Goal: Task Accomplishment & Management: Use online tool/utility

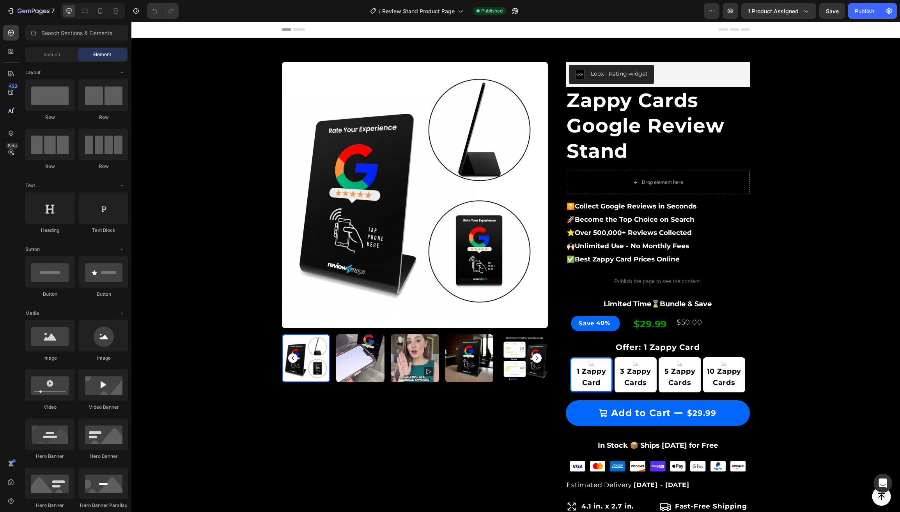
scroll to position [241, 0]
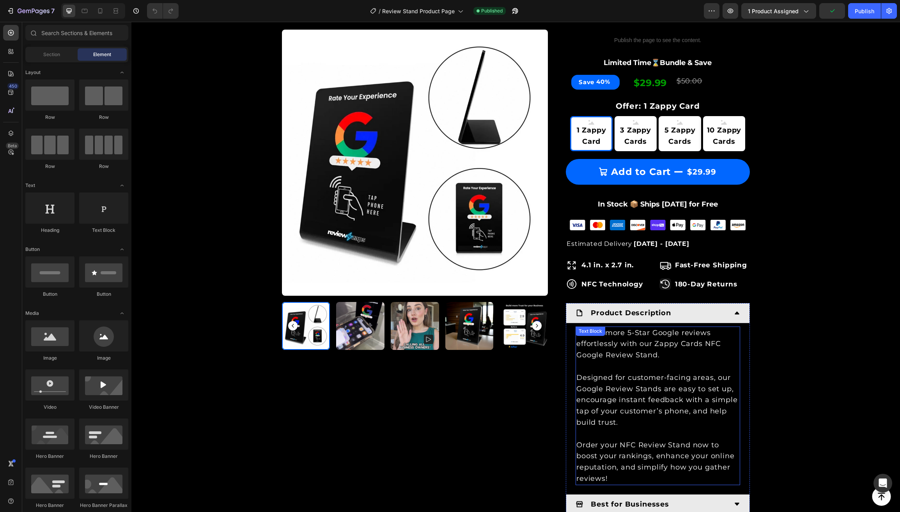
click at [660, 355] on p "Collect more 5-Star Google reviews effortlessly with our Zappy Cards NFC Google…" at bounding box center [657, 344] width 163 height 34
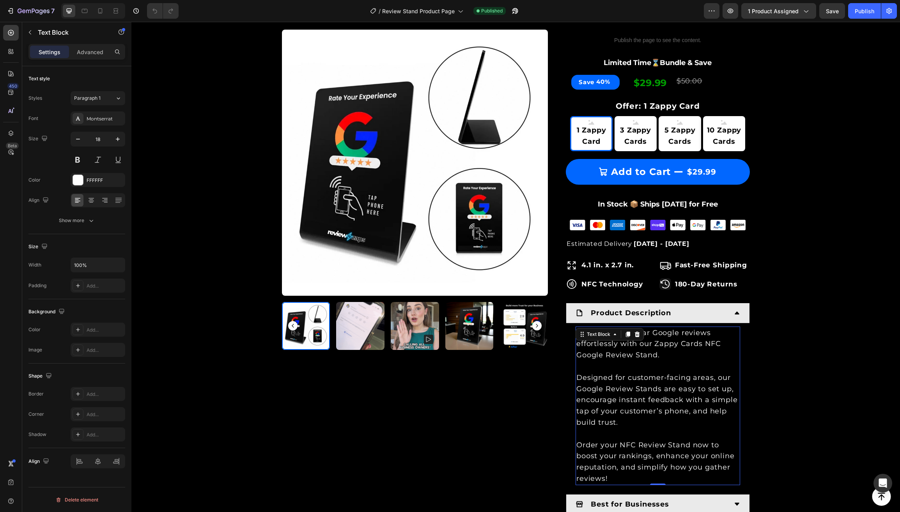
click at [704, 343] on span "Collect more 5-Star Google reviews effortlessly with our Zappy Cards NFC Google…" at bounding box center [648, 344] width 145 height 31
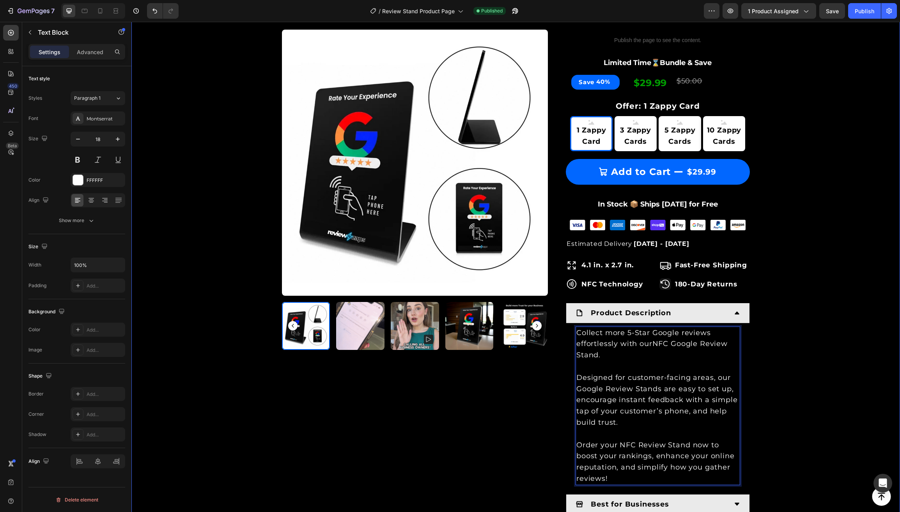
click at [242, 400] on div "Product Images & Gallery Row Loox - Rating widget Loox Zappy Cards Google Revie…" at bounding box center [515, 200] width 757 height 784
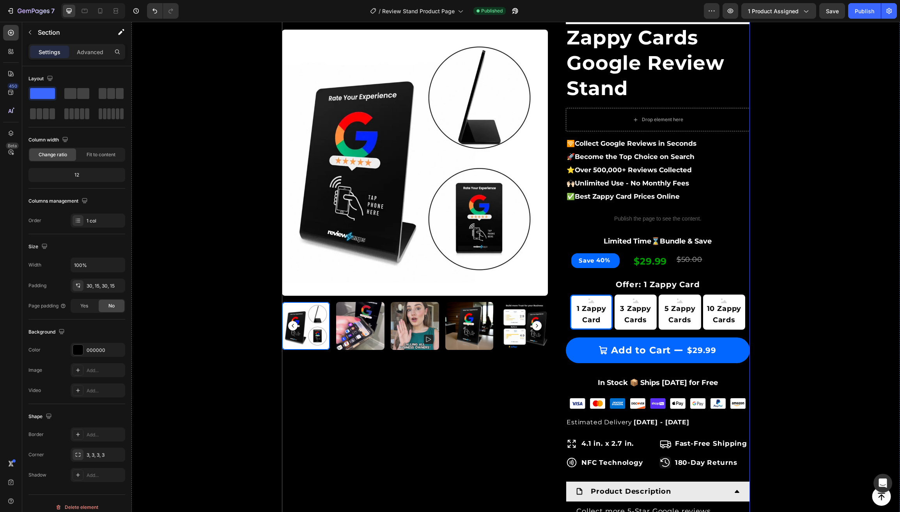
scroll to position [5, 0]
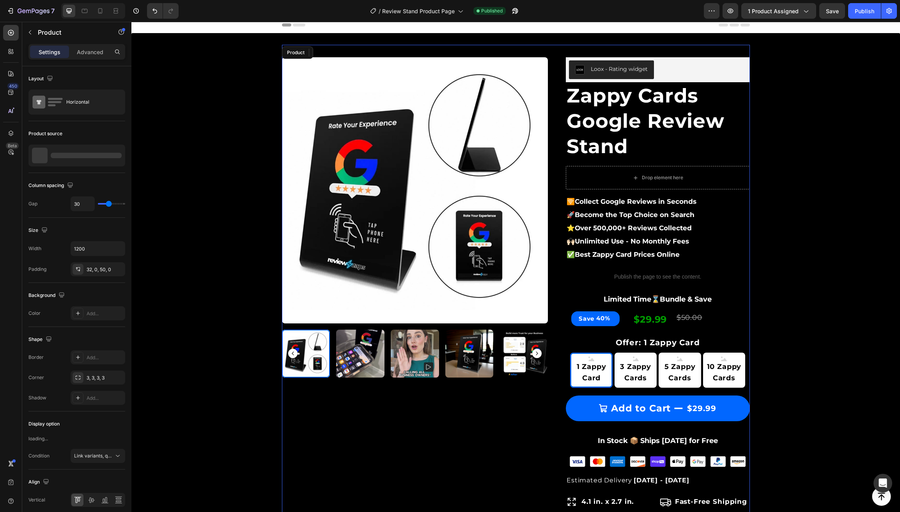
click at [389, 444] on div "Product Images & Gallery Row" at bounding box center [415, 433] width 266 height 752
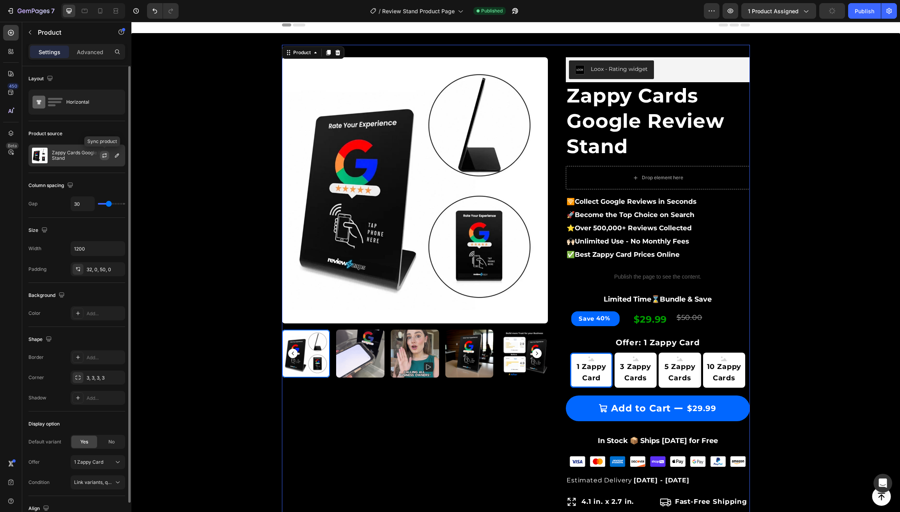
click at [103, 155] on icon "button" at bounding box center [104, 155] width 6 height 6
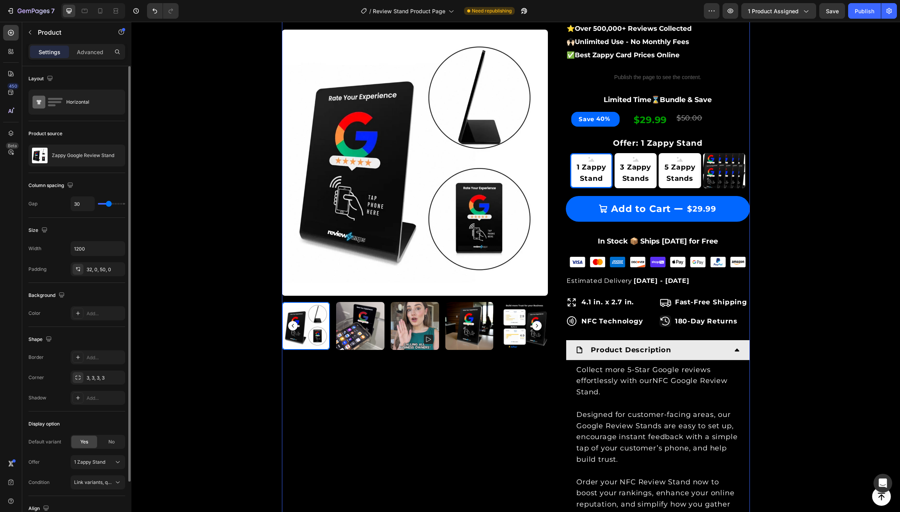
scroll to position [187, 0]
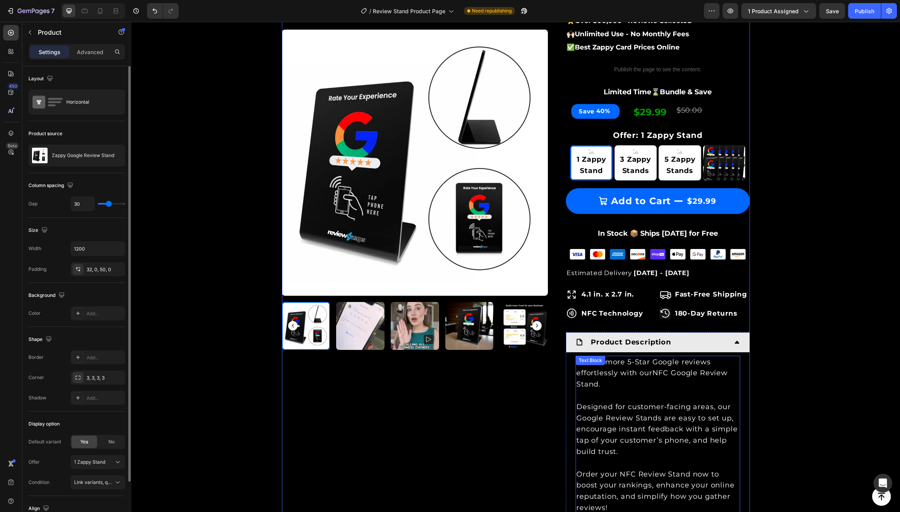
click at [651, 372] on span "Collect more 5-Star Google reviews effortlessly with ourNFC Google Review Stand." at bounding box center [651, 373] width 151 height 31
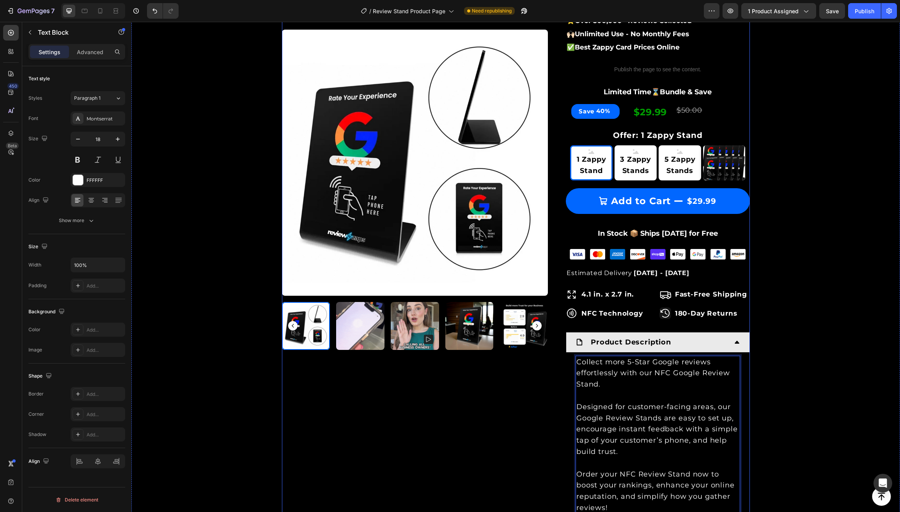
click at [467, 418] on div "Product Images & Gallery Row" at bounding box center [415, 238] width 266 height 726
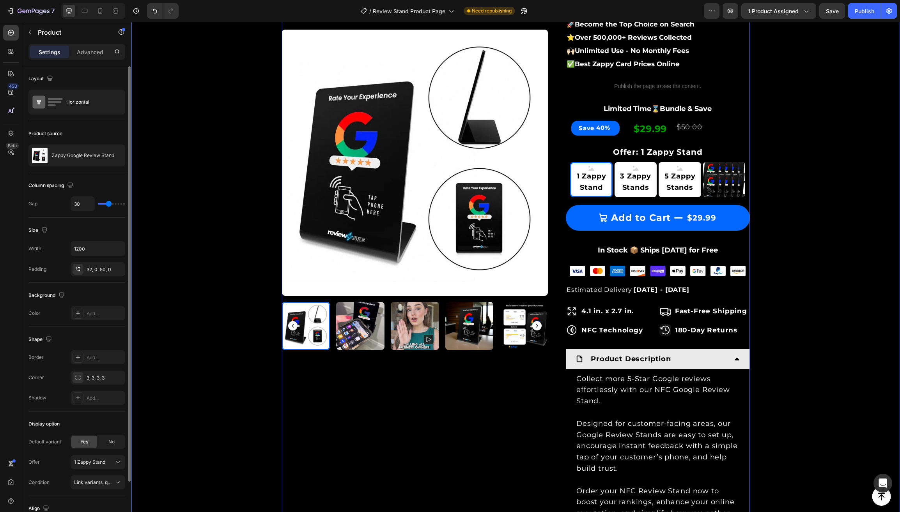
scroll to position [168, 0]
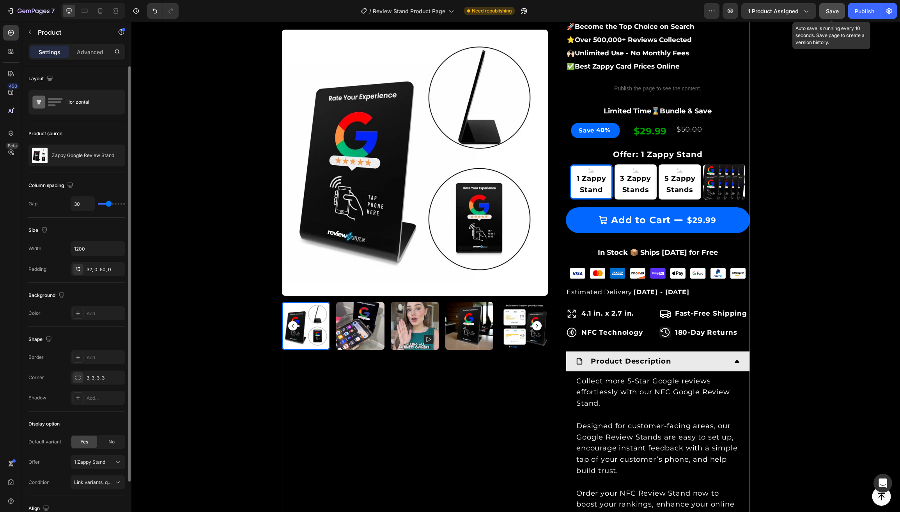
click at [836, 14] on span "Save" at bounding box center [832, 11] width 13 height 7
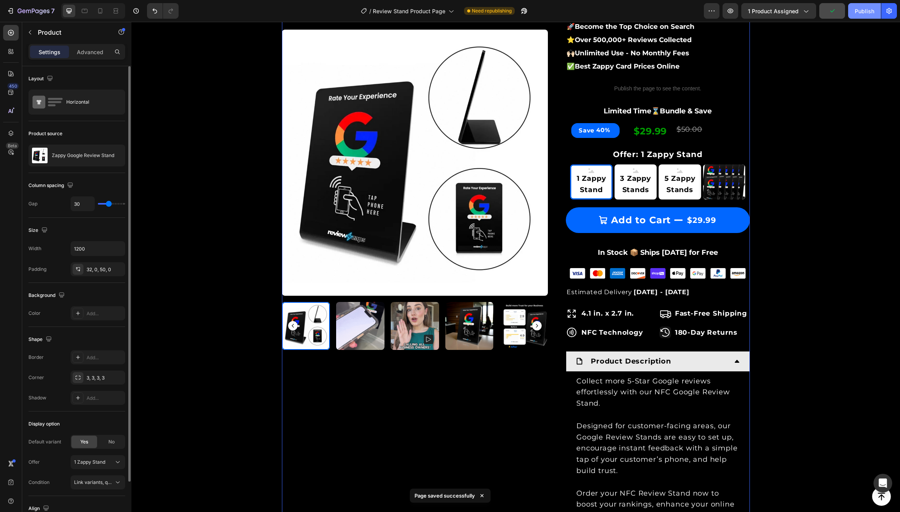
drag, startPoint x: 862, startPoint y: 14, endPoint x: 699, endPoint y: 74, distance: 173.7
click at [862, 14] on div "Publish" at bounding box center [864, 11] width 19 height 8
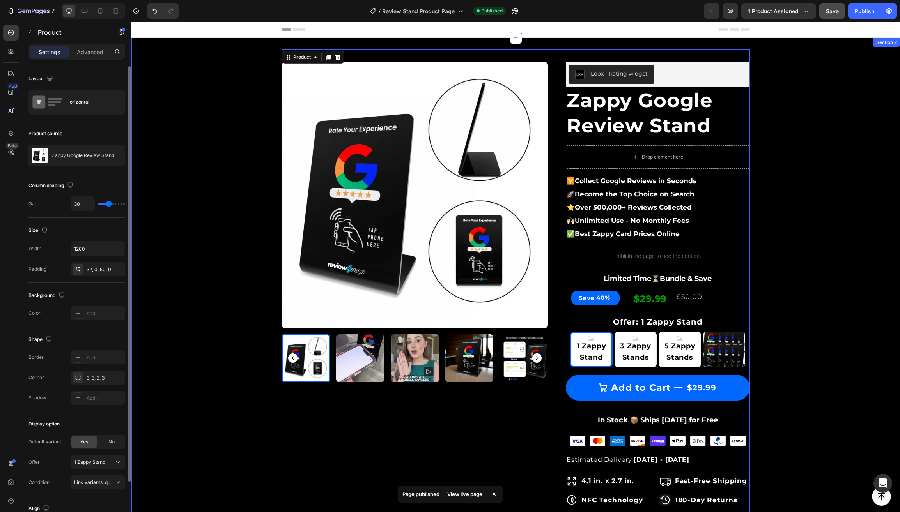
scroll to position [0, 0]
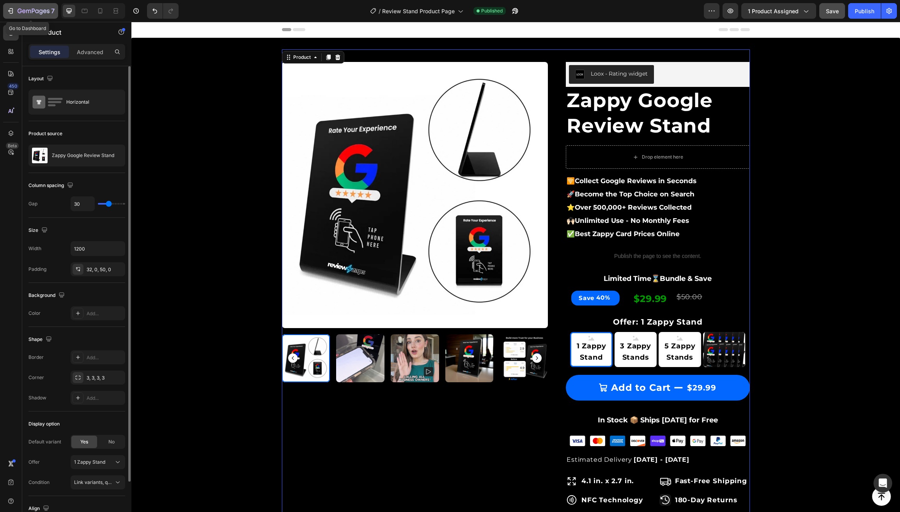
click at [37, 9] on icon "button" at bounding box center [34, 11] width 32 height 7
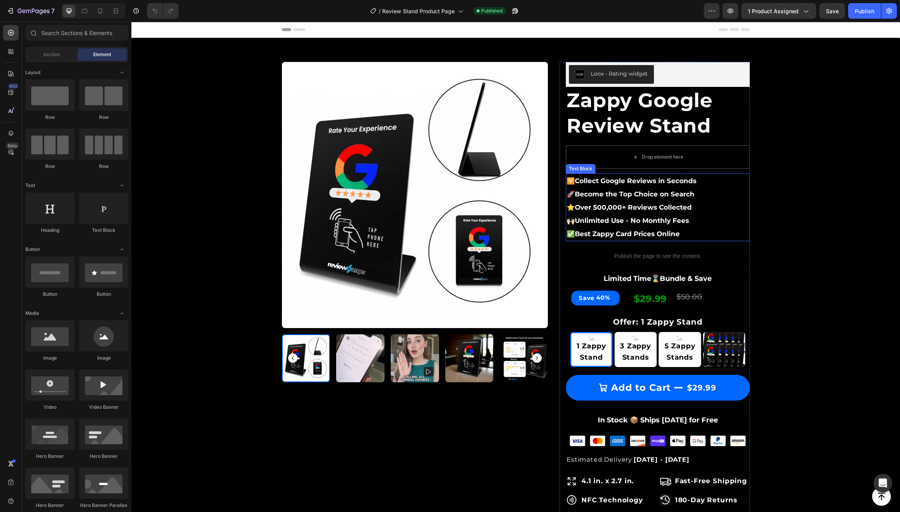
click at [676, 235] on strong "Best Zappy Card Prices Online" at bounding box center [627, 234] width 105 height 8
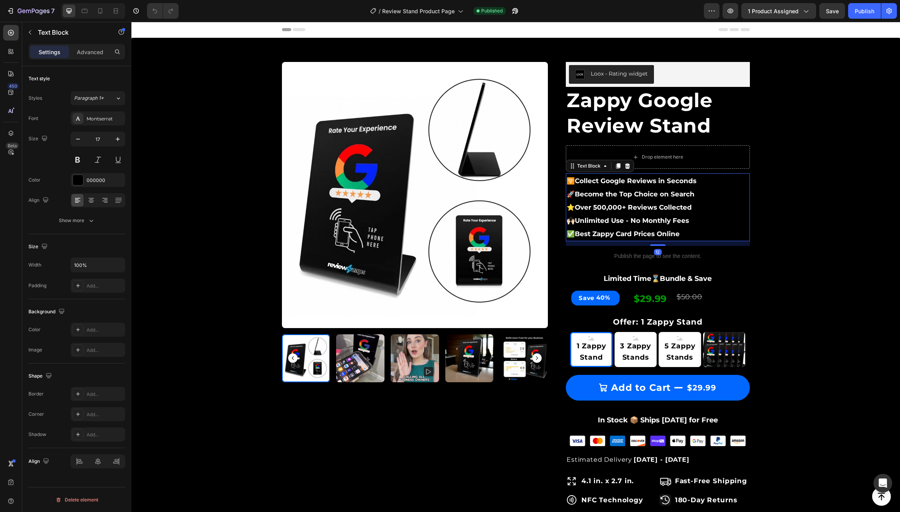
click at [683, 235] on p "✅ Best Zappy Card Prices Online" at bounding box center [657, 233] width 182 height 13
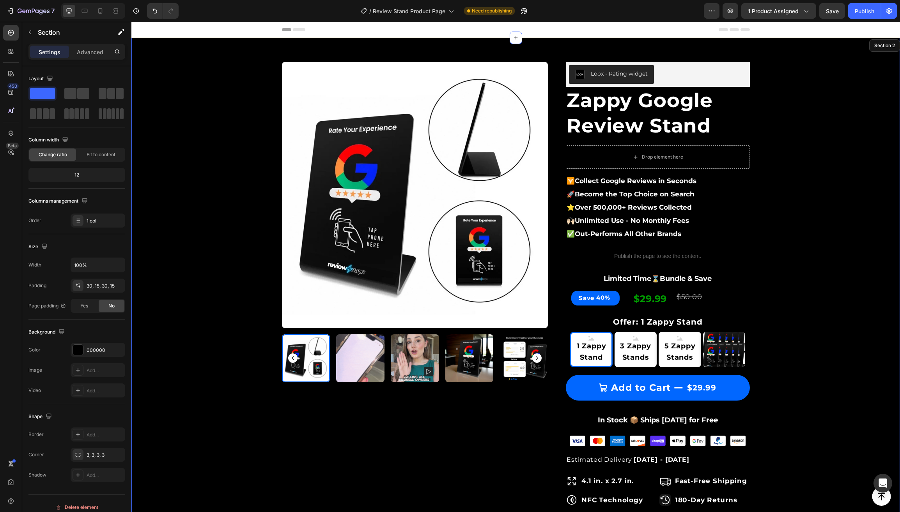
click at [217, 248] on div "Product Images & Gallery Row Loox - Rating widget Loox Zappy Google Review Stan…" at bounding box center [515, 429] width 757 height 758
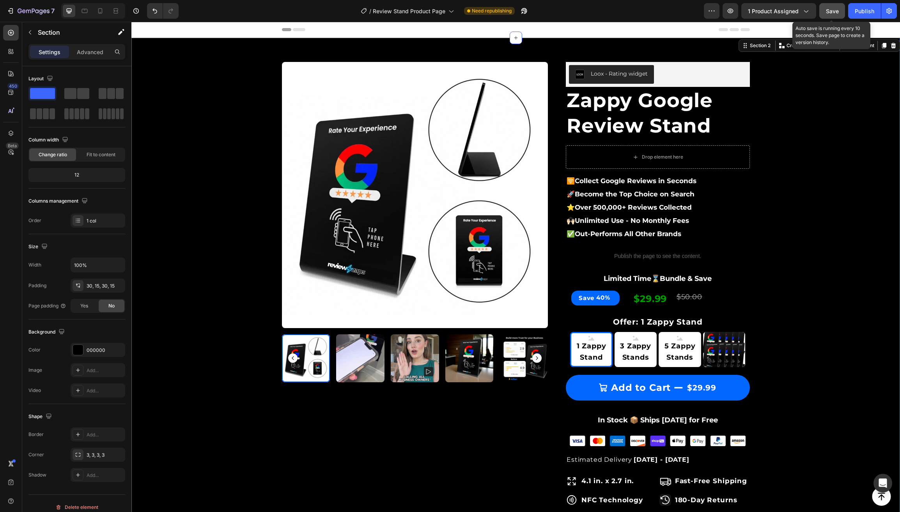
click at [841, 13] on button "Save" at bounding box center [832, 11] width 26 height 16
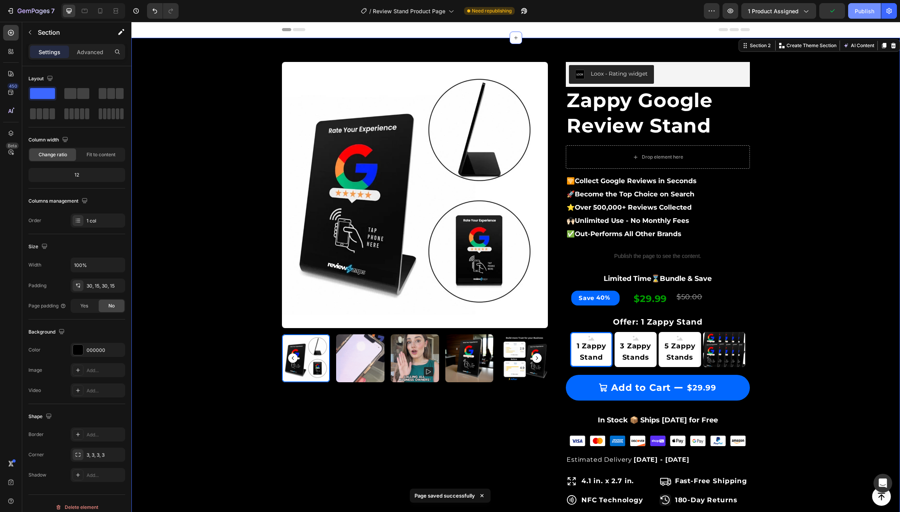
click at [860, 5] on button "Publish" at bounding box center [864, 11] width 33 height 16
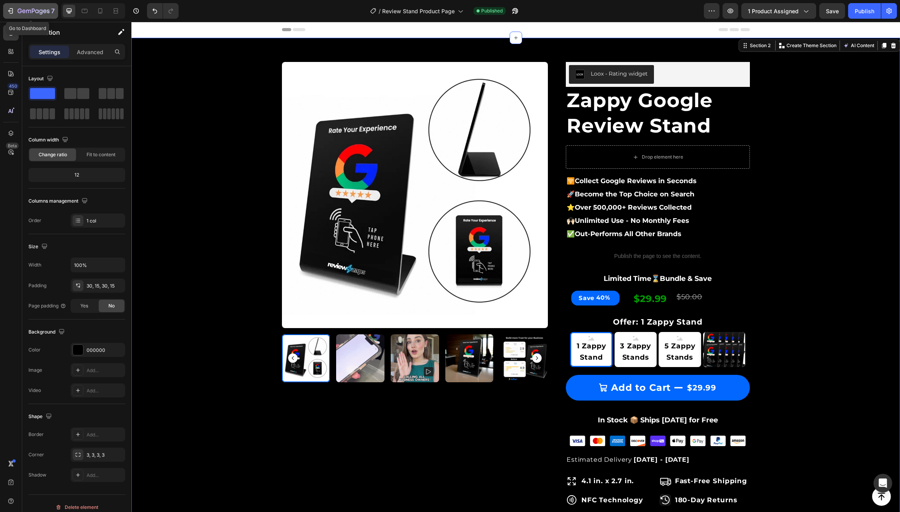
click at [28, 14] on icon "button" at bounding box center [34, 11] width 32 height 7
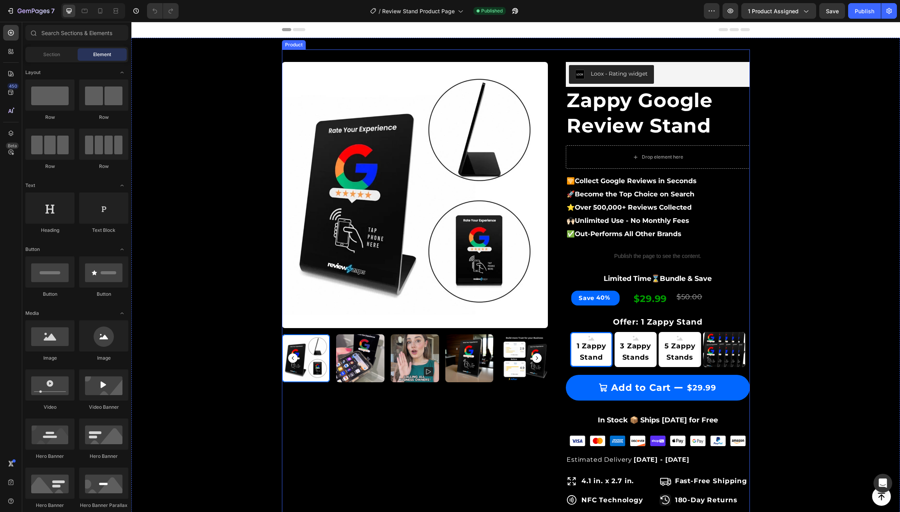
click at [357, 442] on div "Product Images & Gallery Row" at bounding box center [415, 346] width 266 height 568
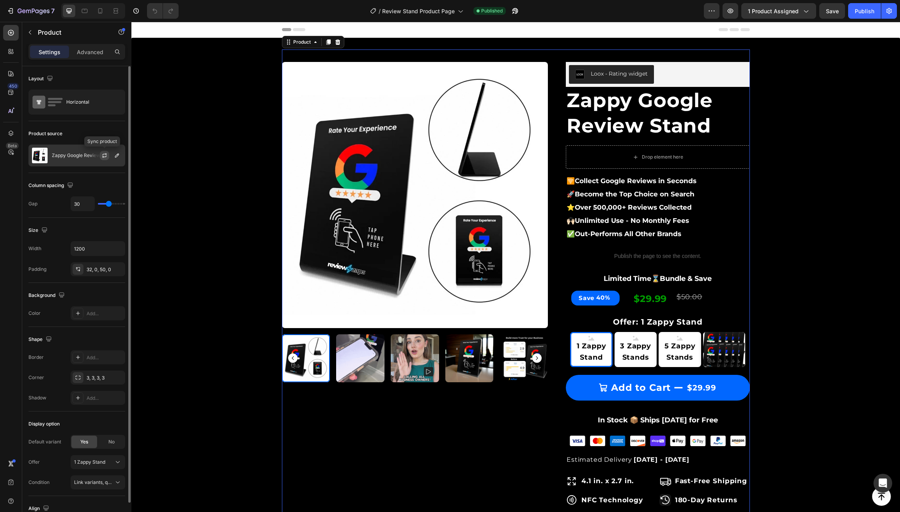
click at [101, 154] on icon "button" at bounding box center [104, 155] width 6 height 6
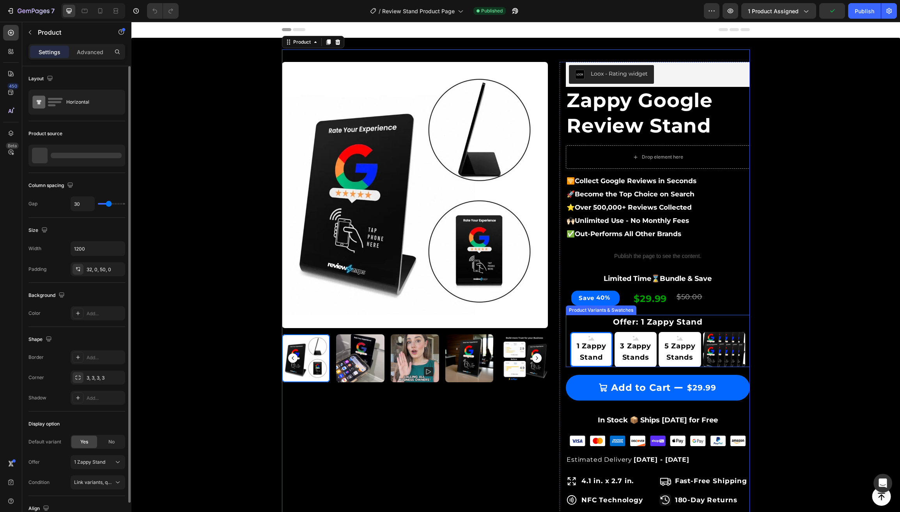
click at [716, 354] on img at bounding box center [724, 349] width 42 height 35
click at [724, 332] on input "10 Zappy Stands 10 Zappy Stands" at bounding box center [724, 332] width 0 height 0
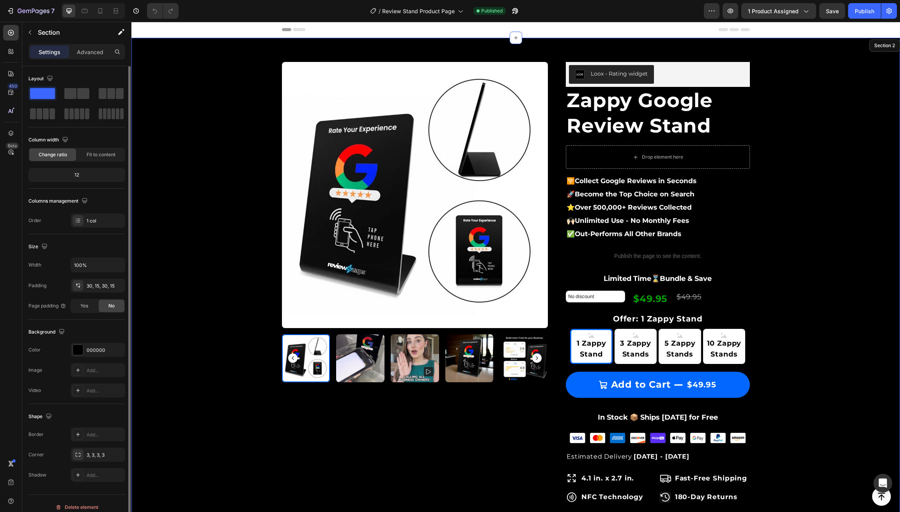
click at [206, 279] on div "Product Images & Gallery Row Loox - Rating widget Loox Zappy Google Review Stan…" at bounding box center [515, 428] width 757 height 756
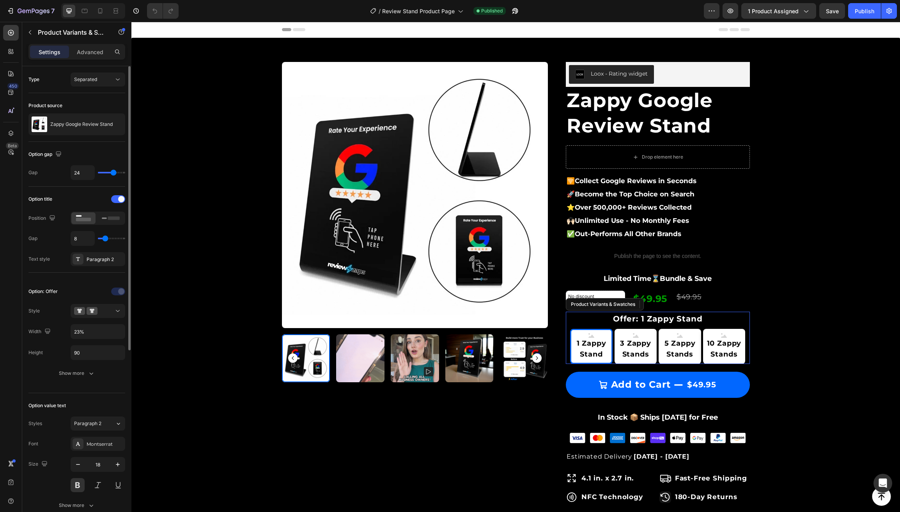
click at [718, 341] on span "10 Zappy Stands" at bounding box center [724, 349] width 42 height 23
click at [724, 329] on input "10 Zappy Stands 10 Zappy Stands 10 Zappy Stands" at bounding box center [724, 329] width 0 height 0
radio input "true"
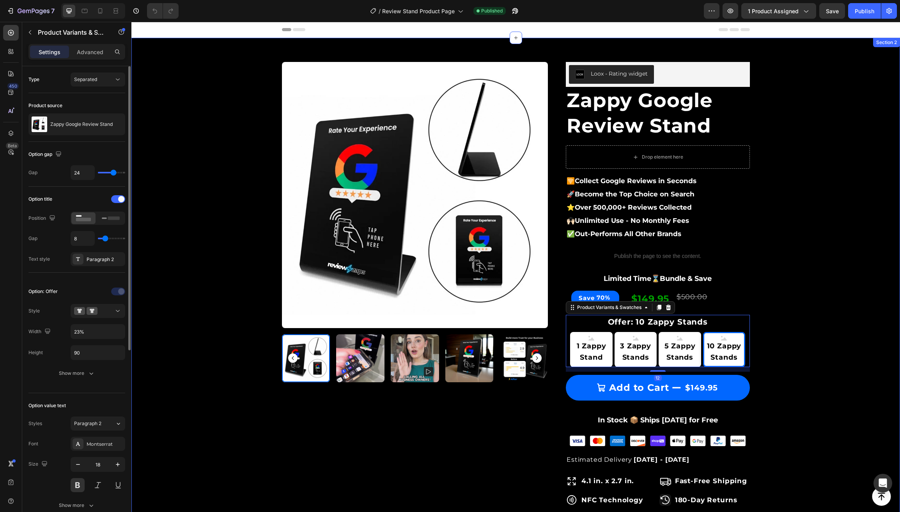
click at [821, 364] on div "Product Images & Gallery Row Loox - Rating widget Loox Zappy Google Review Stan…" at bounding box center [515, 429] width 757 height 758
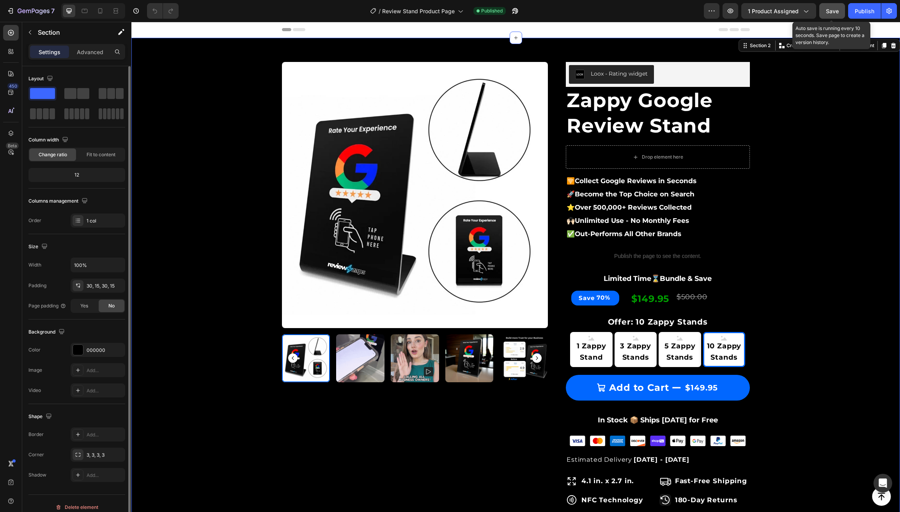
click at [832, 11] on span "Save" at bounding box center [832, 11] width 13 height 7
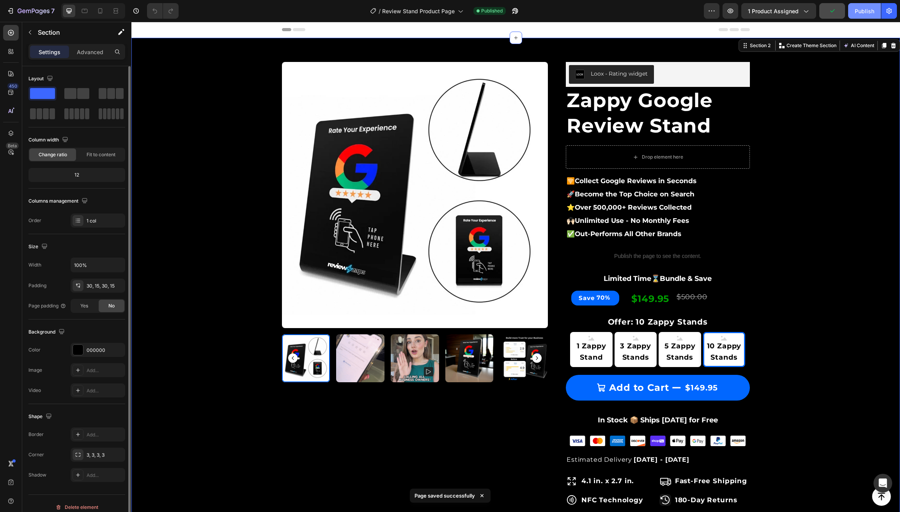
click at [858, 11] on div "Publish" at bounding box center [864, 11] width 19 height 8
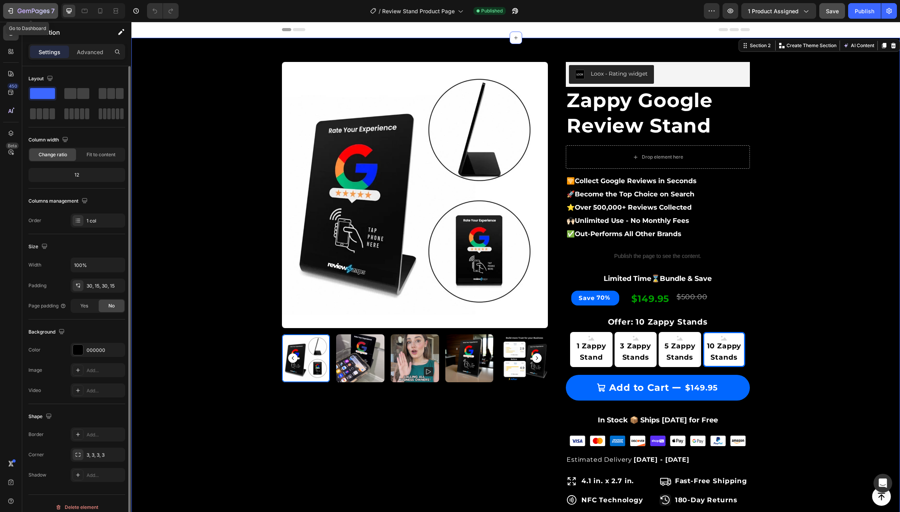
click at [36, 14] on icon "button" at bounding box center [34, 11] width 32 height 7
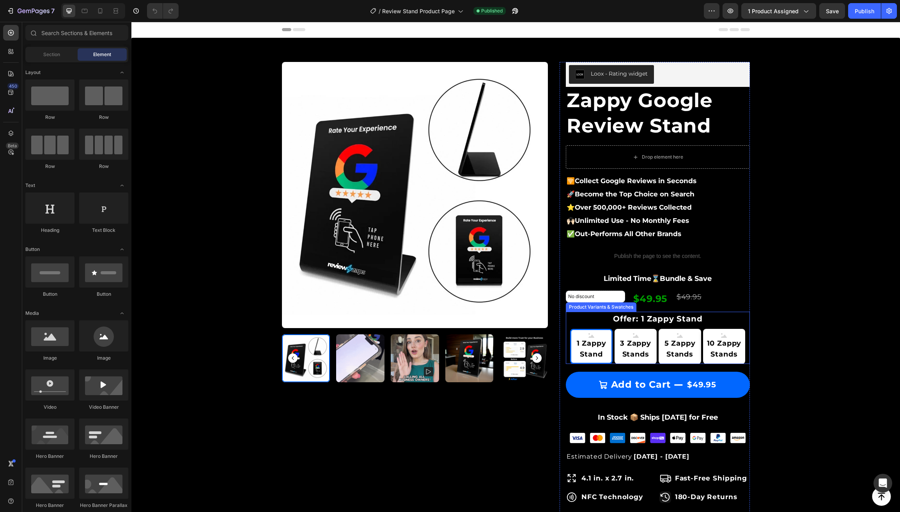
click at [700, 345] on span "5 Zappy Stands" at bounding box center [679, 349] width 42 height 23
click at [680, 329] on input "5 Zappy Stands 5 Zappy Stands 5 Zappy Stands" at bounding box center [679, 329] width 0 height 0
radio input "true"
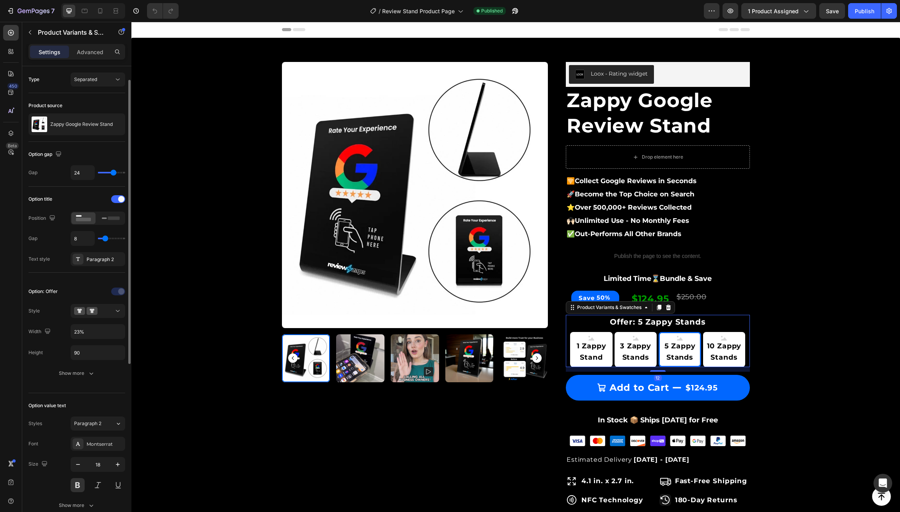
scroll to position [10, 0]
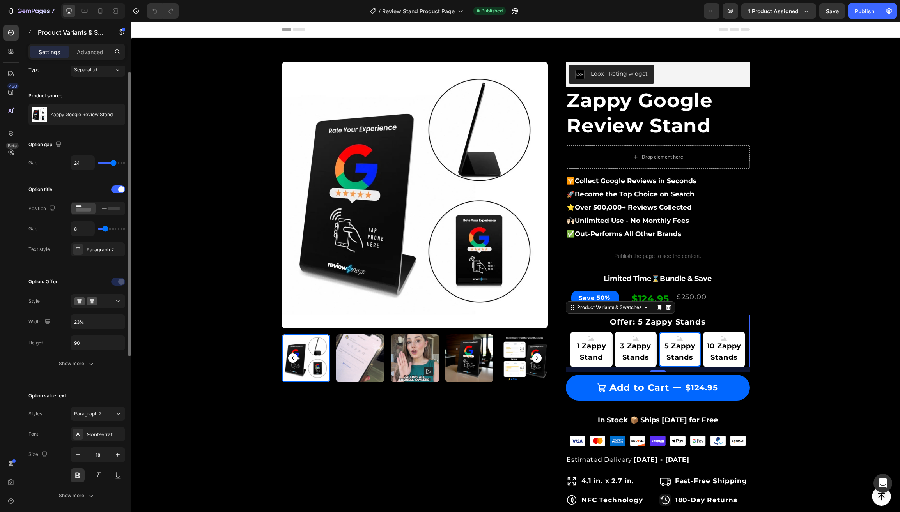
type input "7"
type input "8"
type input "9"
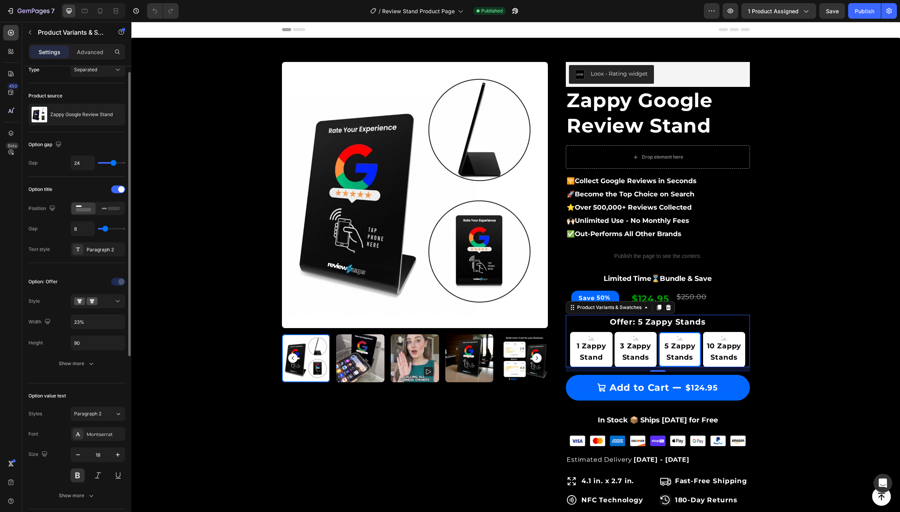
type input "9"
type input "10"
type input "11"
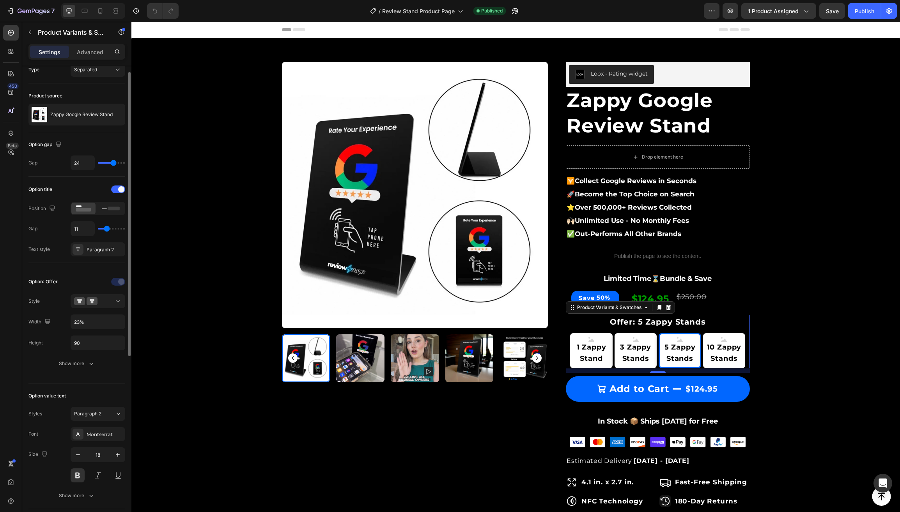
type input "10"
type input "11"
type input "12"
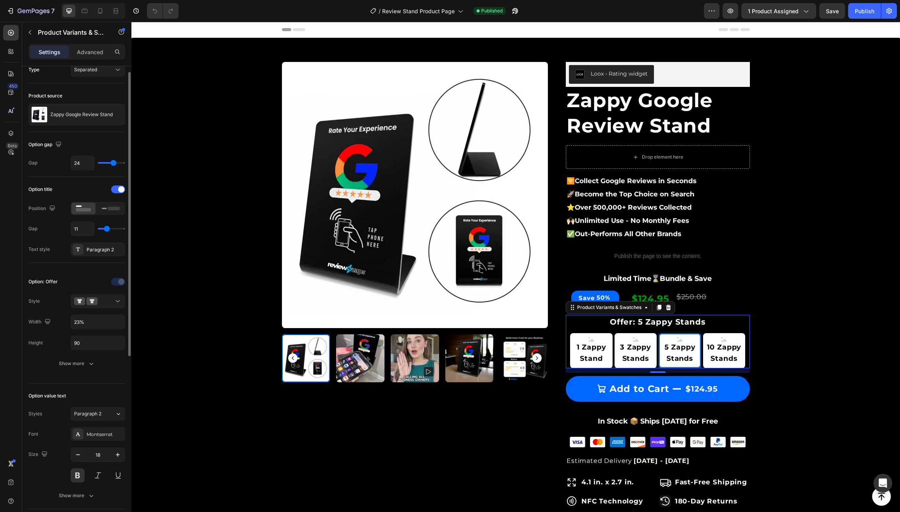
type input "12"
type input "13"
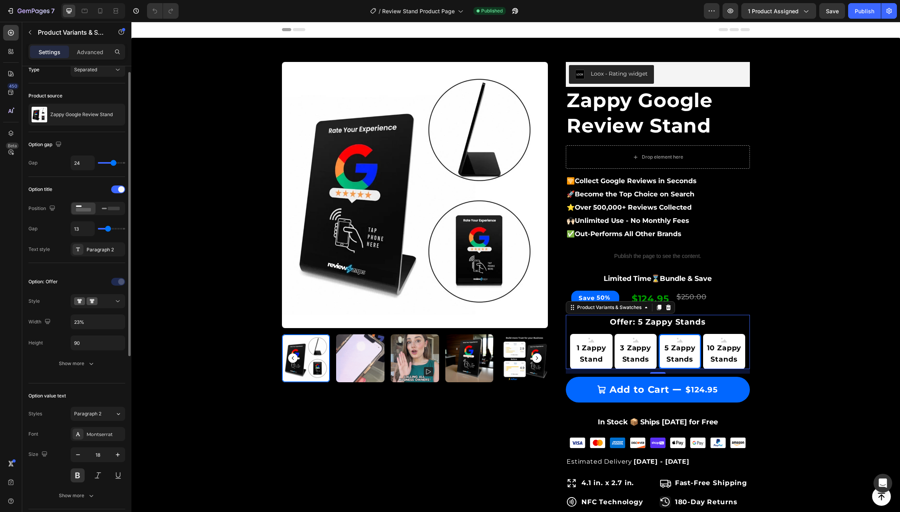
type input "14"
type input "16"
type input "17"
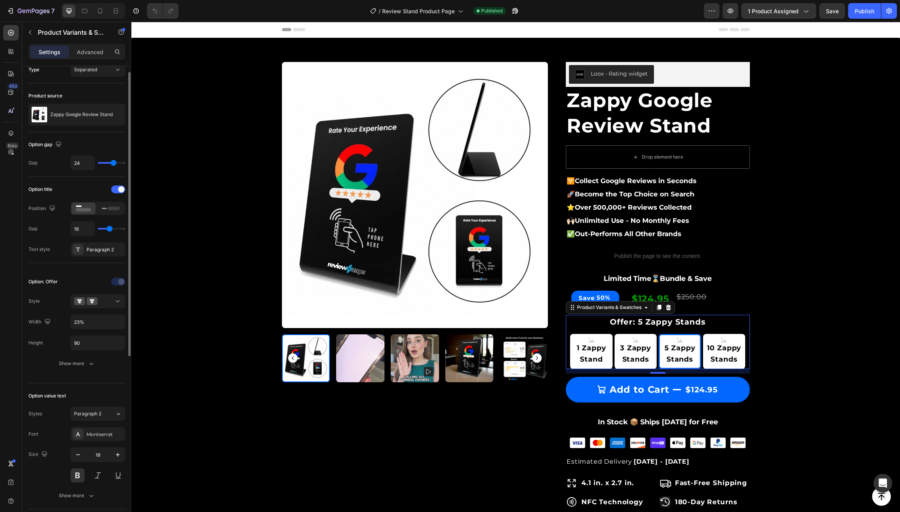
type input "17"
type input "20"
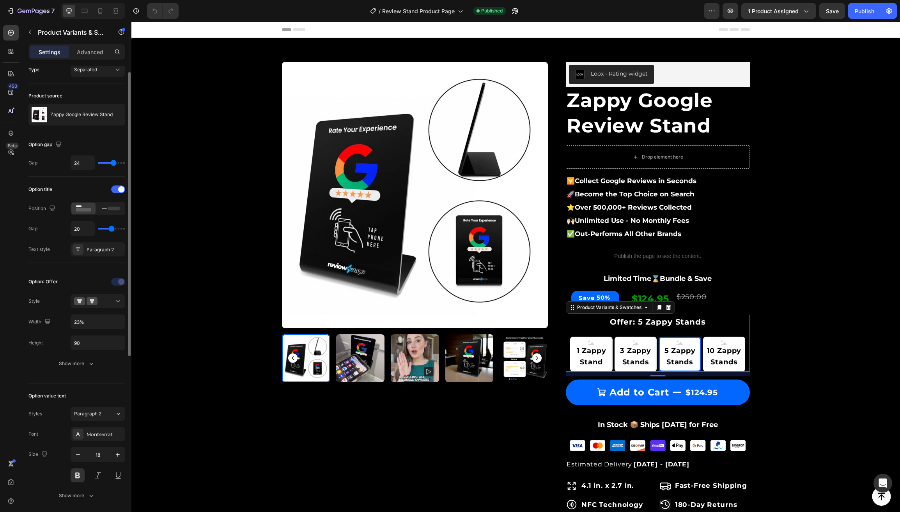
type input "21"
type input "20"
type input "19"
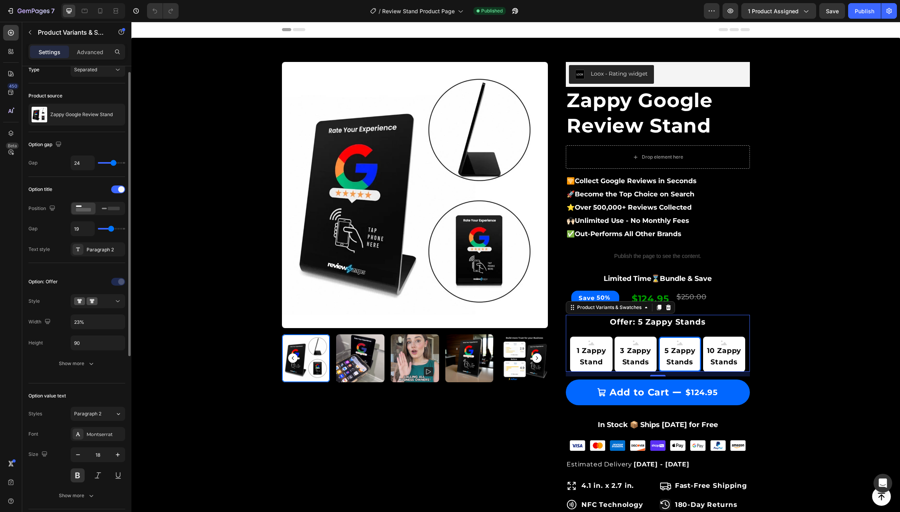
drag, startPoint x: 103, startPoint y: 231, endPoint x: 110, endPoint y: 232, distance: 7.1
type input "19"
click at [110, 230] on input "range" at bounding box center [111, 229] width 27 height 2
type input "18"
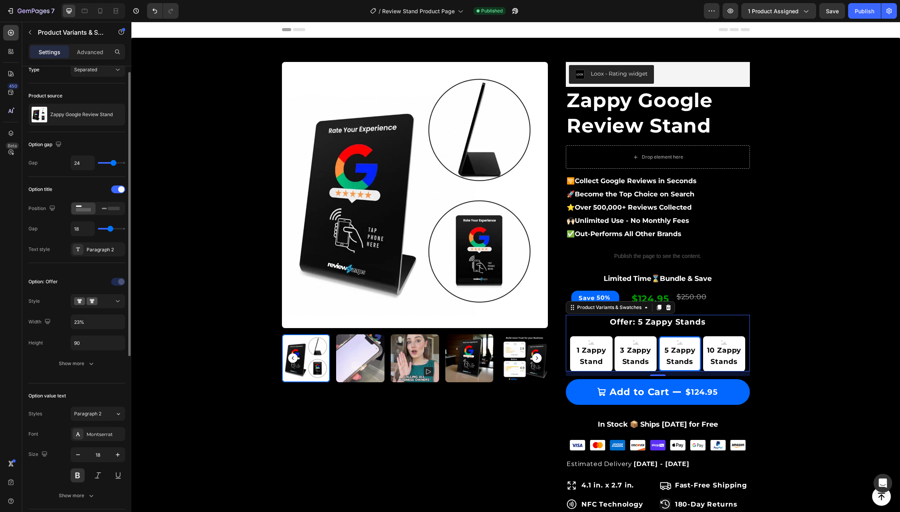
type input "19"
type input "20"
click at [111, 229] on input "range" at bounding box center [111, 229] width 27 height 2
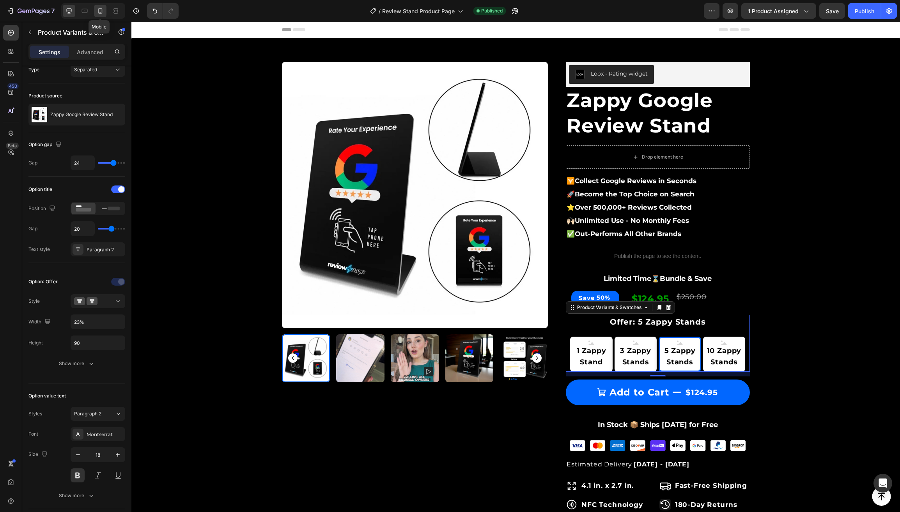
click at [99, 9] on icon at bounding box center [100, 11] width 8 height 8
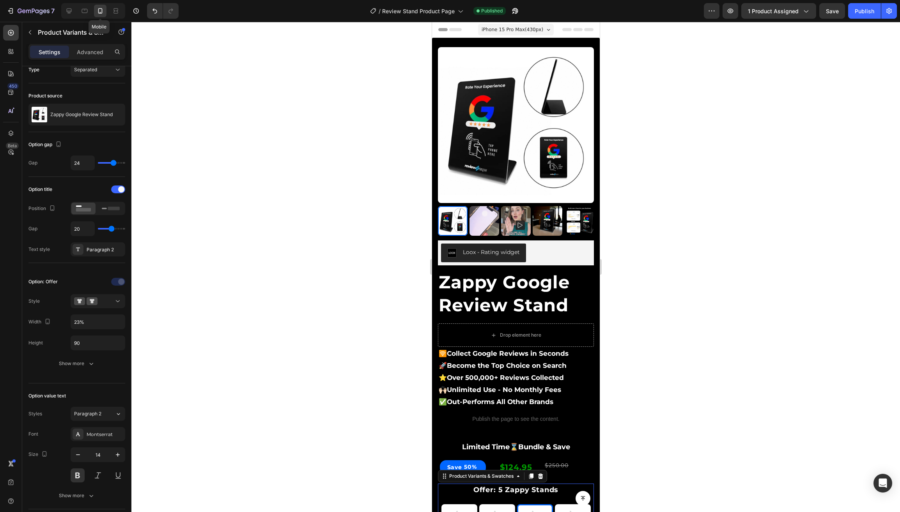
scroll to position [445, 0]
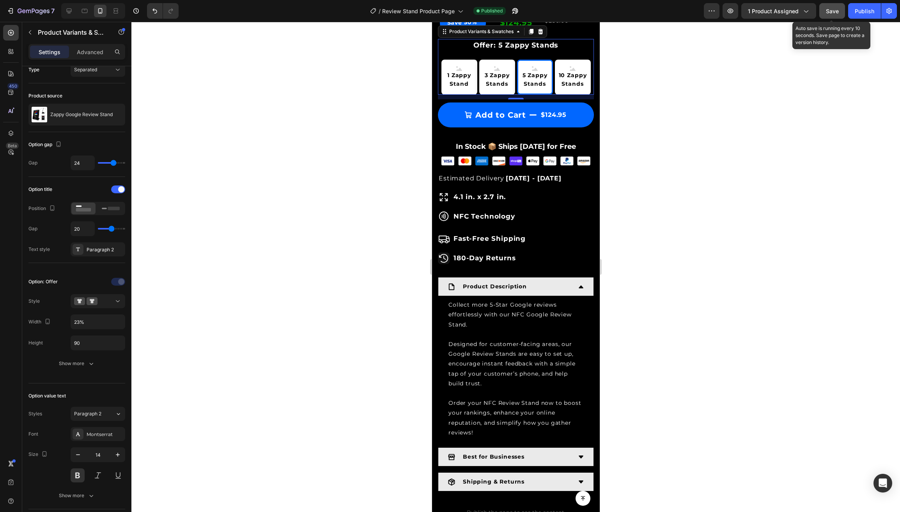
click at [829, 11] on span "Save" at bounding box center [832, 11] width 13 height 7
drag, startPoint x: 858, startPoint y: 12, endPoint x: 853, endPoint y: 12, distance: 5.9
click at [858, 12] on div "Publish" at bounding box center [864, 11] width 19 height 8
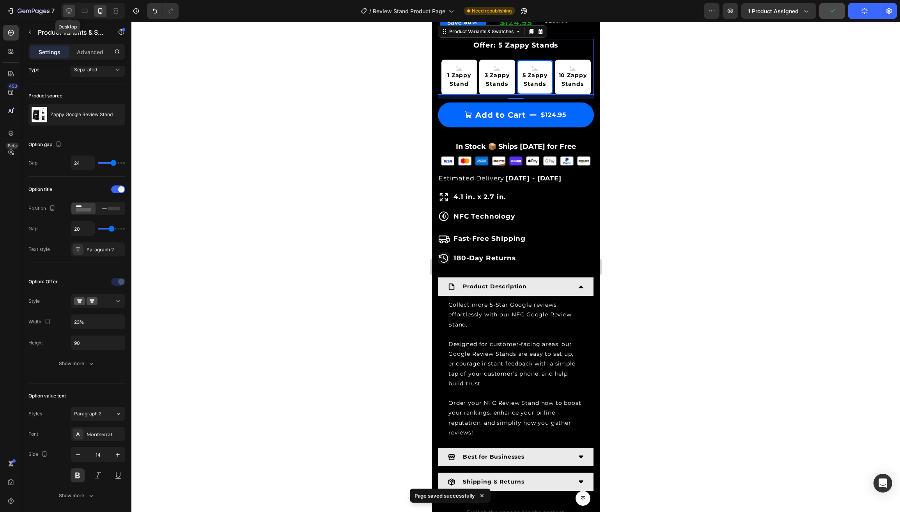
click at [67, 12] on icon at bounding box center [69, 11] width 8 height 8
type input "18"
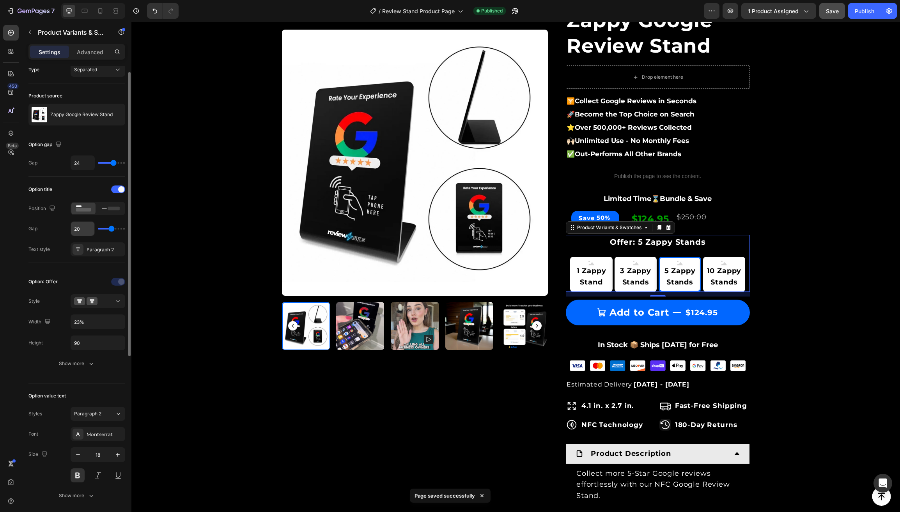
scroll to position [78, 0]
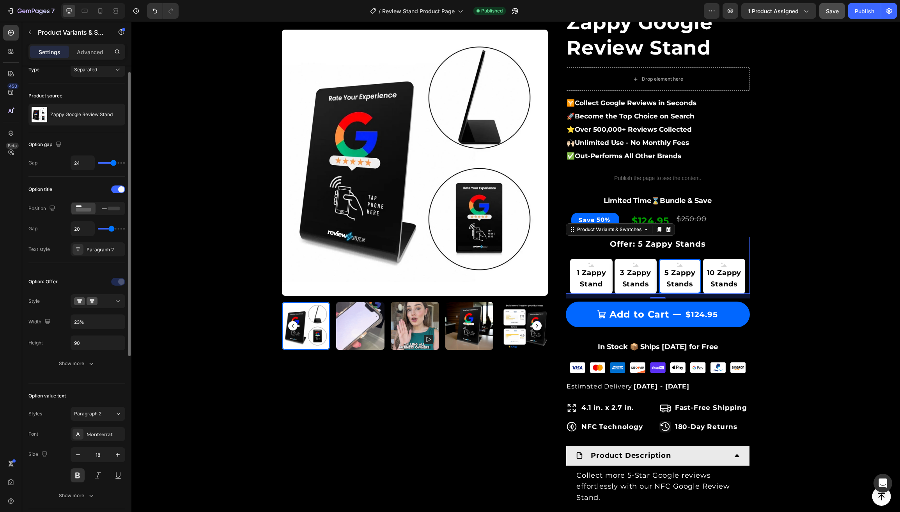
type input "19"
type input "20"
type input "21"
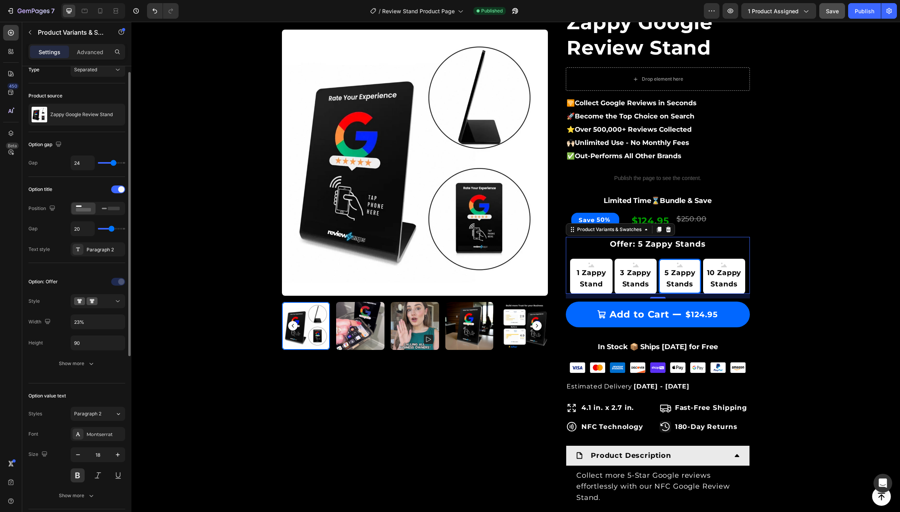
type input "21"
type input "22"
type input "23"
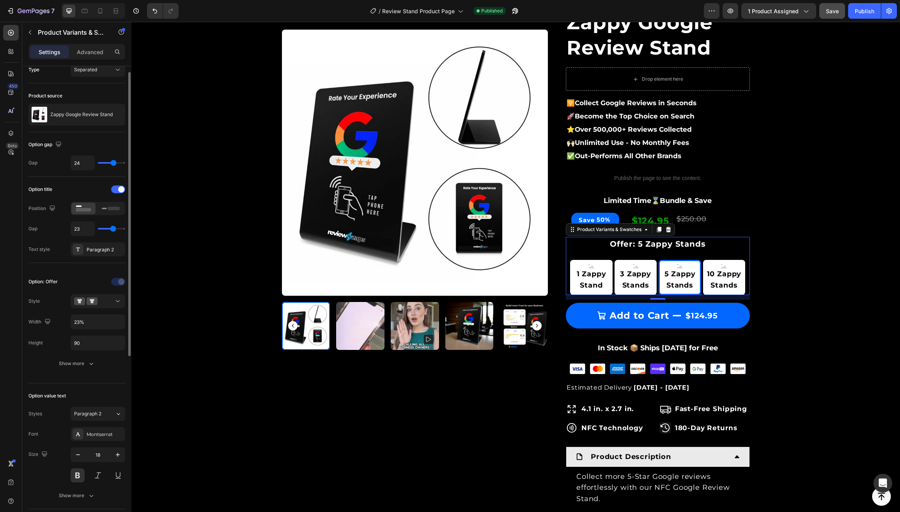
type input "24"
type input "25"
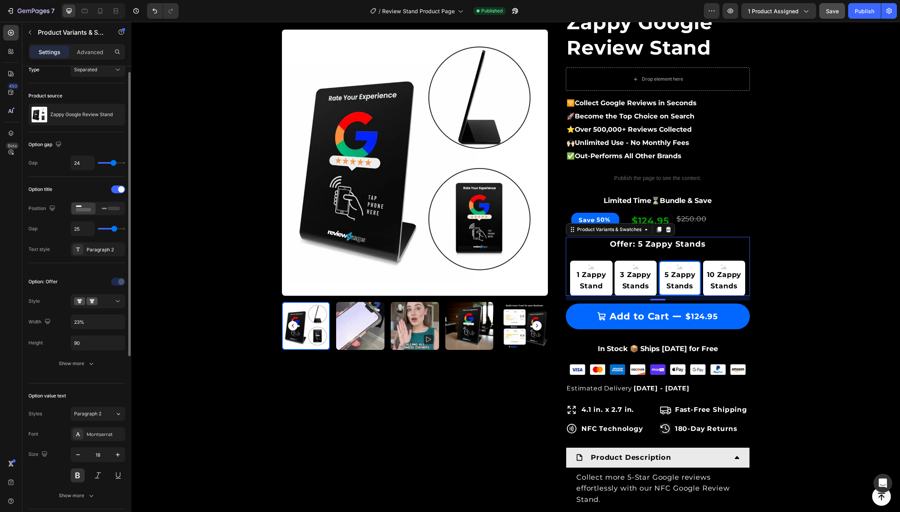
type input "26"
drag, startPoint x: 110, startPoint y: 229, endPoint x: 114, endPoint y: 228, distance: 4.0
type input "26"
click at [114, 228] on input "range" at bounding box center [111, 229] width 27 height 2
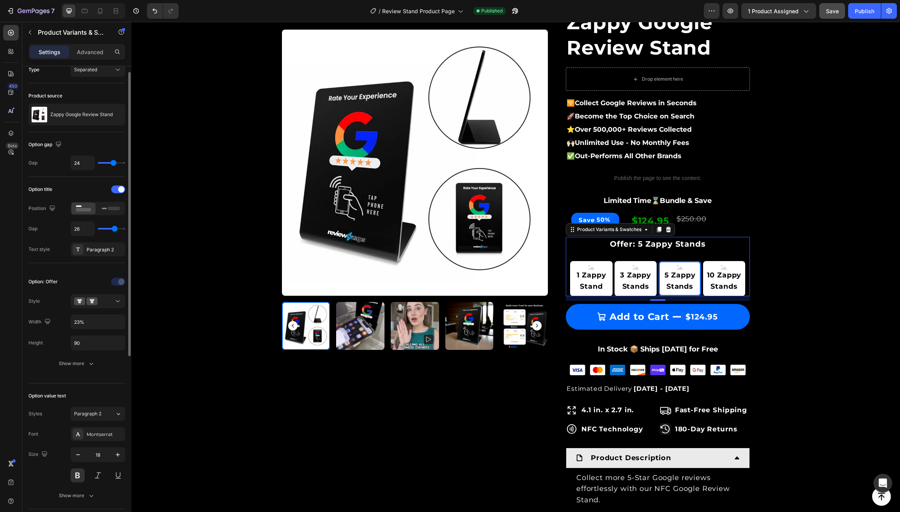
type input "24"
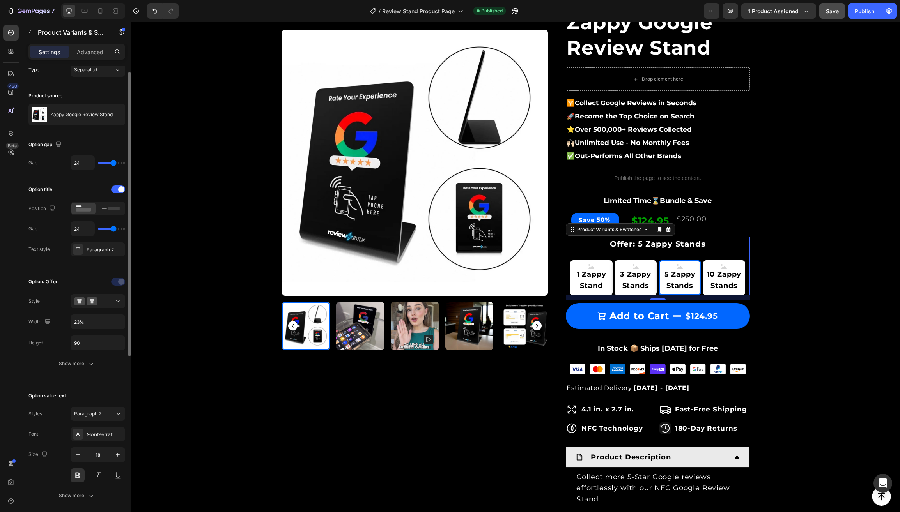
type input "23"
type input "24"
type input "25"
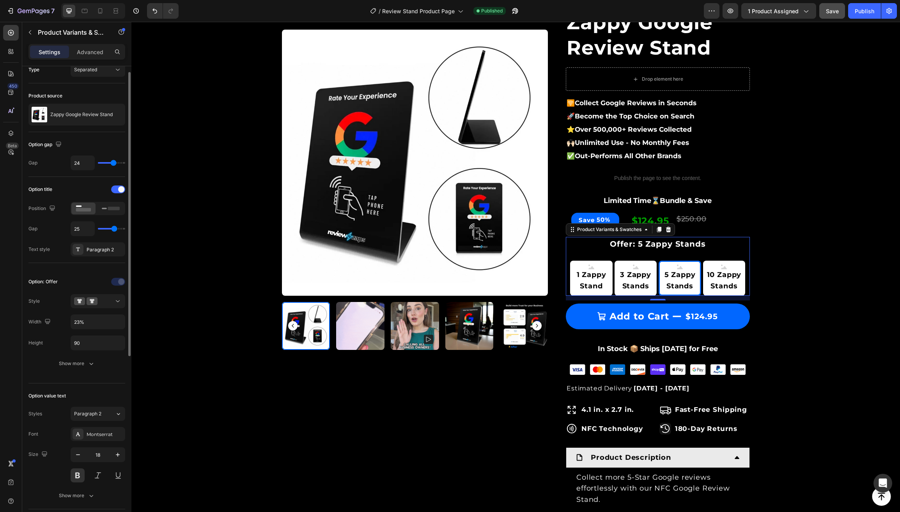
type input "25"
click at [113, 228] on input "range" at bounding box center [111, 229] width 27 height 2
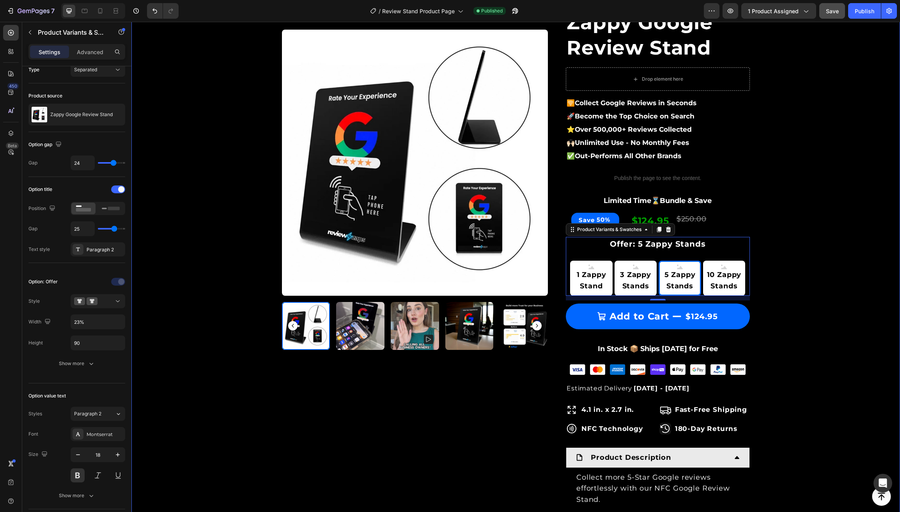
click at [166, 232] on div "Product Images & Gallery Row Loox - Rating widget Loox Zappy Google Review Stan…" at bounding box center [515, 354] width 757 height 765
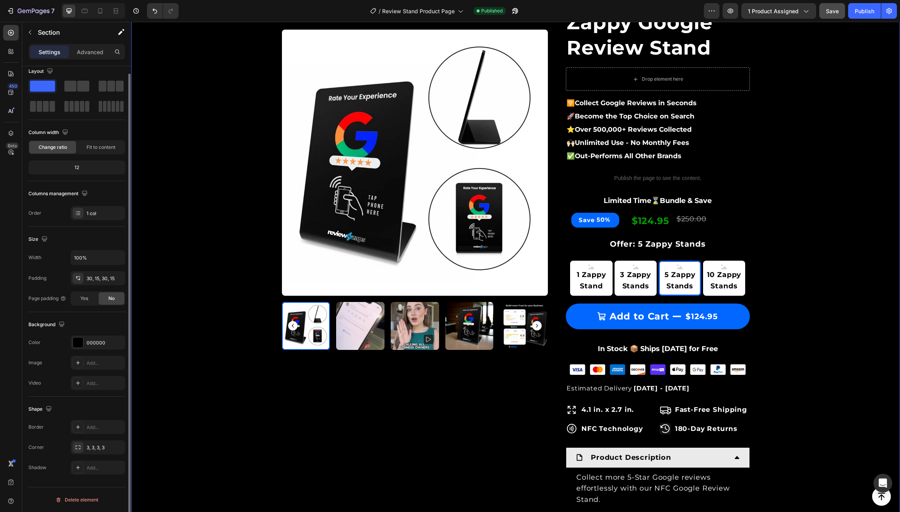
scroll to position [0, 0]
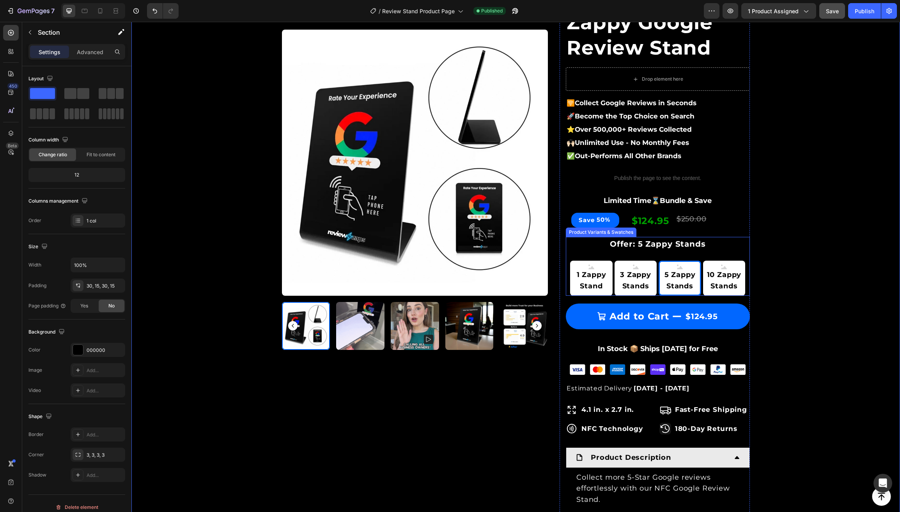
click at [698, 246] on legend "Offer: 5 Zappy Stands" at bounding box center [657, 244] width 97 height 14
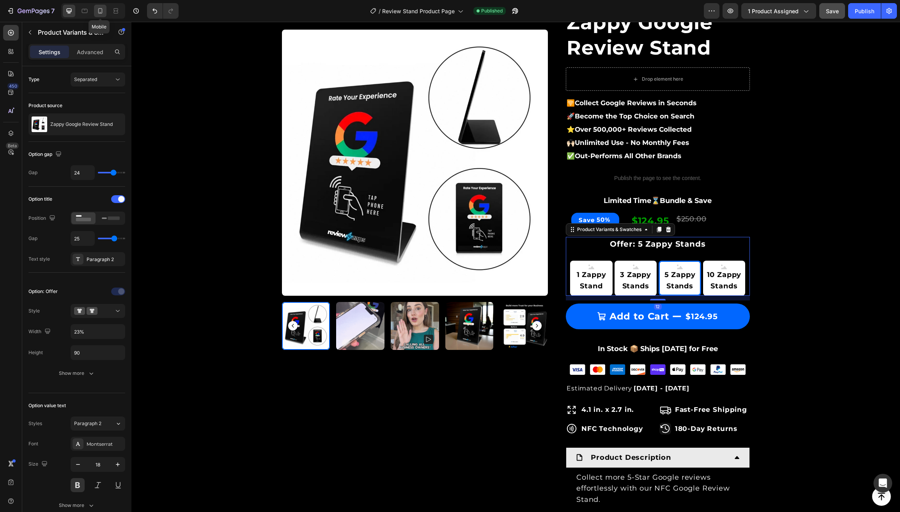
click at [99, 12] on icon at bounding box center [100, 10] width 4 height 5
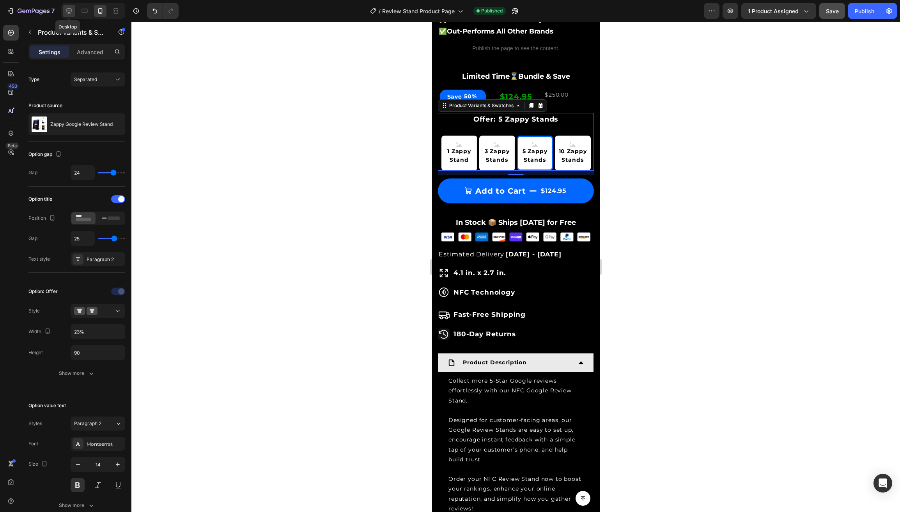
scroll to position [439, 0]
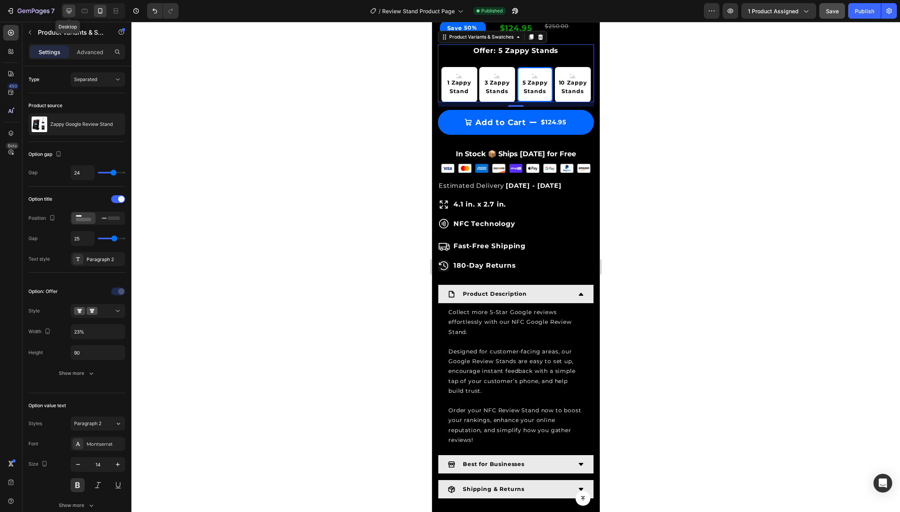
click at [72, 11] on icon at bounding box center [69, 11] width 8 height 8
type input "18"
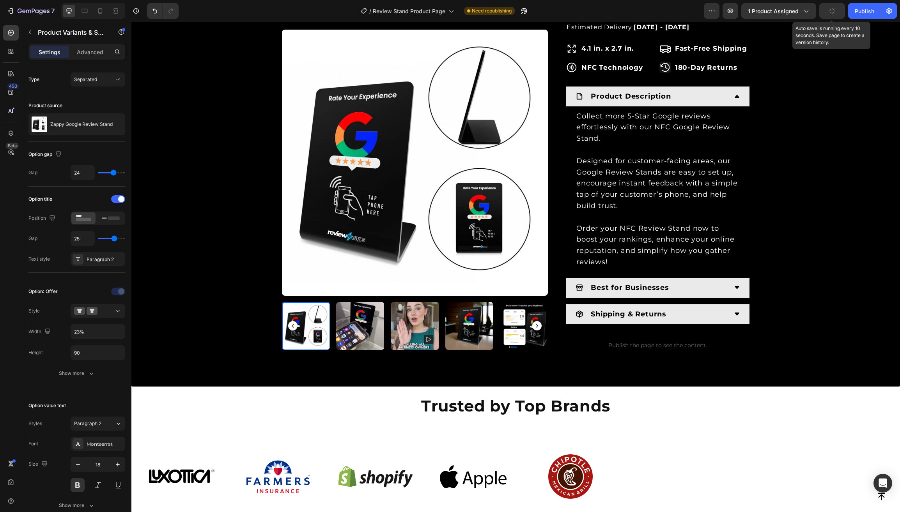
scroll to position [266, 0]
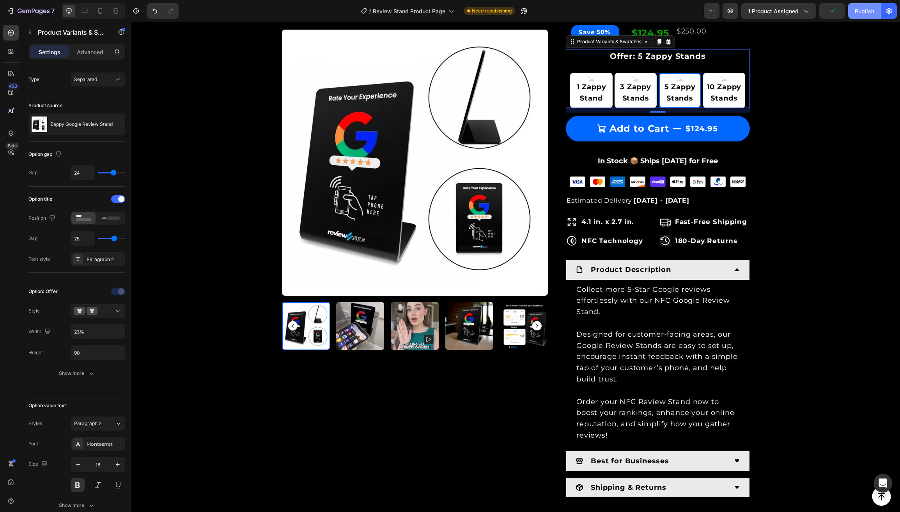
click at [857, 13] on div "Publish" at bounding box center [864, 11] width 19 height 8
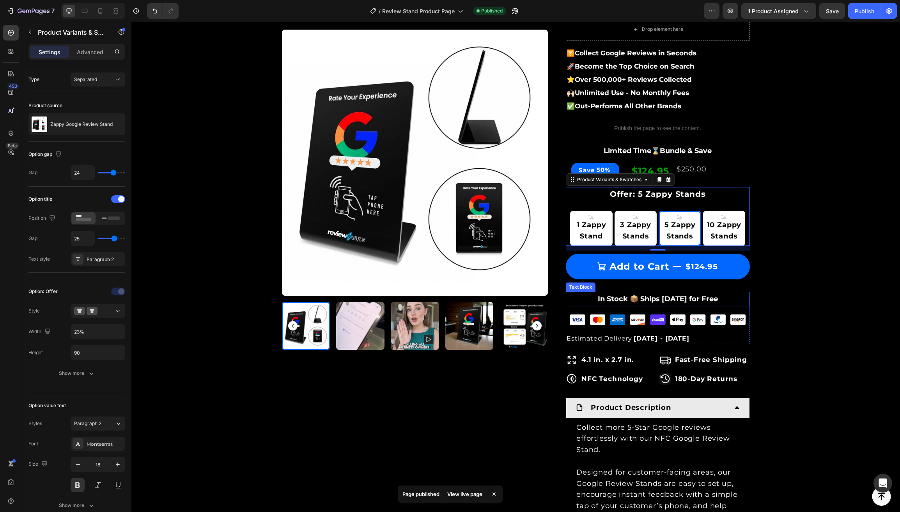
scroll to position [127, 0]
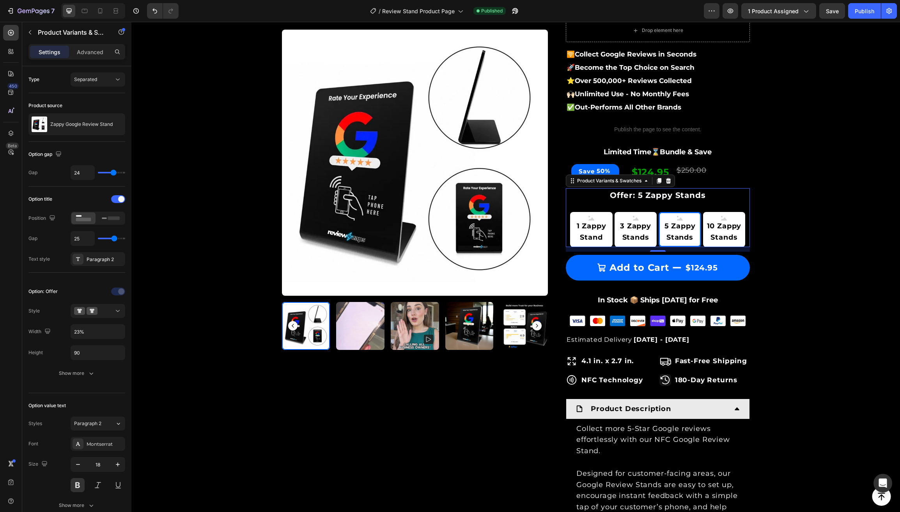
click at [717, 207] on div "10 Zappy Stands" at bounding box center [724, 203] width 44 height 10
click at [724, 212] on input "10 Zappy Stands 10 Zappy Stands 10 Zappy Stands" at bounding box center [724, 212] width 0 height 0
radio input "true"
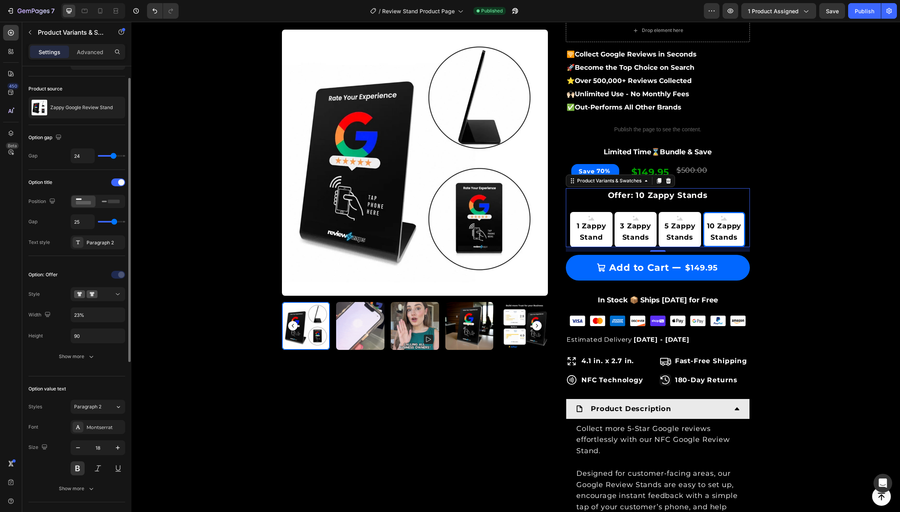
scroll to position [18, 0]
drag, startPoint x: 81, startPoint y: 313, endPoint x: 71, endPoint y: 382, distance: 69.0
click at [81, 313] on input "23%" at bounding box center [98, 314] width 54 height 14
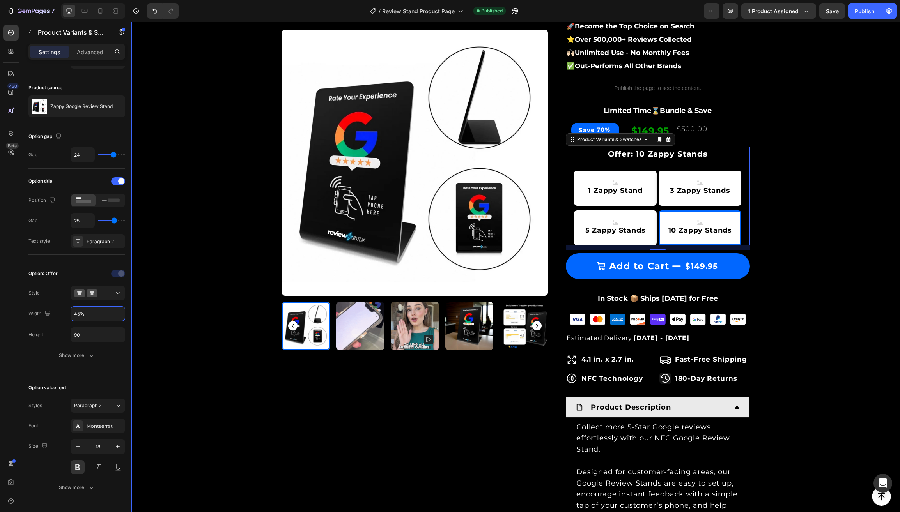
scroll to position [173, 0]
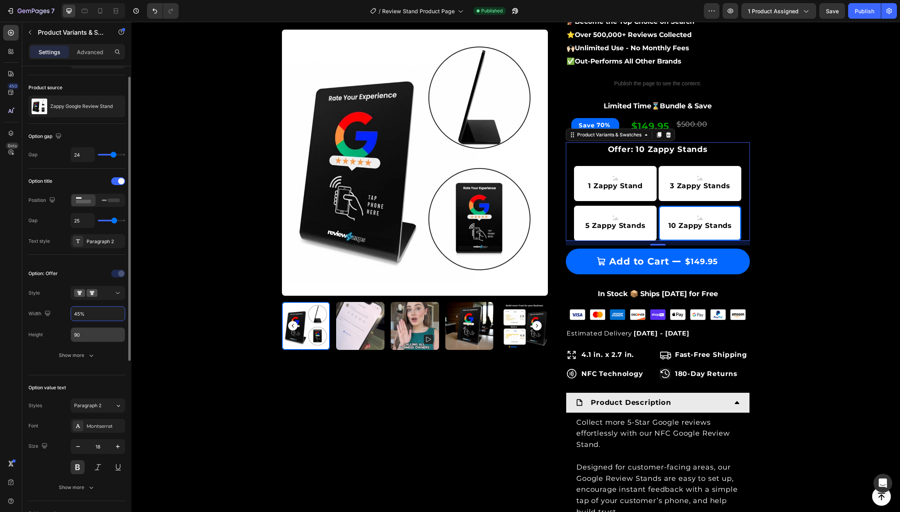
type input "45%"
drag, startPoint x: 86, startPoint y: 334, endPoint x: 67, endPoint y: 335, distance: 18.7
click at [67, 335] on div "Height 90" at bounding box center [76, 334] width 97 height 15
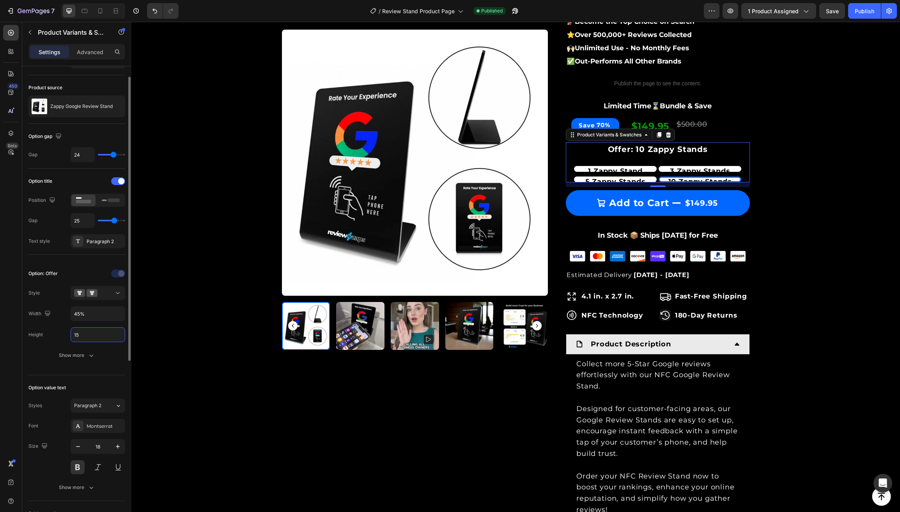
type input "1"
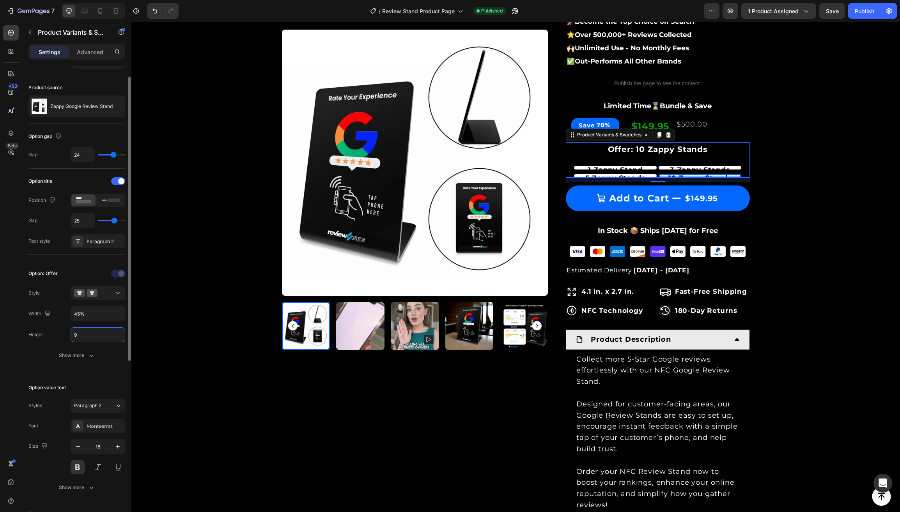
type input "90"
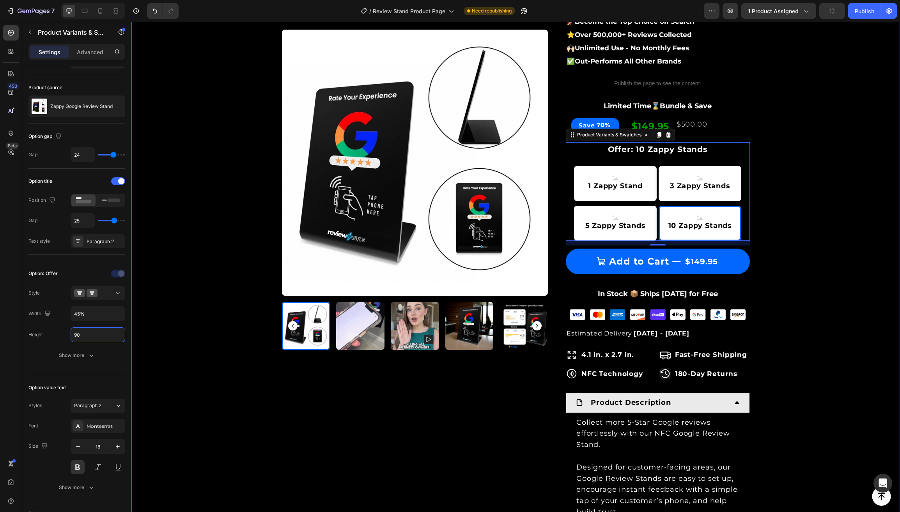
click at [244, 312] on div "Product Images & Gallery Row Loox - Rating widget Loox Zappy Google Review Stan…" at bounding box center [515, 279] width 757 height 805
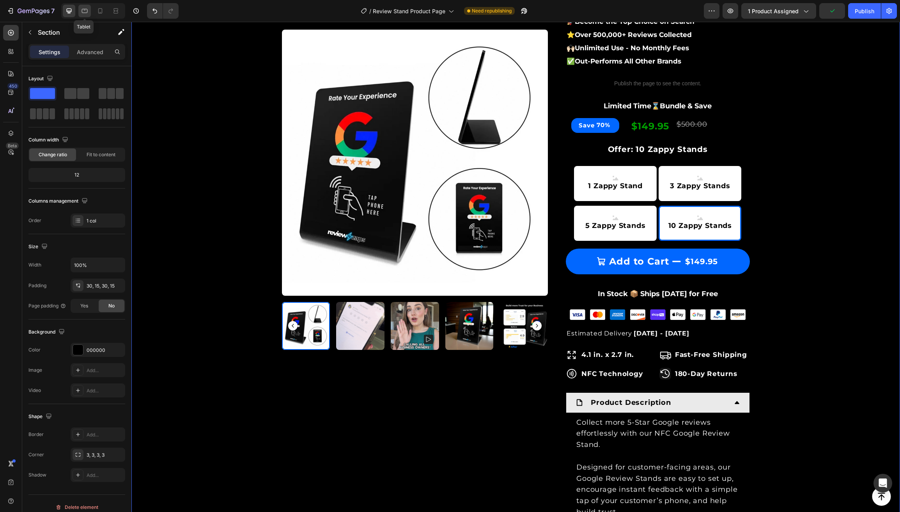
click at [80, 12] on div at bounding box center [84, 11] width 12 height 12
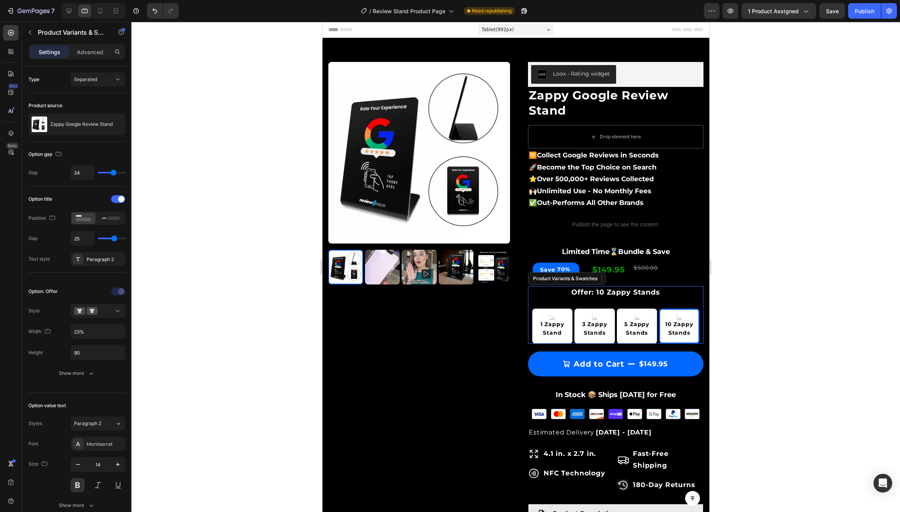
drag, startPoint x: 678, startPoint y: 286, endPoint x: 627, endPoint y: 289, distance: 51.5
click at [678, 286] on div "Offer: 10 Zappy Stands 1 Zappy Stand 1 Zappy Stand 1 Zappy Stand 3 Zappy Stands…" at bounding box center [614, 315] width 175 height 58
drag, startPoint x: 81, startPoint y: 332, endPoint x: 70, endPoint y: 332, distance: 10.5
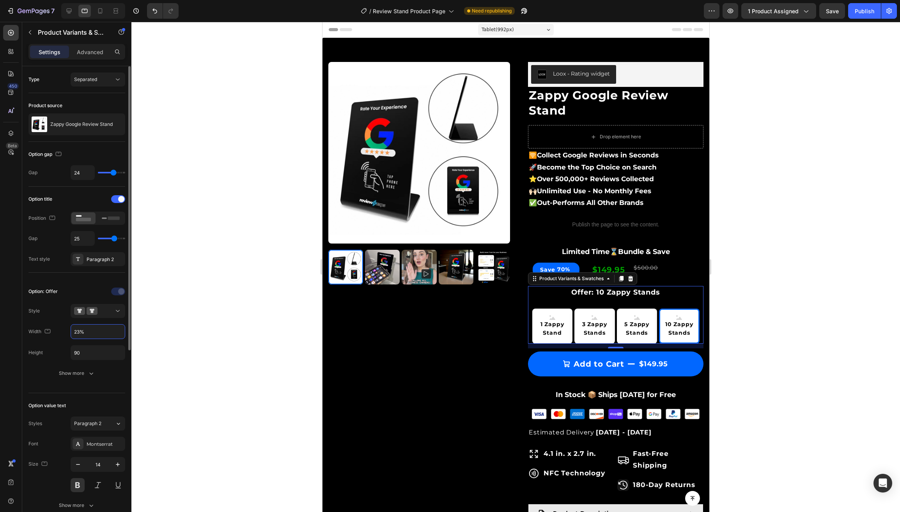
click at [70, 332] on div "Width 23%" at bounding box center [76, 331] width 97 height 15
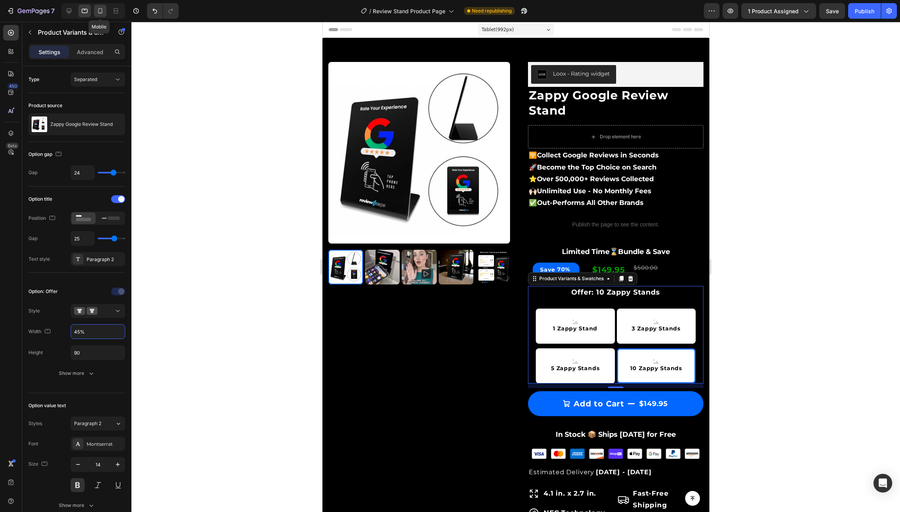
click at [99, 12] on icon at bounding box center [100, 11] width 8 height 8
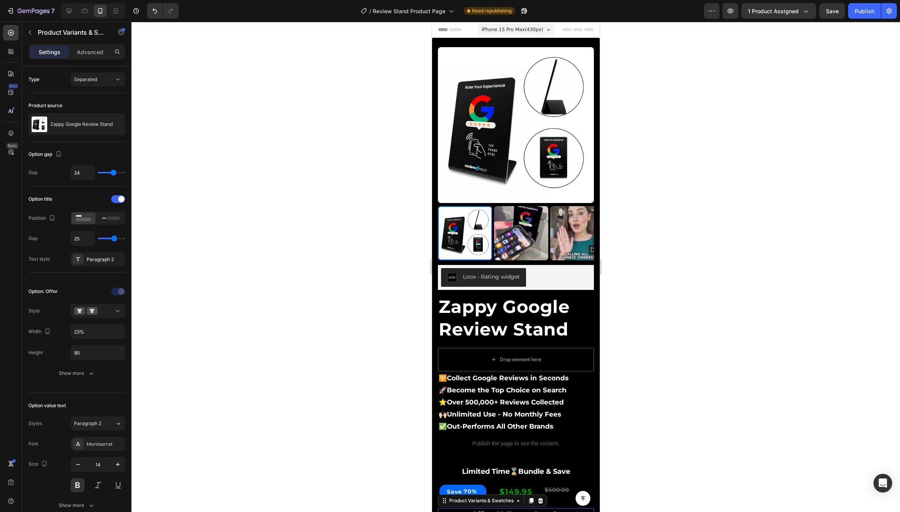
scroll to position [434, 0]
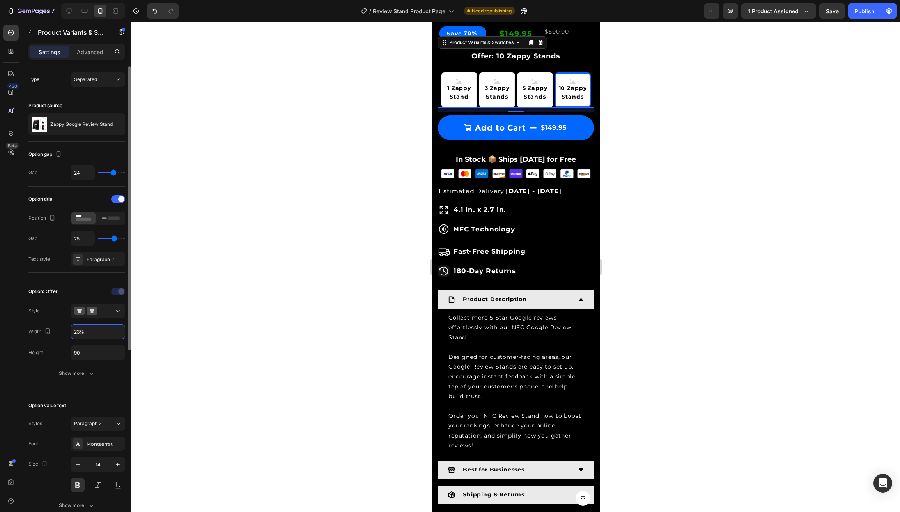
drag, startPoint x: 81, startPoint y: 332, endPoint x: 67, endPoint y: 329, distance: 14.2
click at [72, 331] on input "23%" at bounding box center [98, 332] width 54 height 14
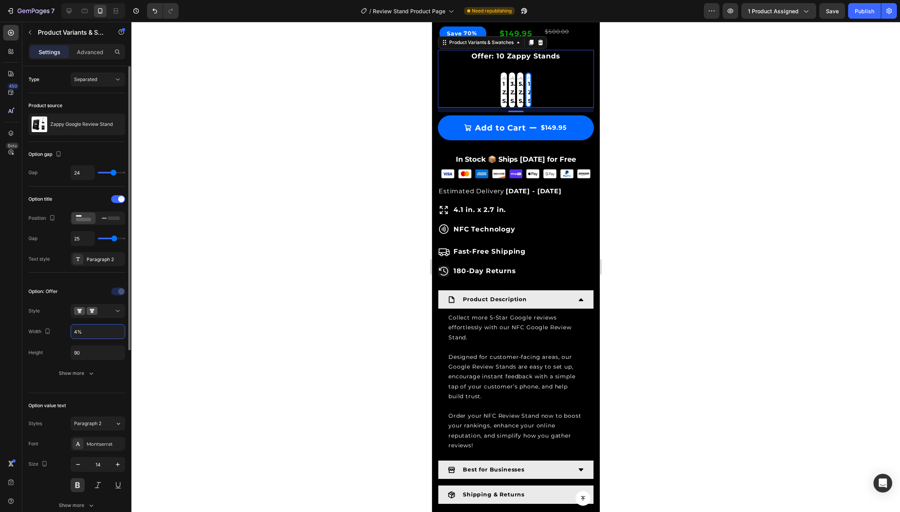
type input "45%"
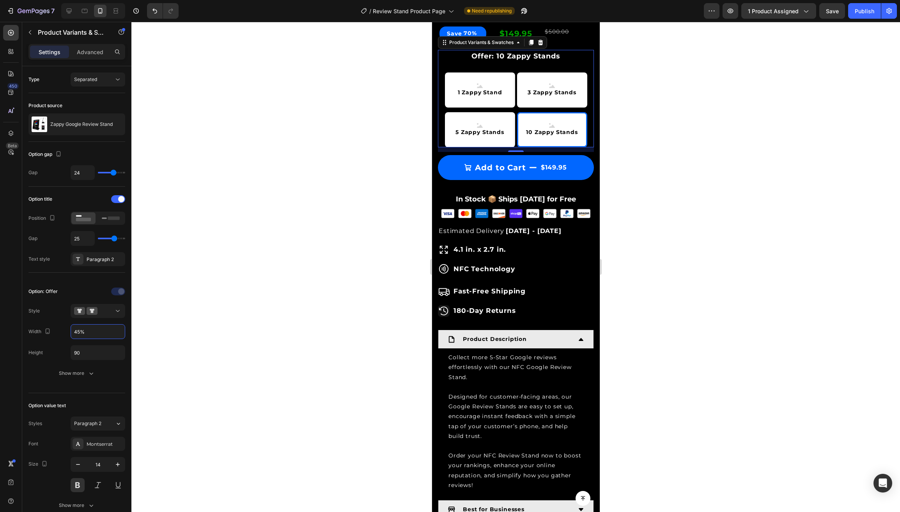
click at [258, 271] on div at bounding box center [515, 267] width 768 height 490
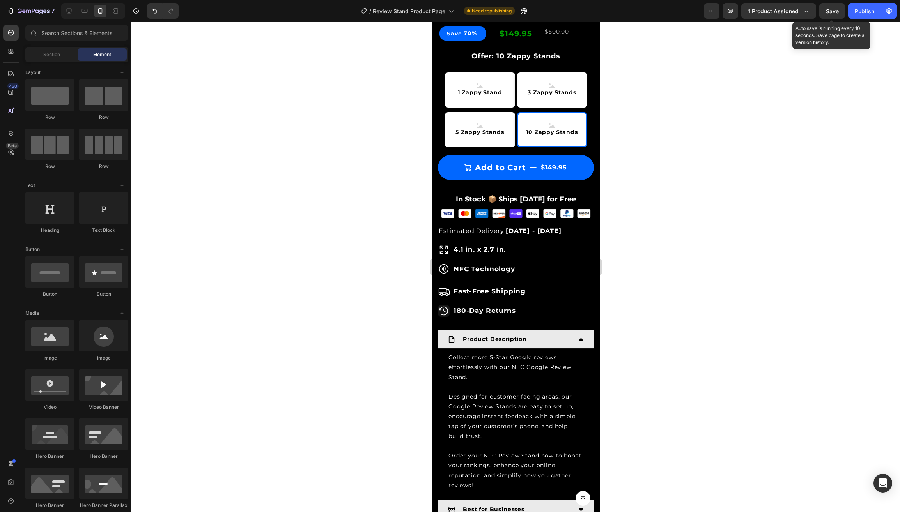
click at [832, 13] on span "Save" at bounding box center [832, 11] width 13 height 7
click at [858, 12] on div "Publish" at bounding box center [864, 11] width 19 height 8
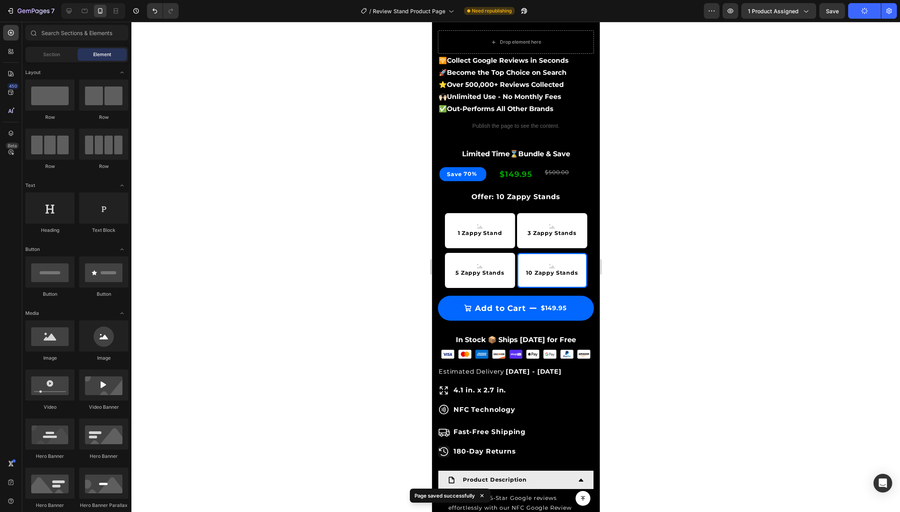
scroll to position [291, 0]
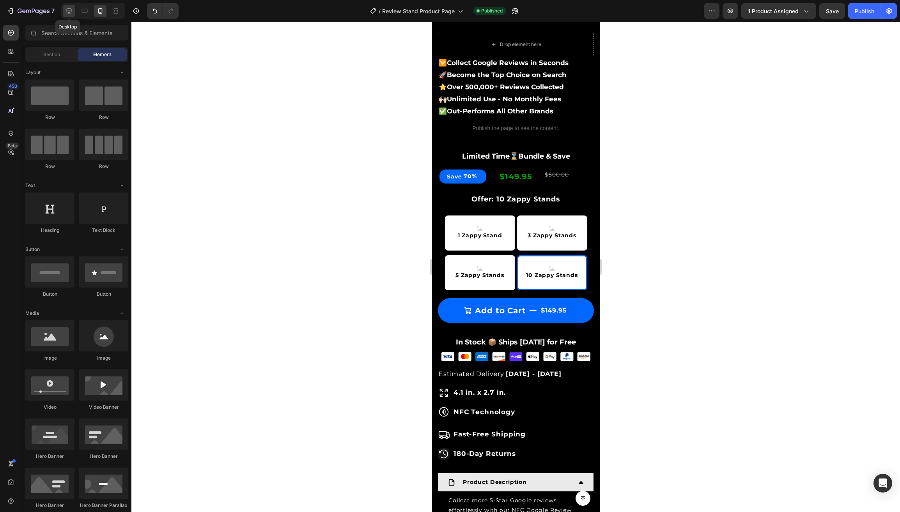
click at [69, 16] on div at bounding box center [69, 11] width 12 height 12
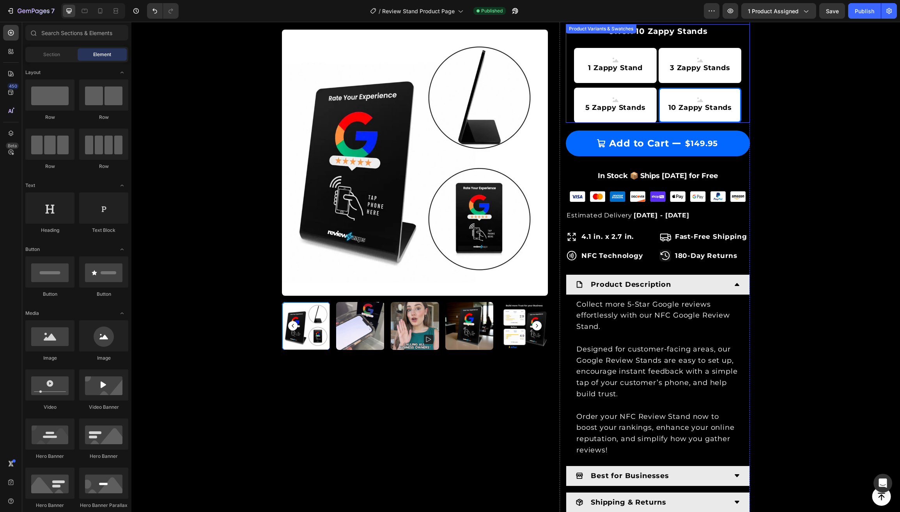
click at [570, 92] on div "1 Zappy Stand 1 Zappy Stand 1 Zappy Stand 3 Zappy Stands 3 Zappy Stands 3 Zappy…" at bounding box center [658, 85] width 184 height 75
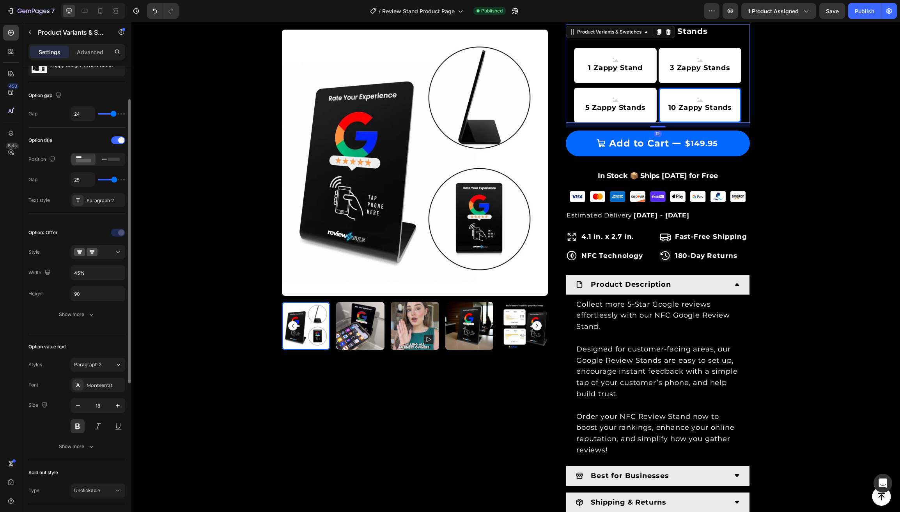
scroll to position [66, 0]
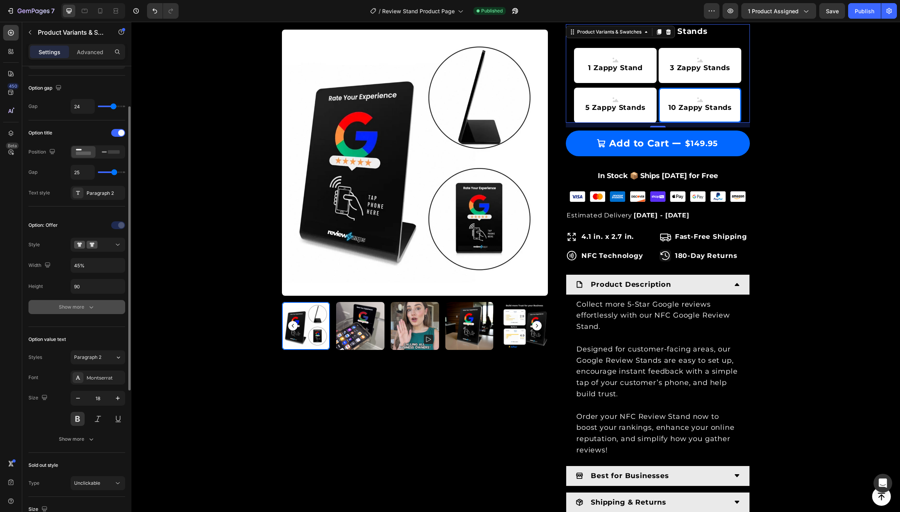
click at [72, 309] on div "Show more" at bounding box center [77, 307] width 36 height 8
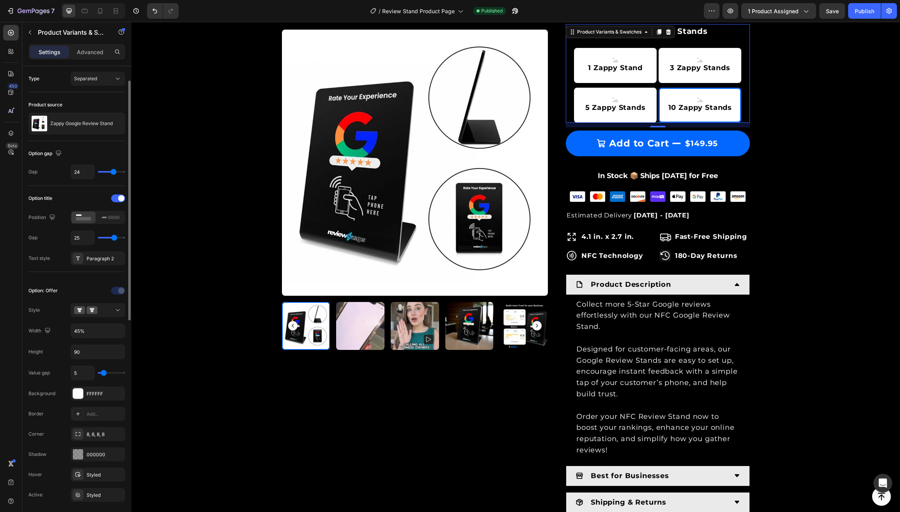
scroll to position [0, 0]
type input "23"
type input "22"
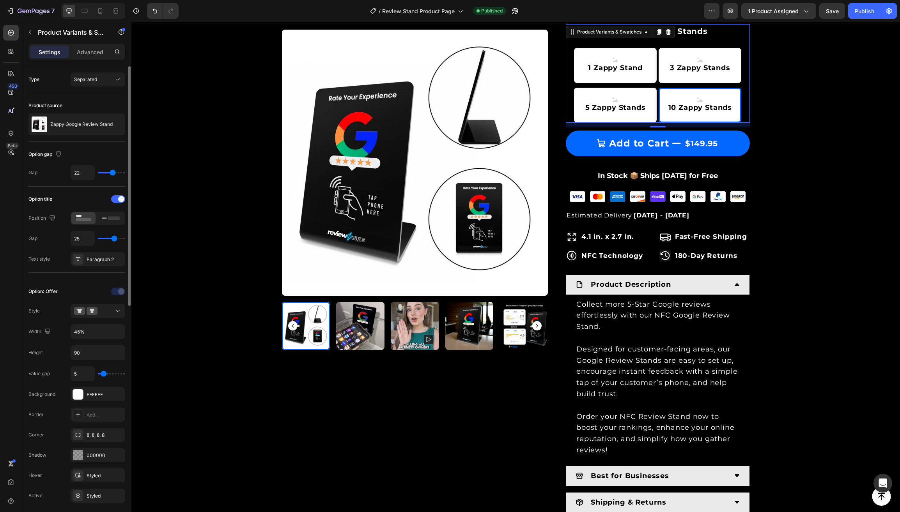
type input "21"
type input "19"
type input "17"
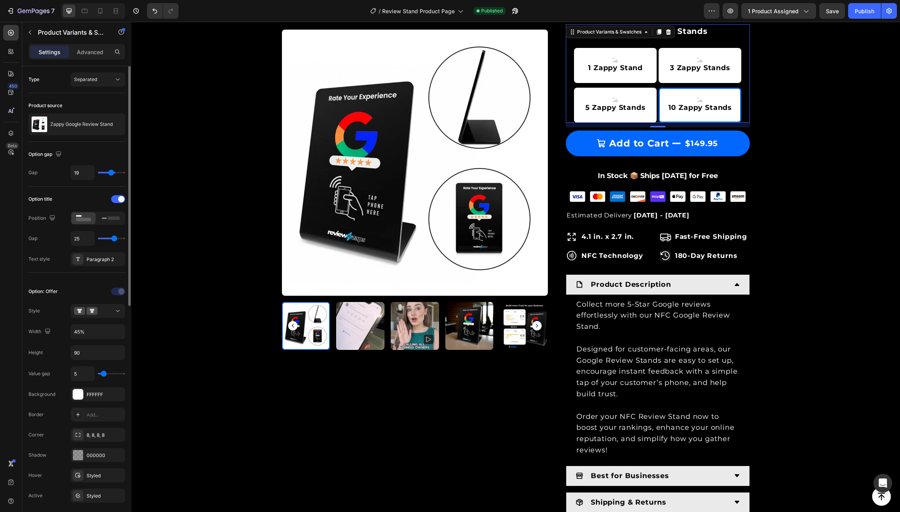
type input "17"
type input "15"
type input "12"
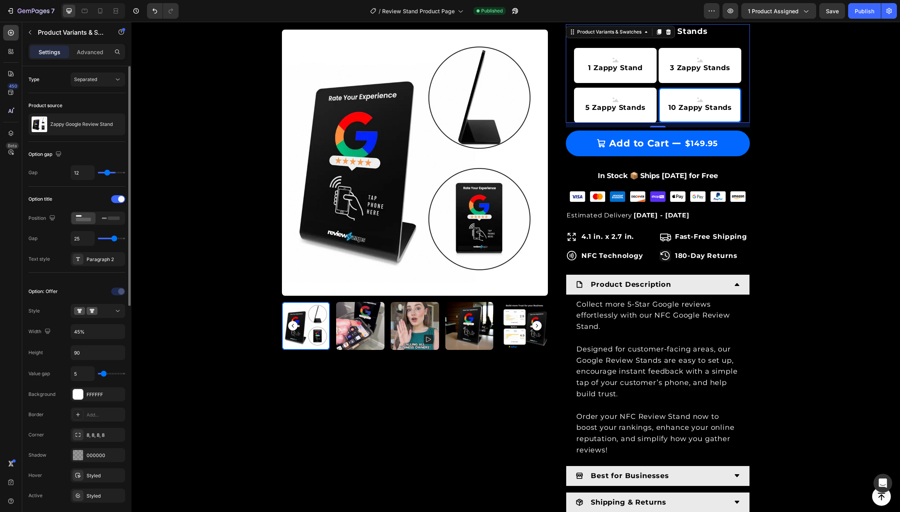
type input "9"
type input "8"
type input "7"
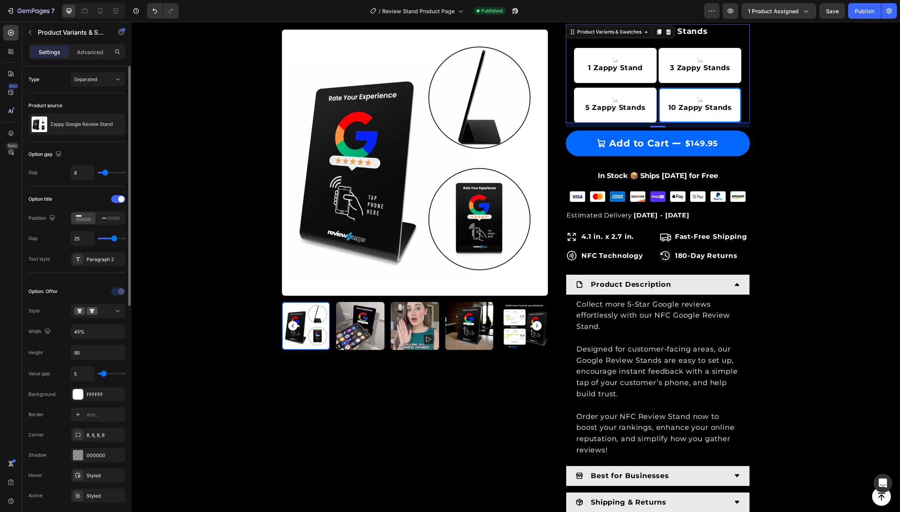
type input "7"
type input "6"
type input "5"
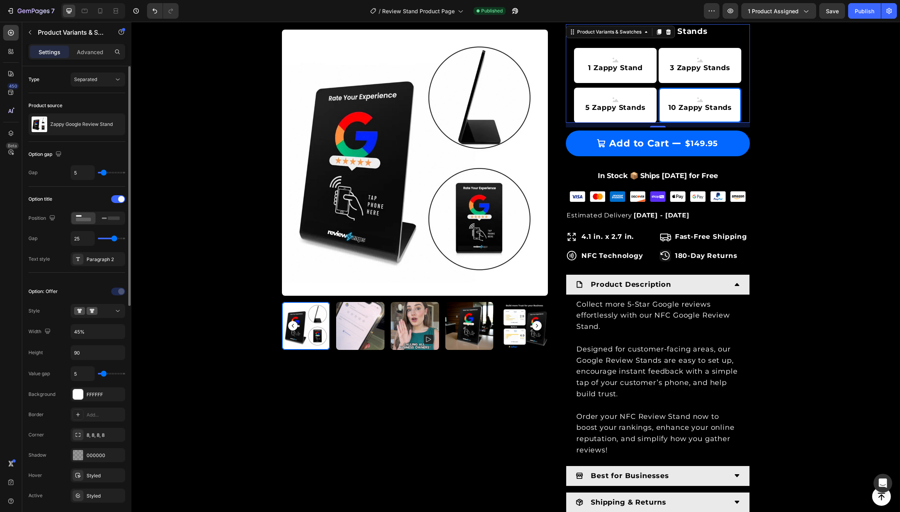
type input "3"
type input "0"
drag, startPoint x: 113, startPoint y: 173, endPoint x: 98, endPoint y: 173, distance: 15.2
type input "0"
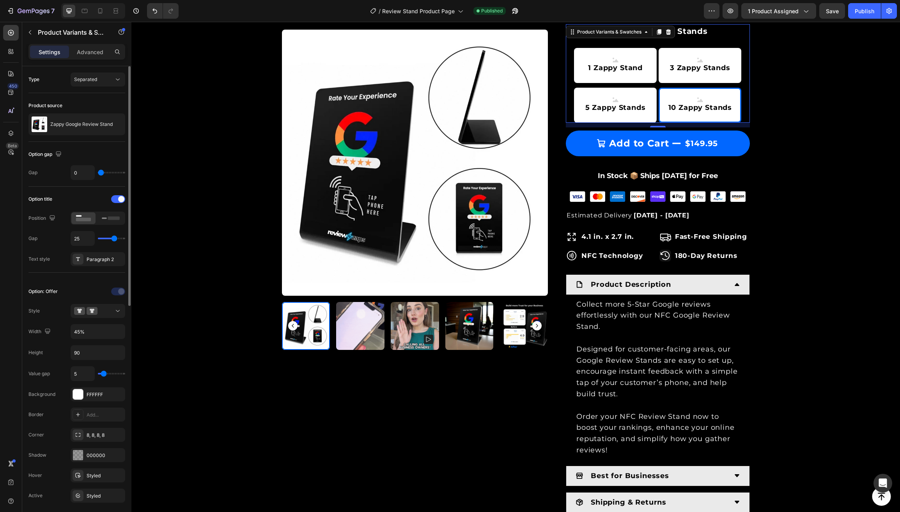
click at [98, 173] on input "range" at bounding box center [111, 173] width 27 height 2
type input "1"
type input "2"
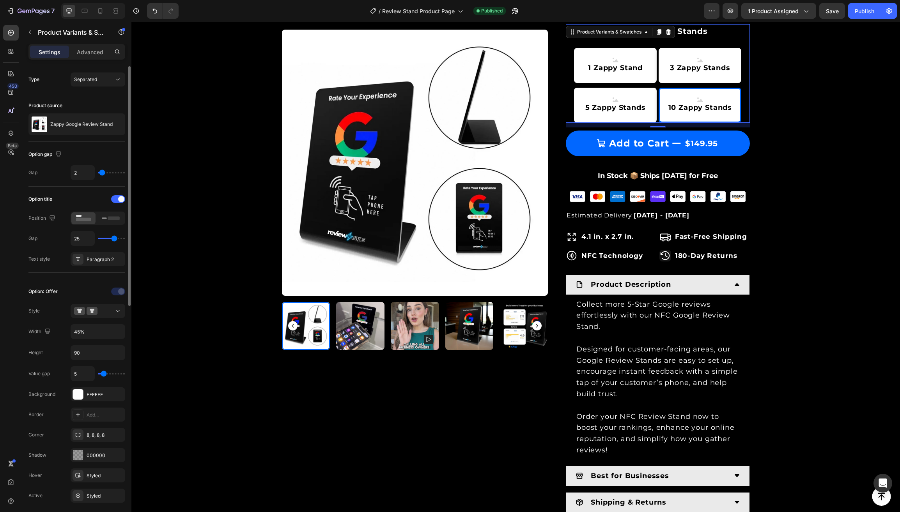
type input "3"
type input "4"
type input "5"
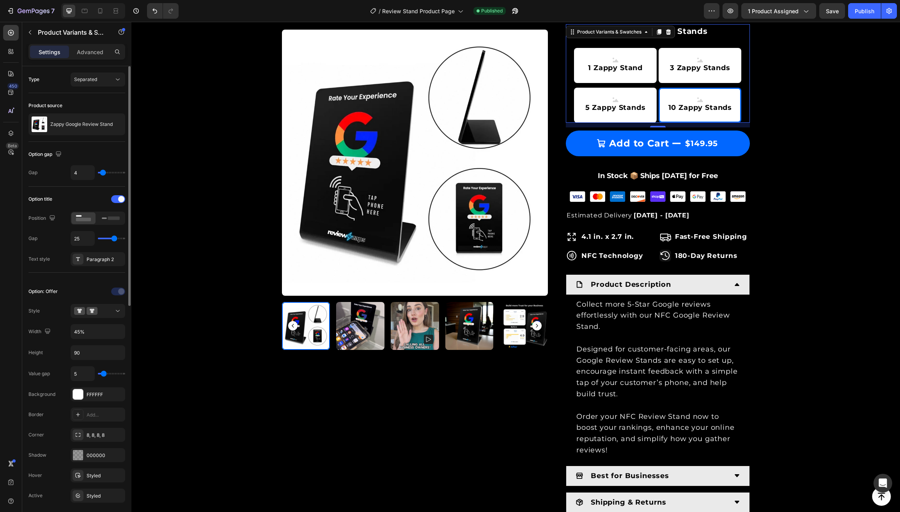
type input "5"
type input "6"
type input "7"
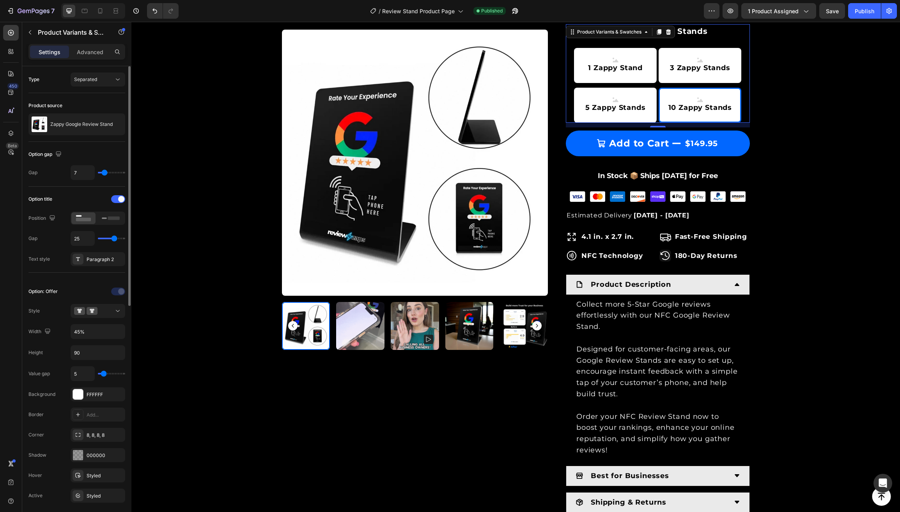
type input "9"
type input "10"
type input "11"
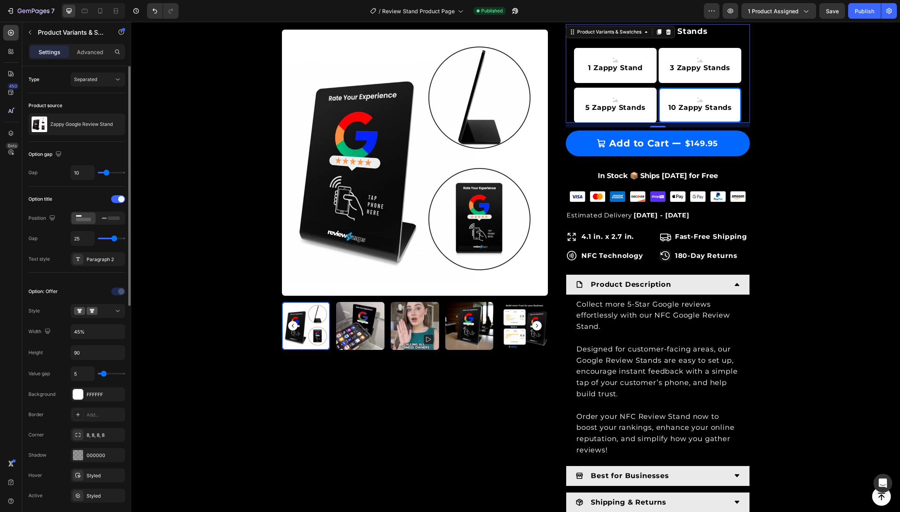
type input "11"
type input "12"
type input "13"
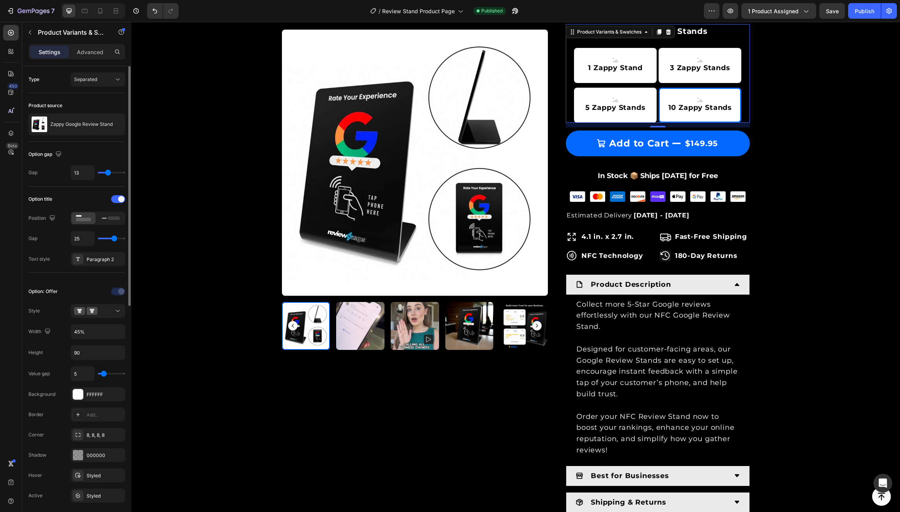
type input "14"
type input "15"
type input "16"
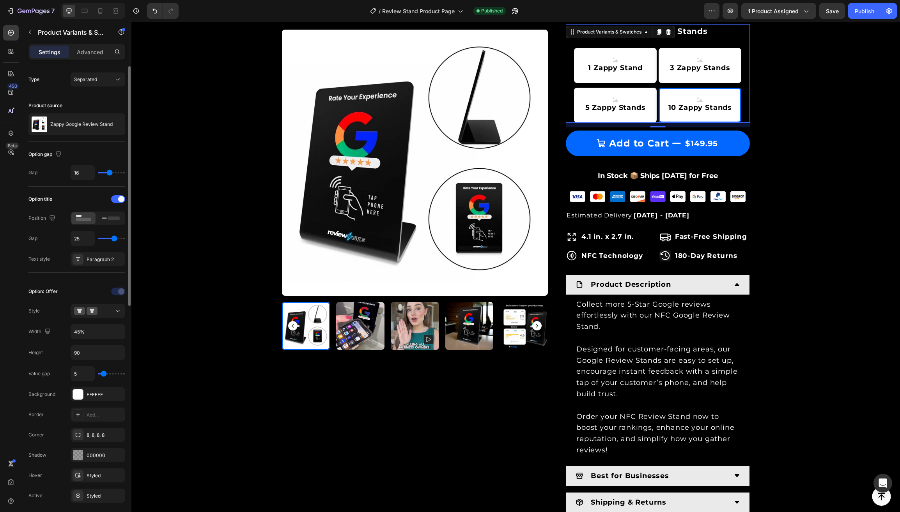
drag, startPoint x: 98, startPoint y: 173, endPoint x: 109, endPoint y: 173, distance: 10.9
type input "16"
click at [109, 173] on input "range" at bounding box center [111, 173] width 27 height 2
type input "17"
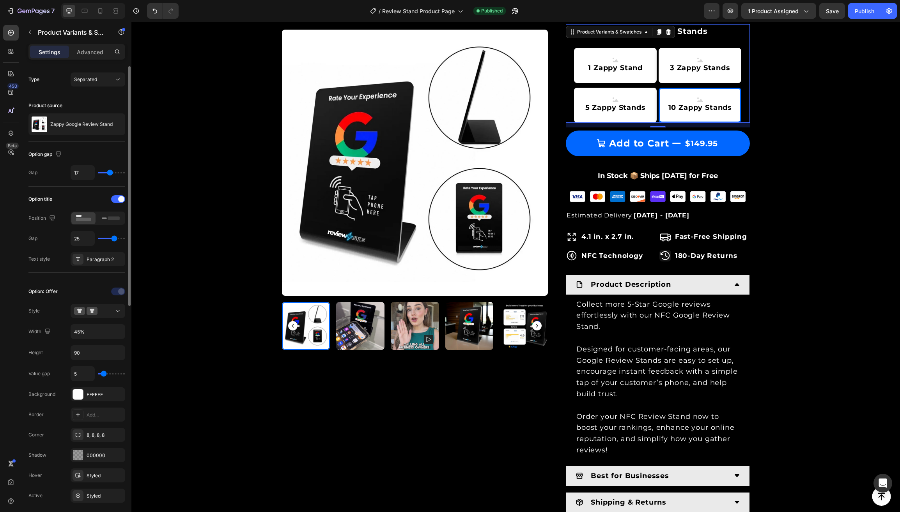
type input "18"
type input "19"
type input "20"
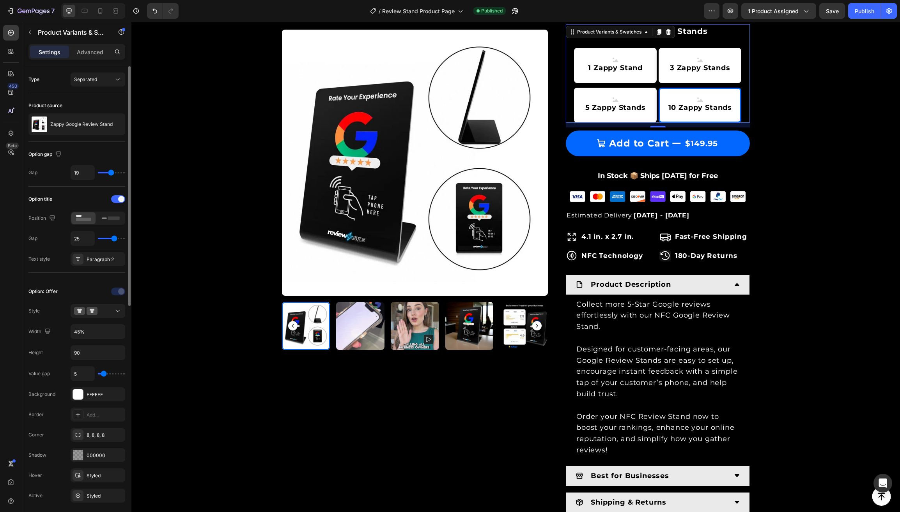
type input "20"
type input "21"
type input "22"
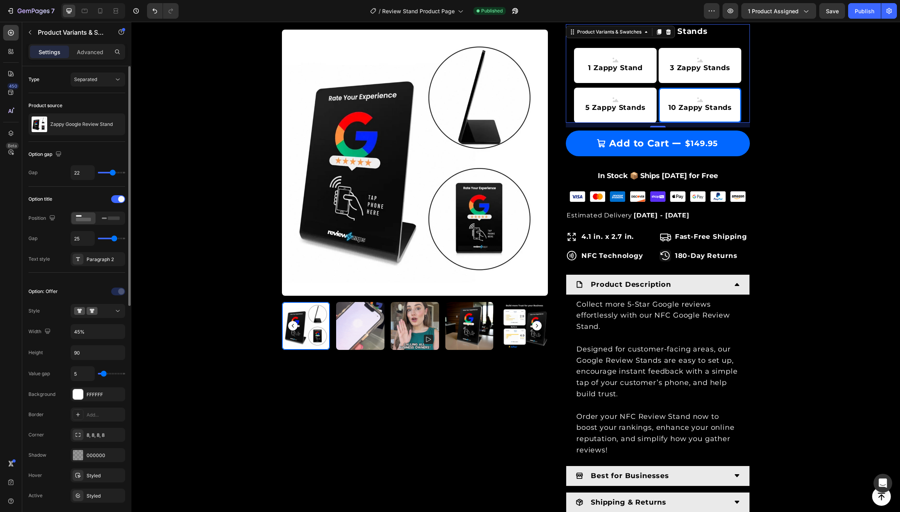
type input "24"
type input "25"
type input "24"
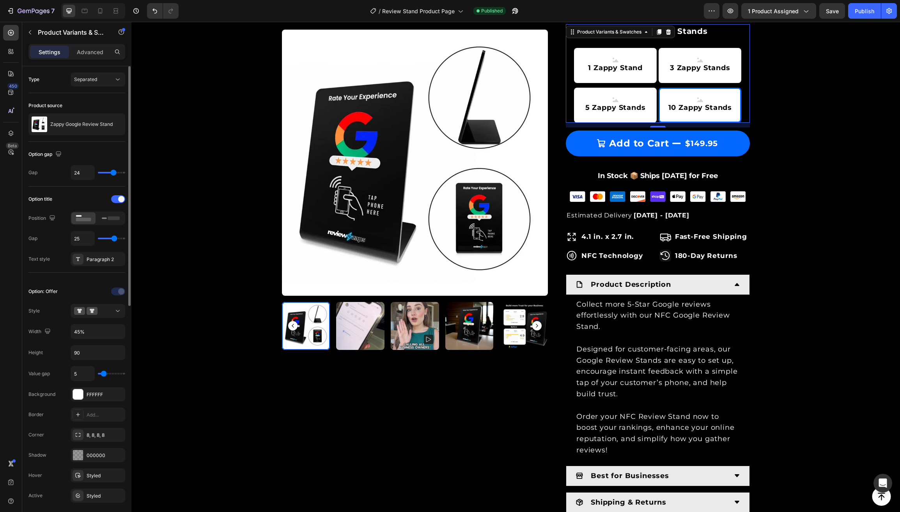
drag, startPoint x: 109, startPoint y: 173, endPoint x: 113, endPoint y: 173, distance: 3.9
type input "24"
click at [113, 173] on input "range" at bounding box center [111, 173] width 27 height 2
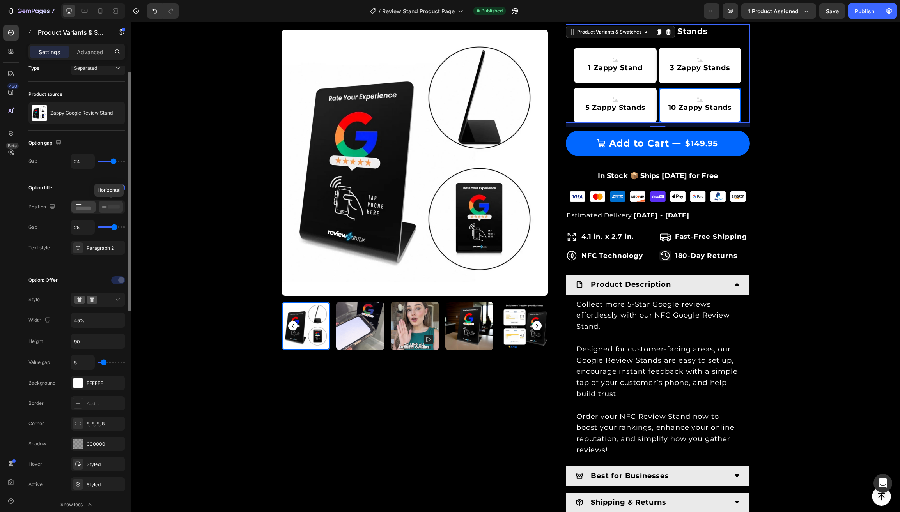
click at [108, 207] on icon at bounding box center [111, 207] width 18 height 9
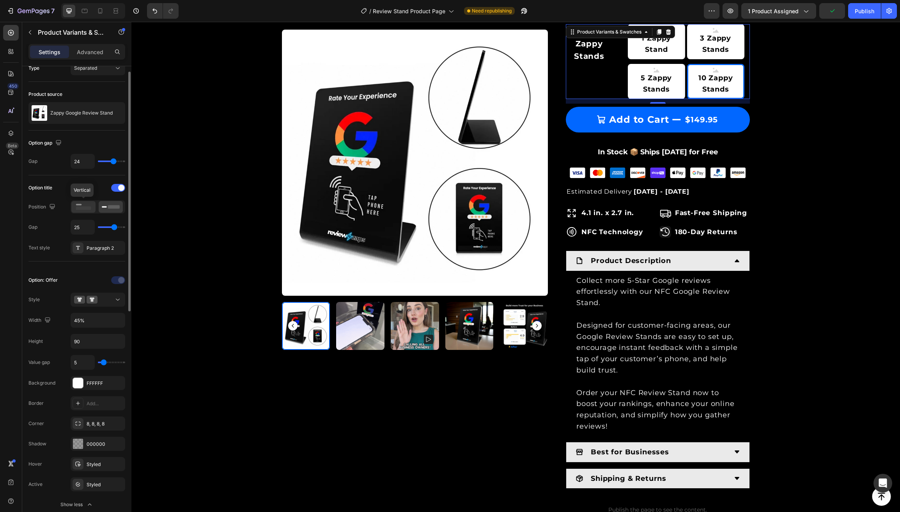
click at [82, 207] on rect at bounding box center [83, 209] width 15 height 4
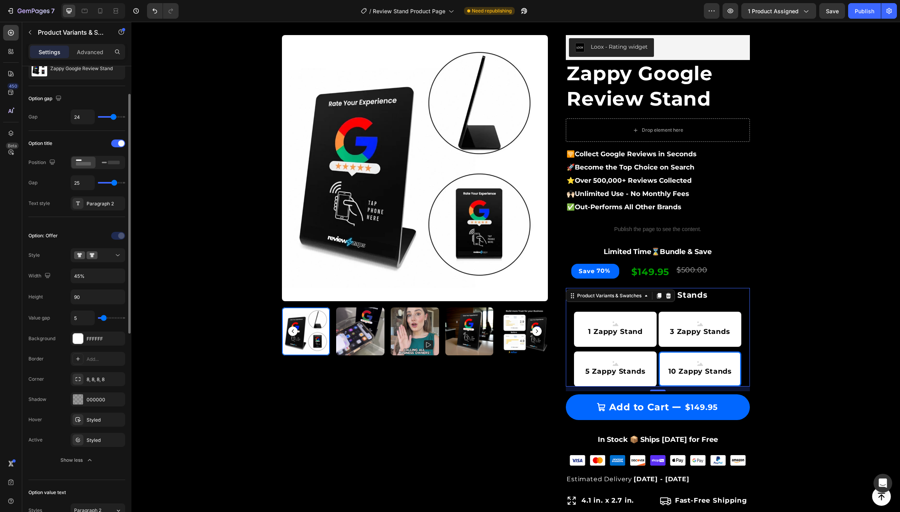
scroll to position [57, 0]
drag, startPoint x: 85, startPoint y: 297, endPoint x: 69, endPoint y: 297, distance: 16.8
click at [69, 297] on div "Height 90" at bounding box center [76, 296] width 97 height 15
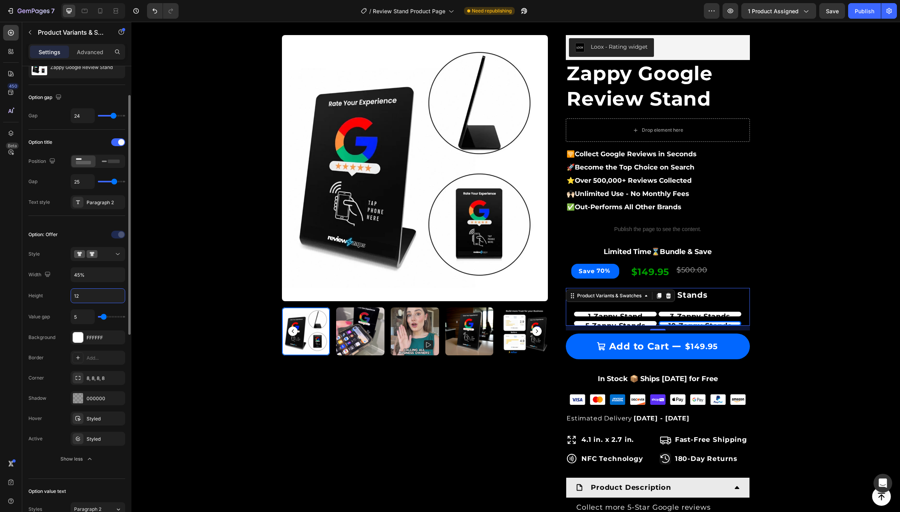
type input "125"
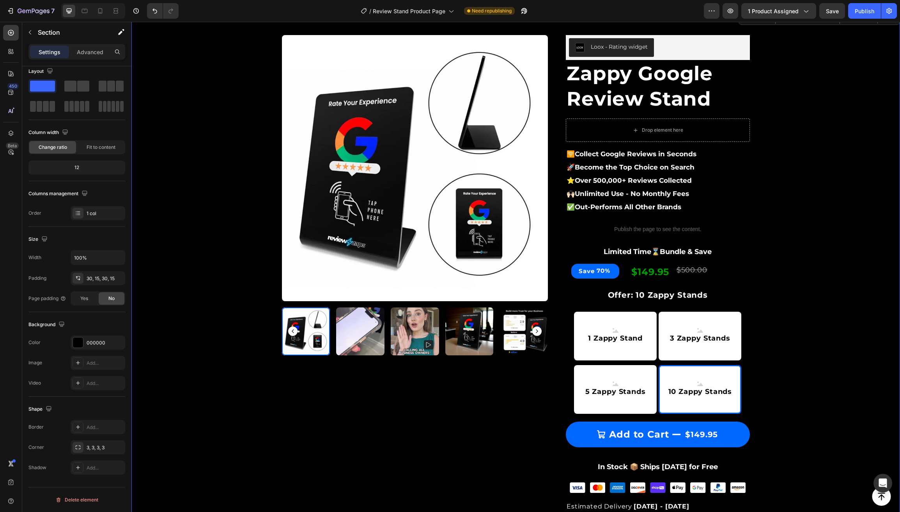
click at [236, 275] on div "Product Images & Gallery Row Loox - Rating widget Loox Zappy Google Review Stan…" at bounding box center [515, 439] width 757 height 832
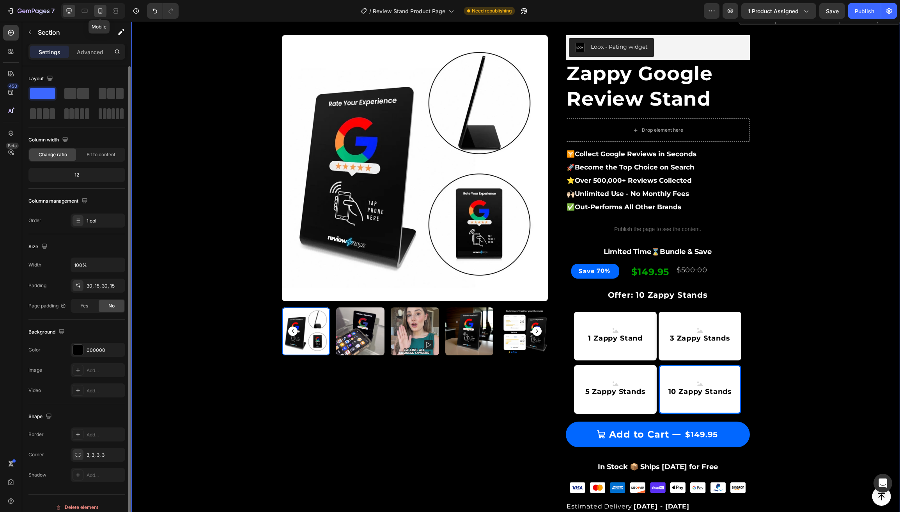
click at [100, 11] on icon at bounding box center [100, 11] width 8 height 8
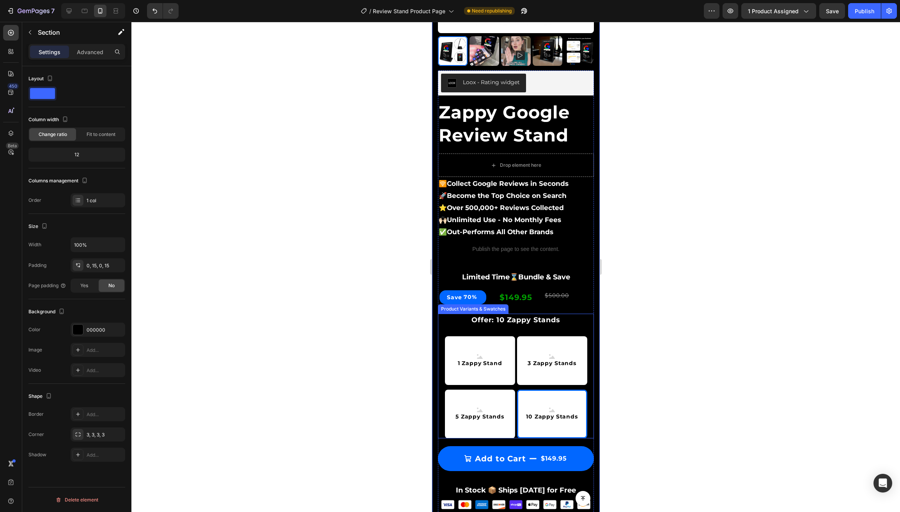
scroll to position [170, 0]
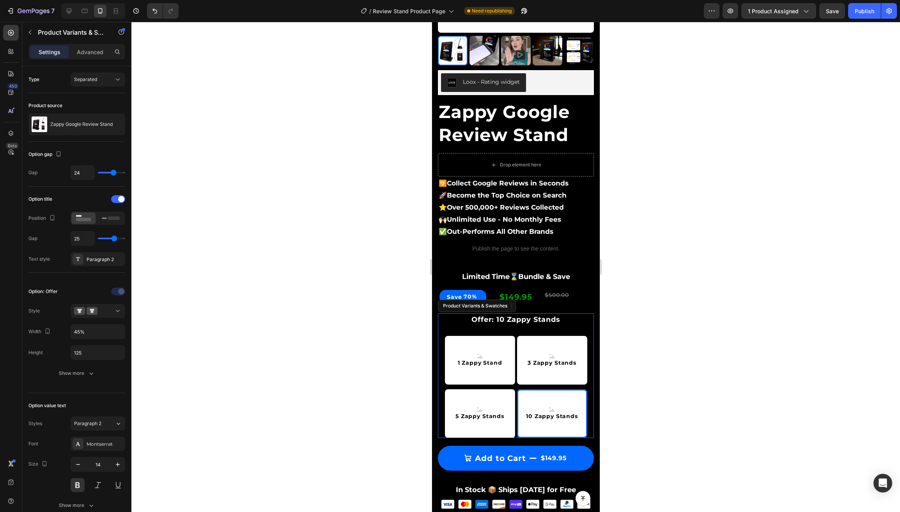
drag, startPoint x: 441, startPoint y: 386, endPoint x: 639, endPoint y: 341, distance: 202.8
click at [441, 386] on div "1 Zappy Stand 1 Zappy Stand 1 Zappy Stand 3 Zappy Stands 3 Zappy Stands 3 Zappy…" at bounding box center [515, 387] width 156 height 102
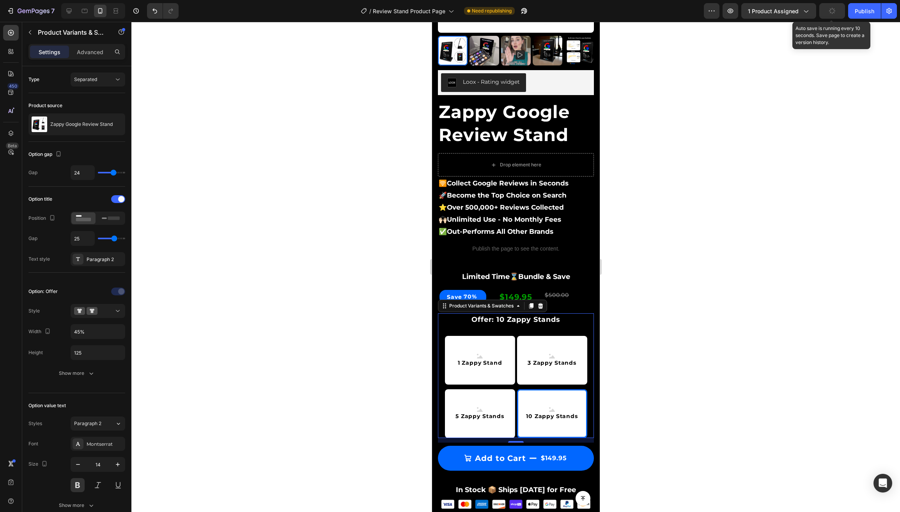
click at [835, 12] on icon "button" at bounding box center [831, 10] width 7 height 7
click at [866, 11] on div "Publish" at bounding box center [864, 11] width 19 height 8
click at [84, 10] on icon at bounding box center [85, 11] width 6 height 4
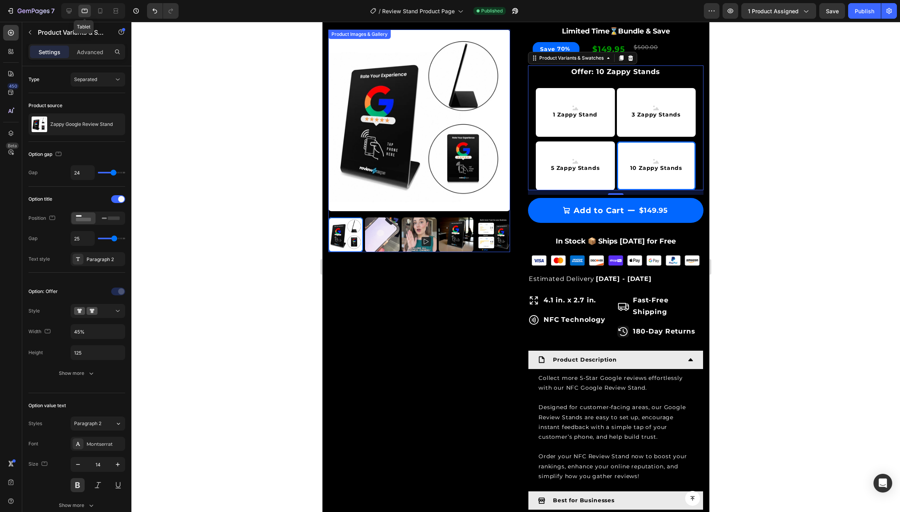
scroll to position [221, 0]
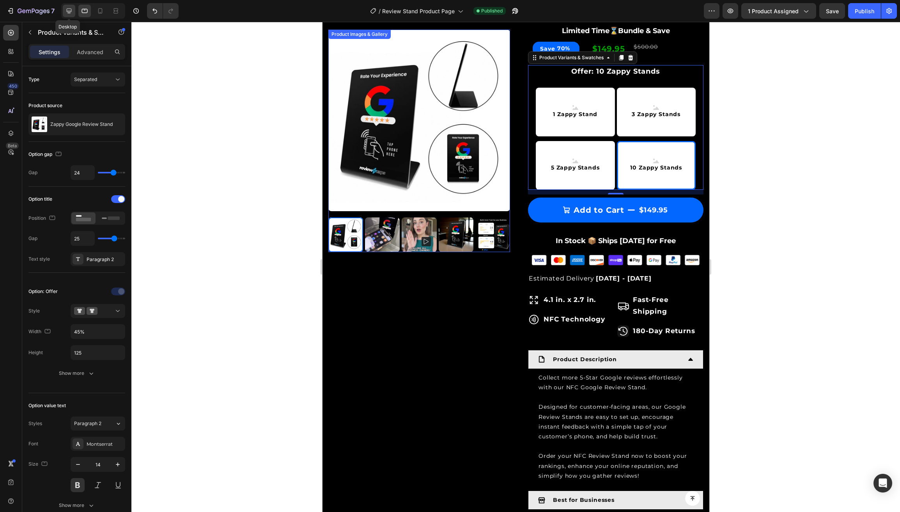
click at [69, 10] on icon at bounding box center [69, 11] width 8 height 8
type input "18"
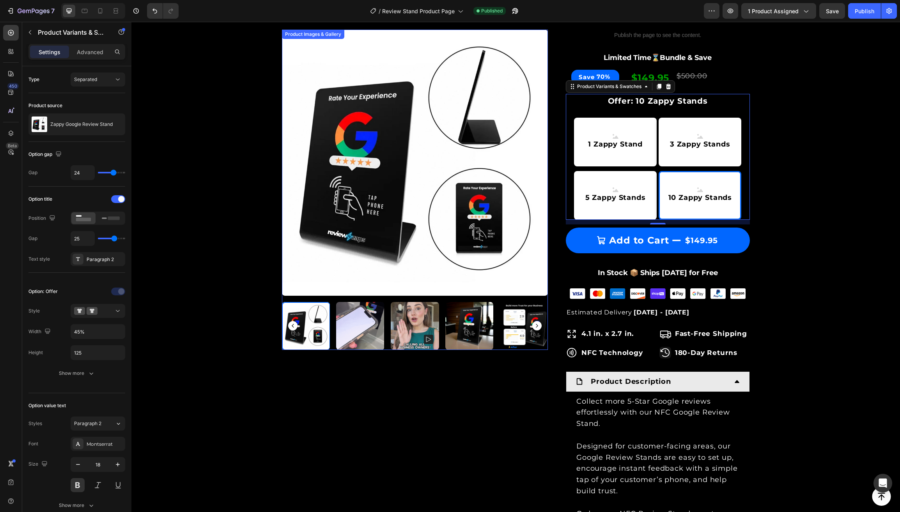
scroll to position [266, 0]
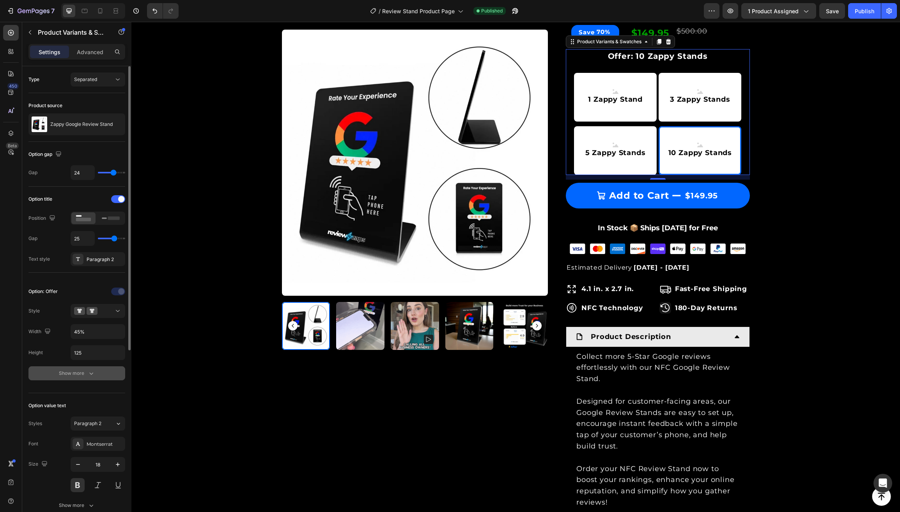
click at [75, 376] on div "Show more" at bounding box center [77, 374] width 36 height 8
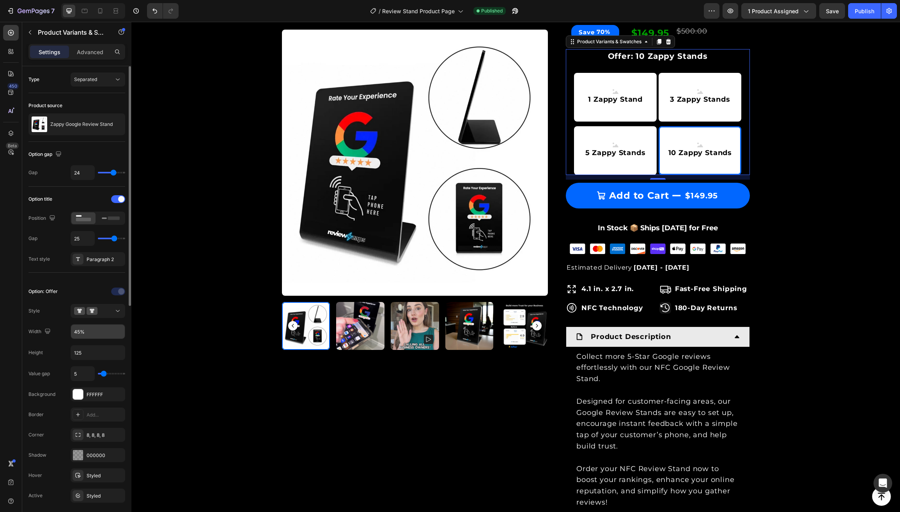
scroll to position [0, 0]
drag, startPoint x: 81, startPoint y: 353, endPoint x: 72, endPoint y: 354, distance: 9.8
click at [74, 353] on input "125" at bounding box center [98, 353] width 54 height 14
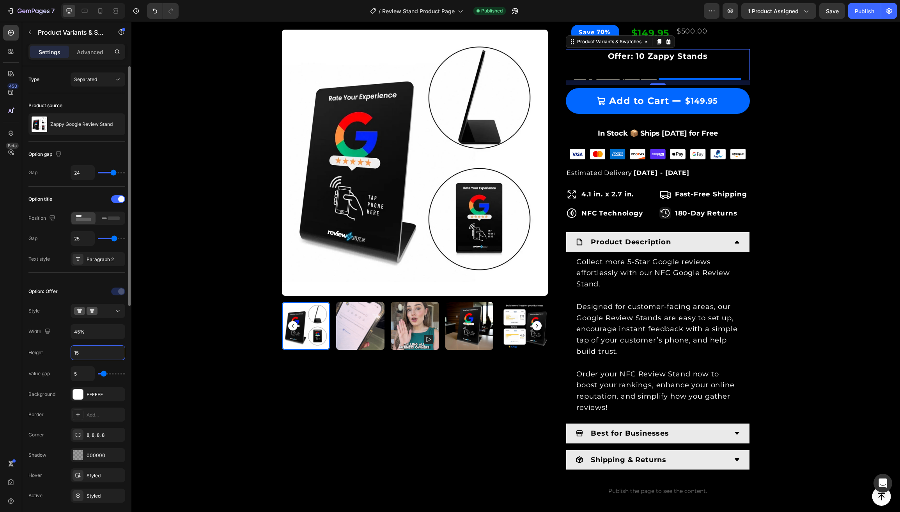
type input "150"
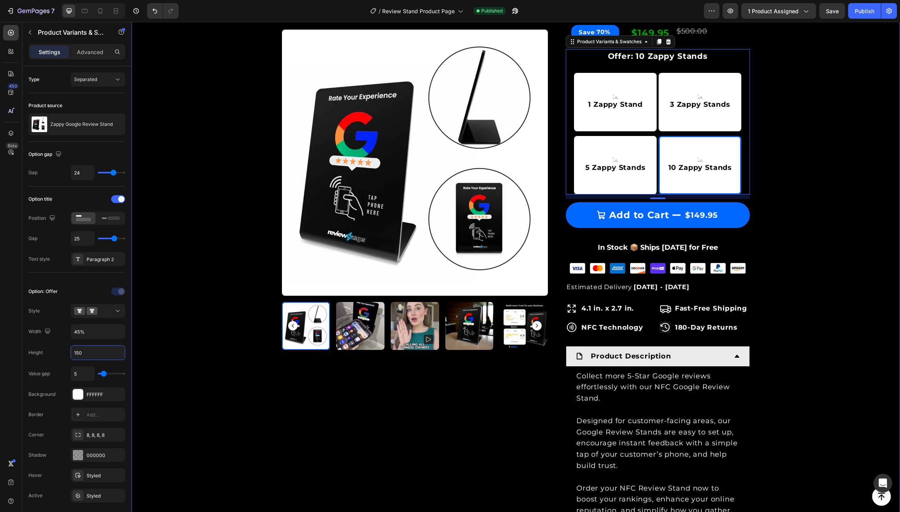
click at [207, 320] on div "Product Images & Gallery Row Loox - Rating widget Loox Zappy Google Review Stan…" at bounding box center [515, 209] width 757 height 851
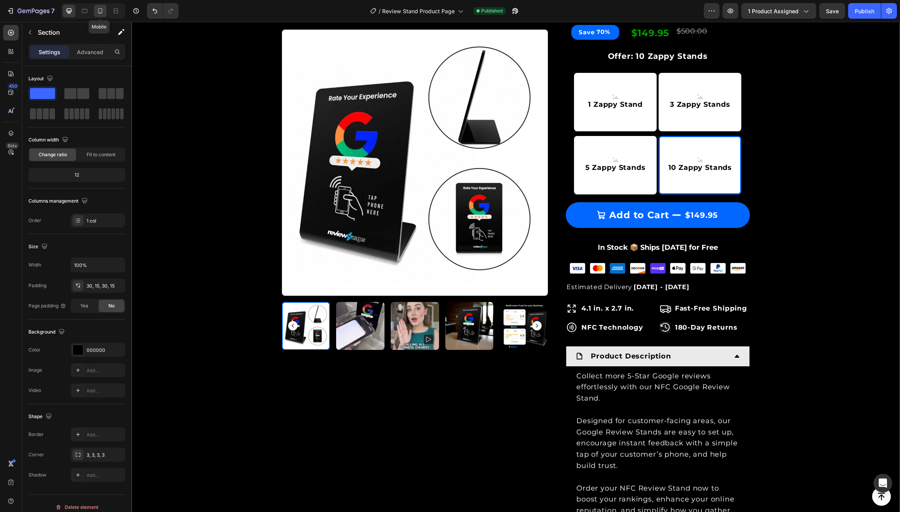
click at [100, 12] on icon at bounding box center [100, 10] width 4 height 5
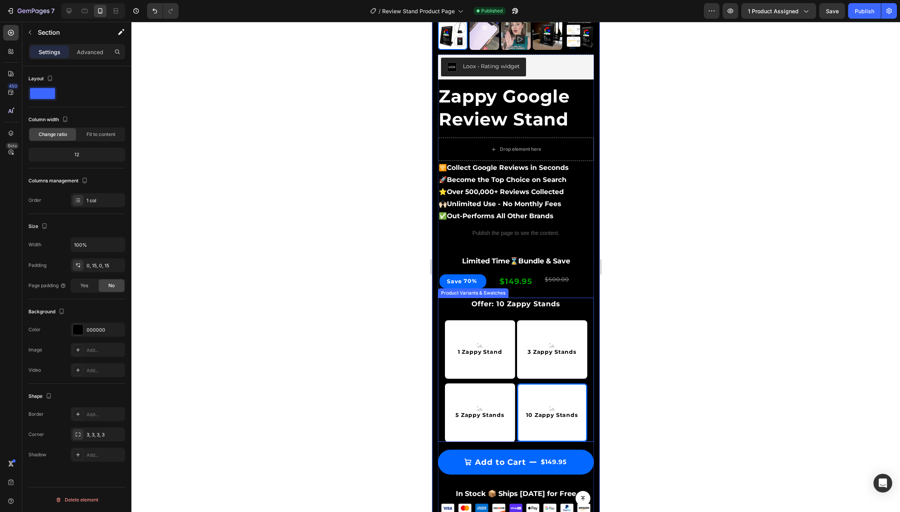
scroll to position [201, 0]
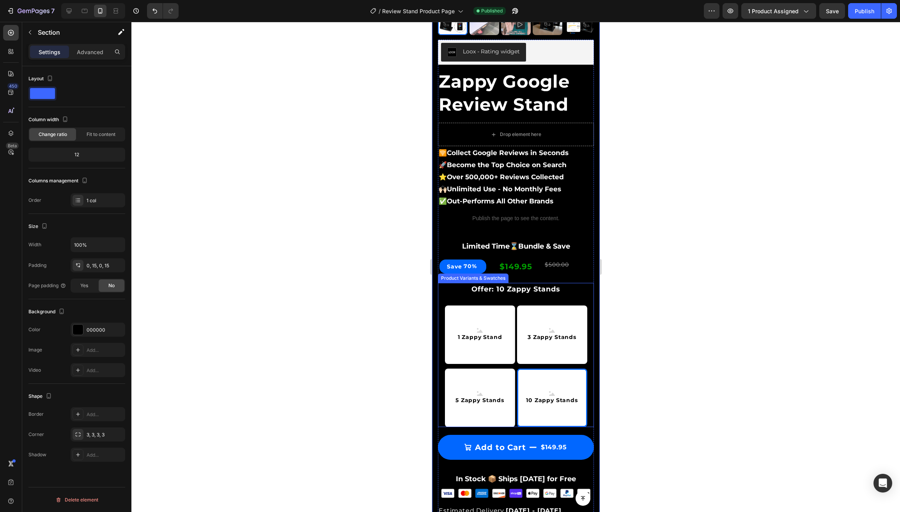
click at [442, 352] on div "1 Zappy Stand 1 Zappy Stand 1 Zappy Stand 3 Zappy Stands 3 Zappy Stands 3 Zappy…" at bounding box center [515, 367] width 156 height 122
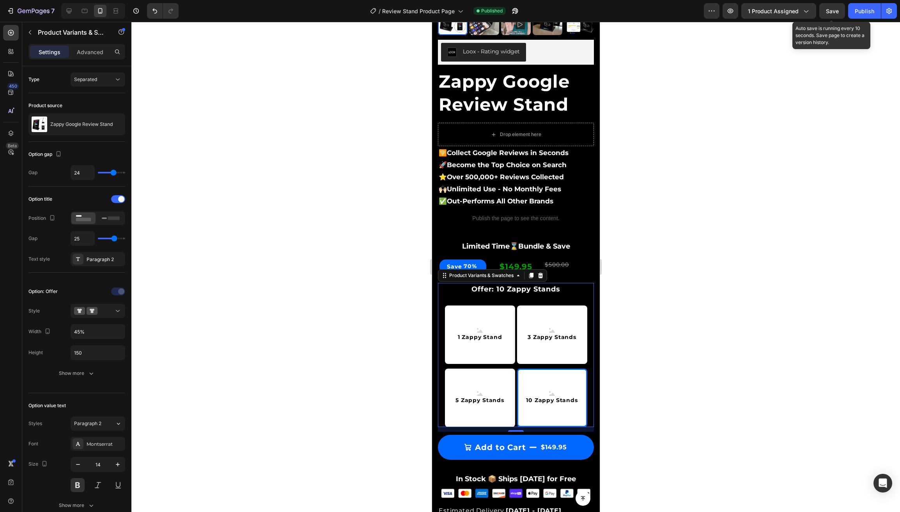
click at [835, 11] on span "Save" at bounding box center [832, 11] width 13 height 7
click at [859, 12] on div "Publish" at bounding box center [864, 11] width 19 height 8
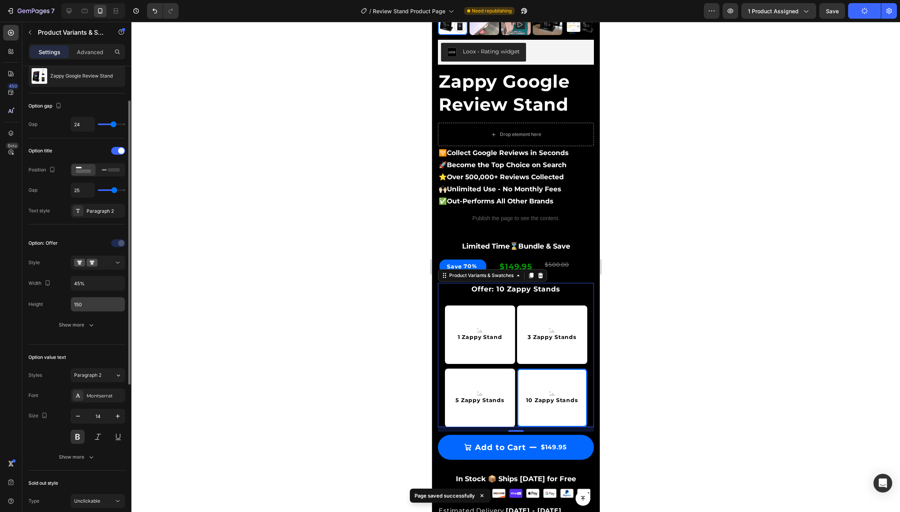
scroll to position [51, 0]
click at [94, 301] on input "150" at bounding box center [98, 301] width 54 height 14
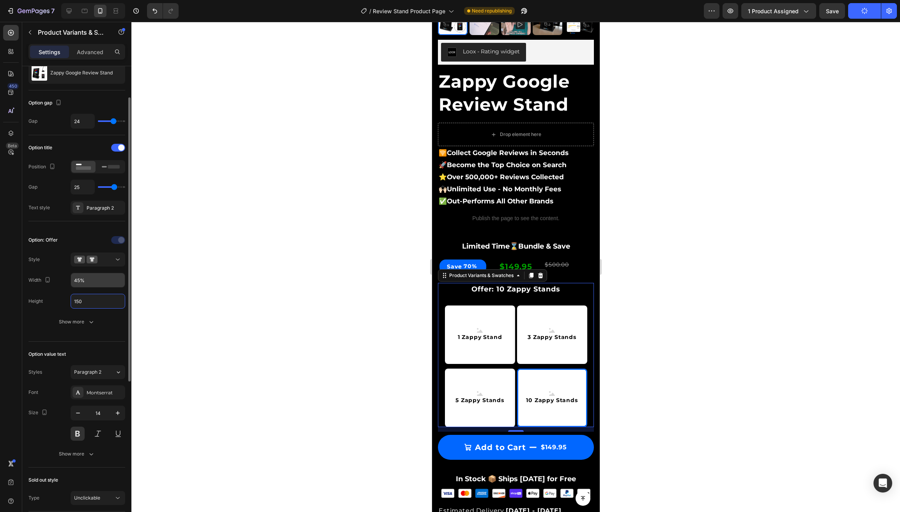
click at [106, 281] on input "45%" at bounding box center [98, 280] width 54 height 14
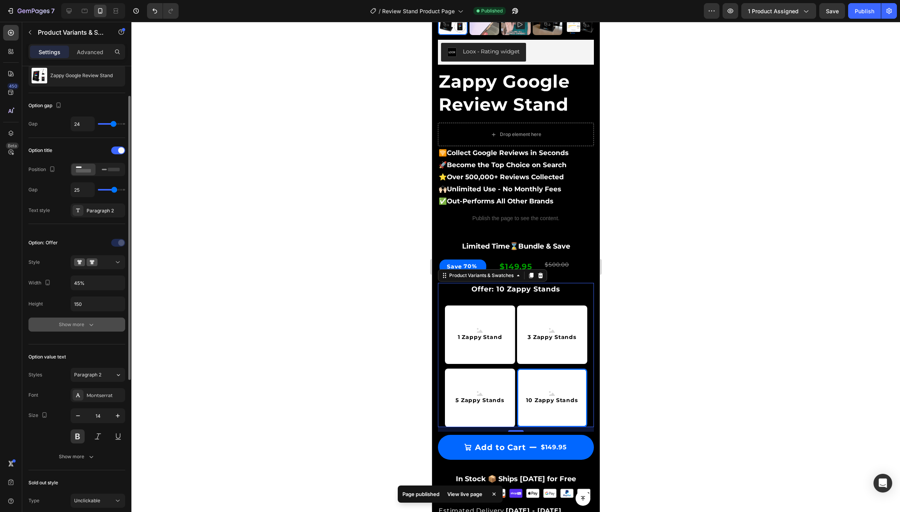
click at [86, 324] on div "Show more" at bounding box center [77, 325] width 36 height 8
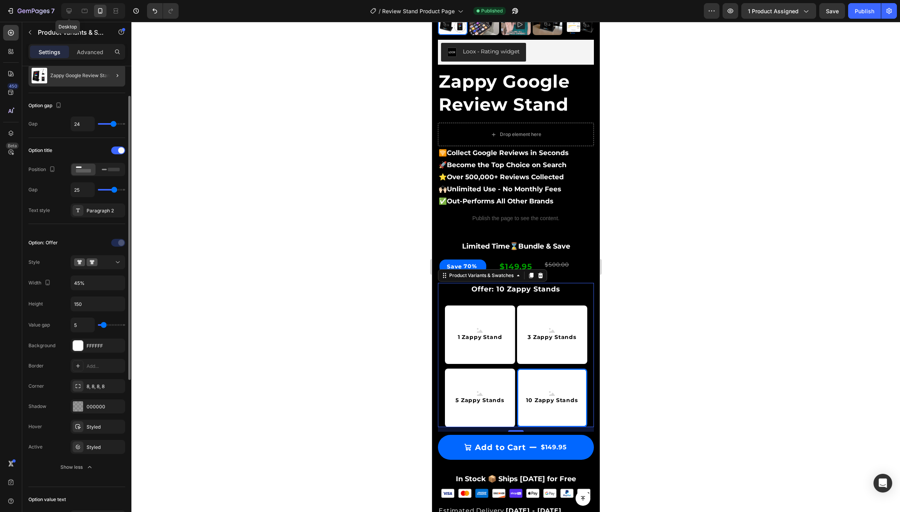
drag, startPoint x: 65, startPoint y: 9, endPoint x: 76, endPoint y: 69, distance: 61.7
click at [65, 9] on icon at bounding box center [69, 11] width 8 height 8
type input "18"
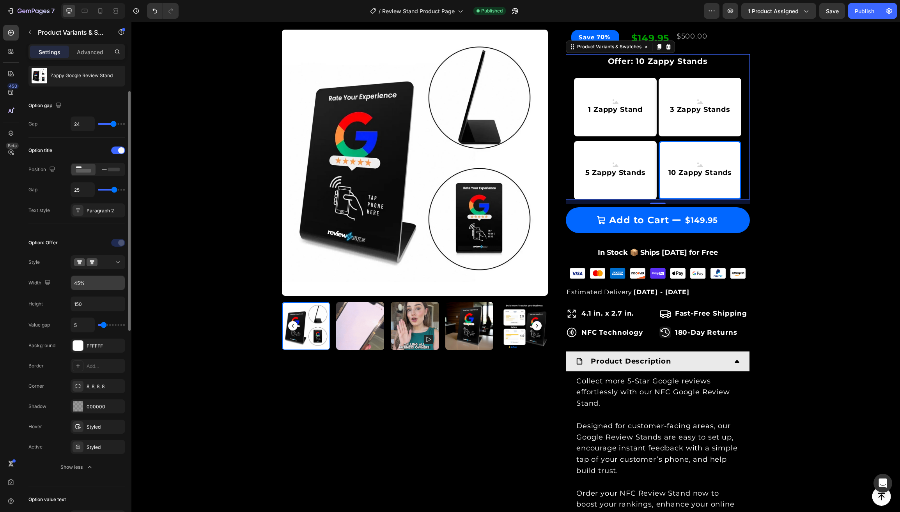
scroll to position [266, 0]
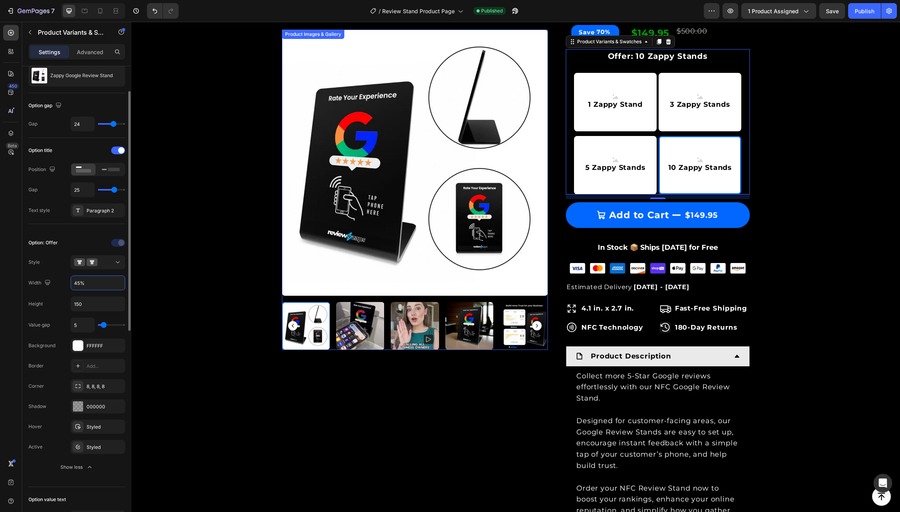
drag, startPoint x: 81, startPoint y: 283, endPoint x: 71, endPoint y: 281, distance: 9.9
click at [71, 281] on input "45%" at bounding box center [98, 283] width 54 height 14
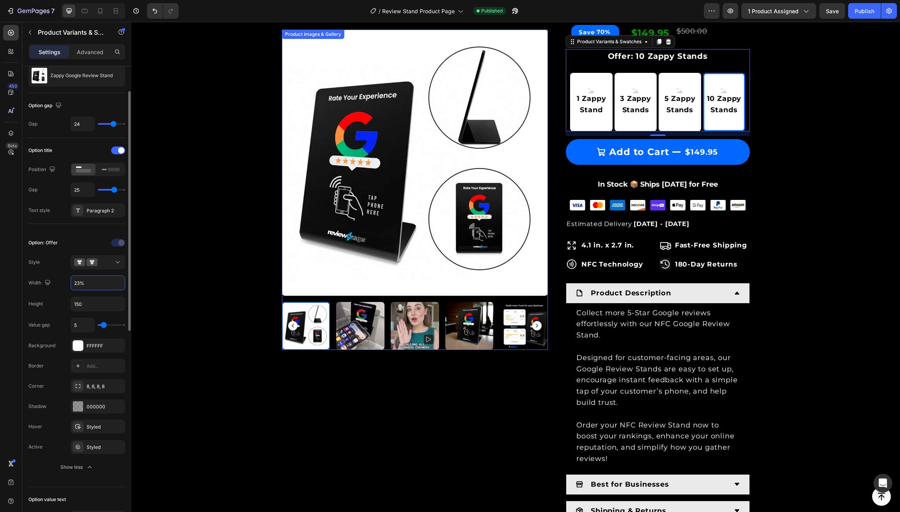
type input "23%"
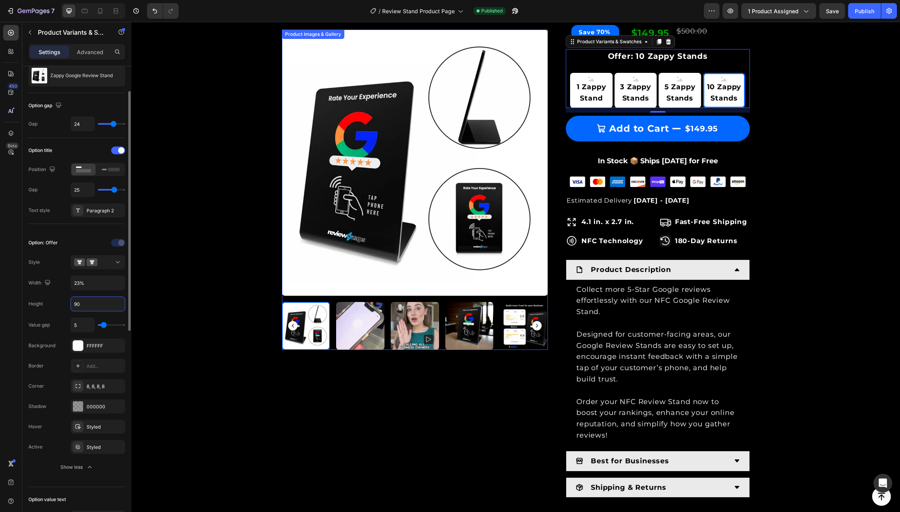
type input "90"
click at [35, 311] on div "Height 90" at bounding box center [76, 304] width 97 height 15
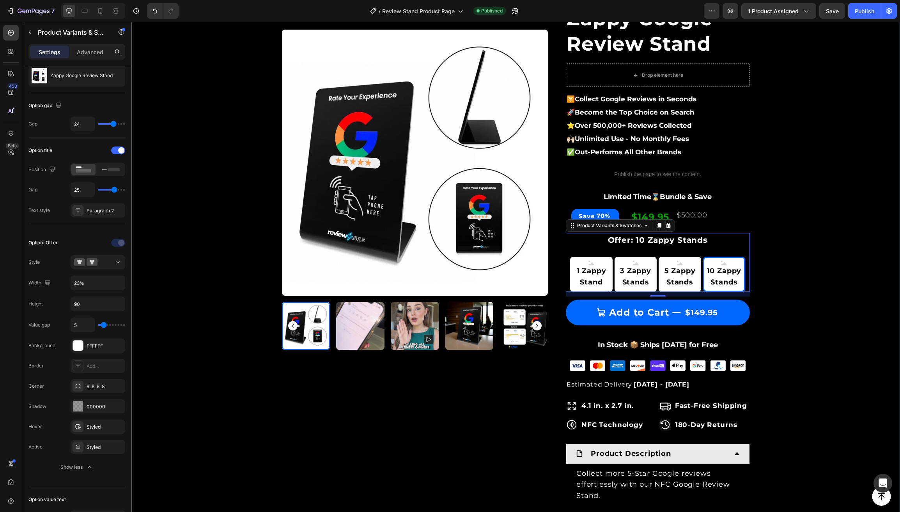
scroll to position [81, 0]
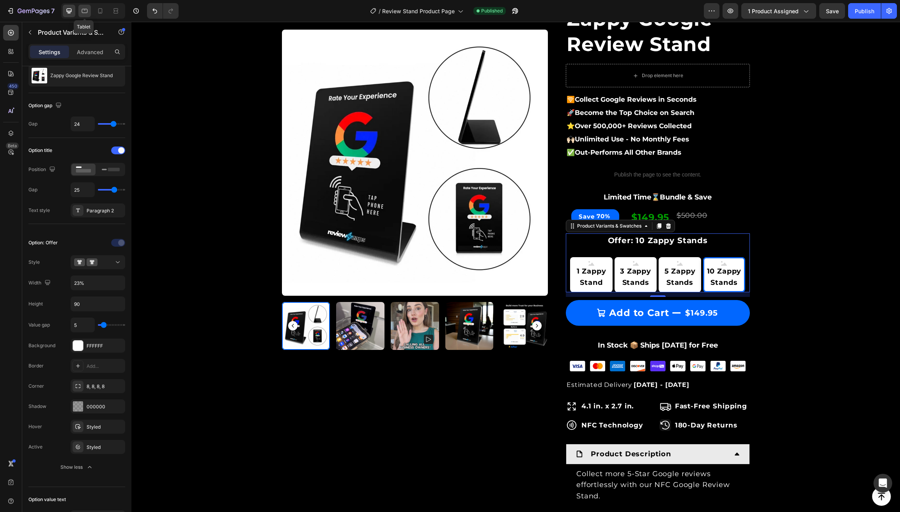
click at [87, 11] on icon at bounding box center [85, 11] width 8 height 8
type input "45%"
type input "14"
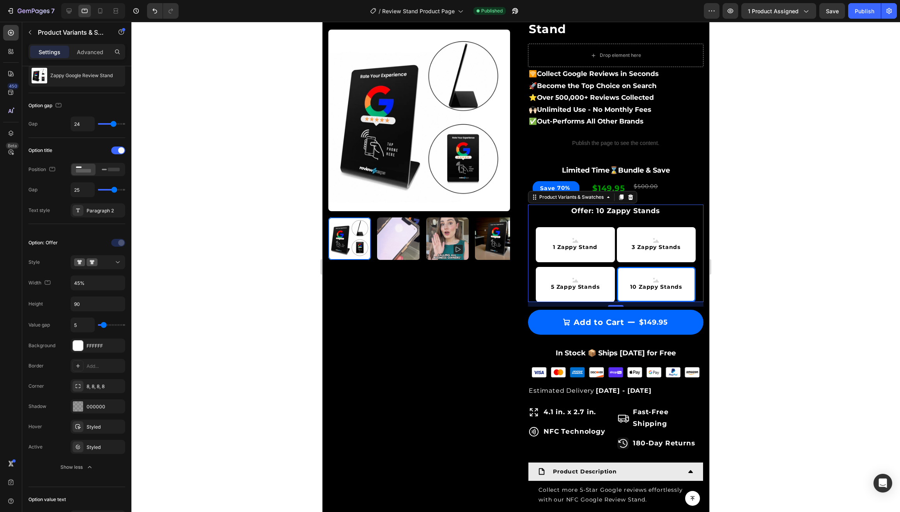
scroll to position [221, 0]
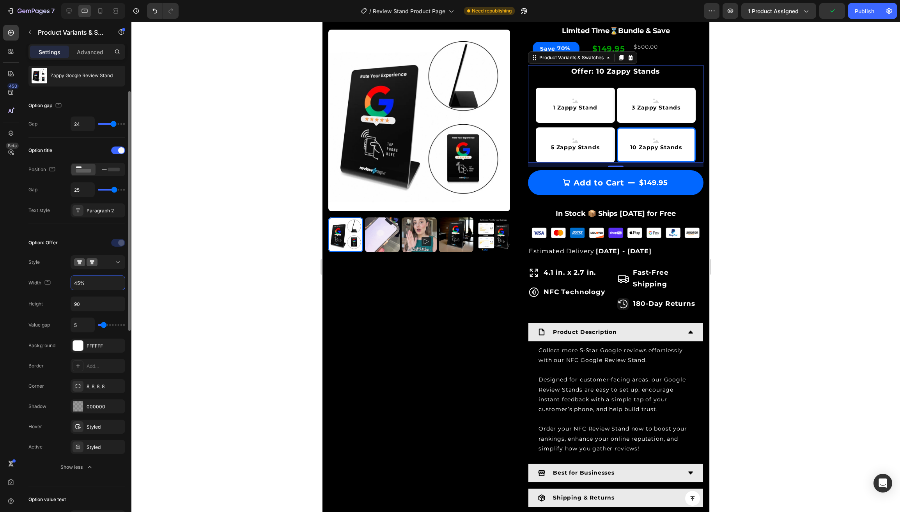
drag, startPoint x: 76, startPoint y: 283, endPoint x: 66, endPoint y: 282, distance: 9.8
click at [66, 282] on div "Width 45%" at bounding box center [76, 283] width 97 height 15
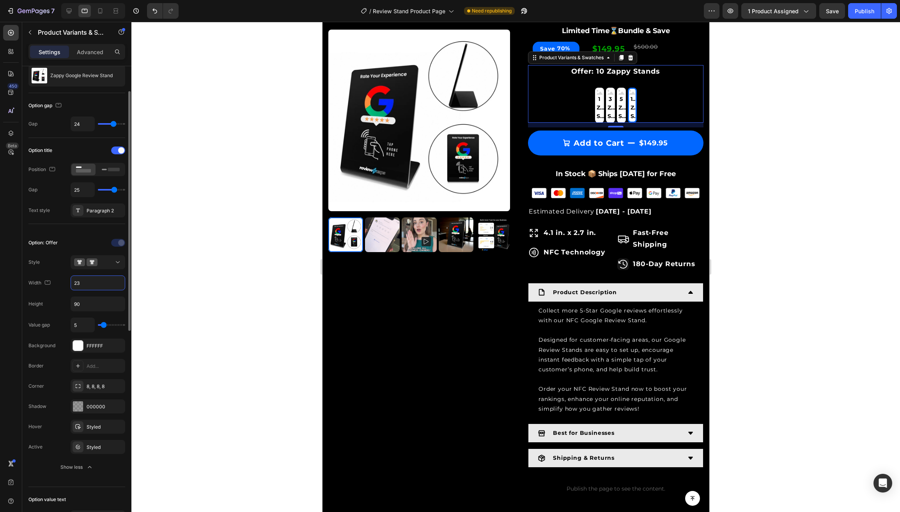
type input "23"
type input "90"
click at [90, 282] on input "23" at bounding box center [98, 283] width 54 height 14
click at [154, 12] on icon "Undo/Redo" at bounding box center [155, 11] width 8 height 8
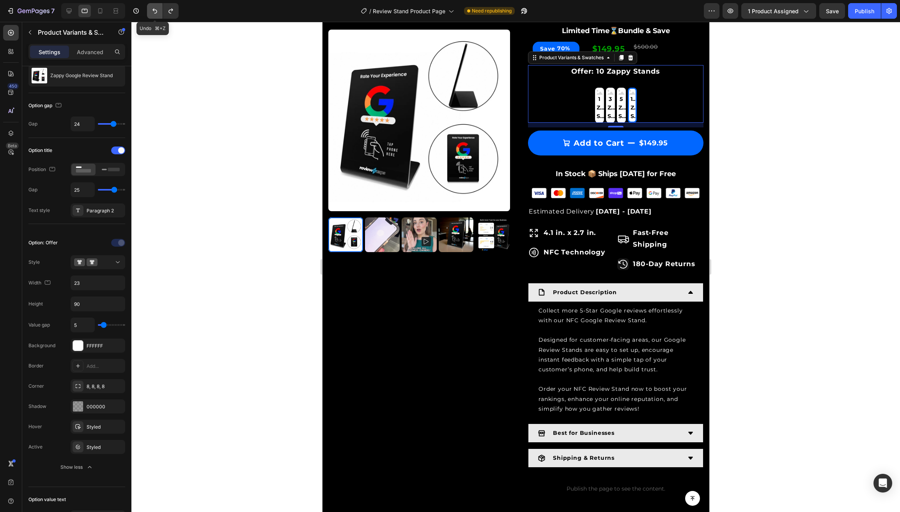
click at [154, 12] on icon "Undo/Redo" at bounding box center [155, 11] width 8 height 8
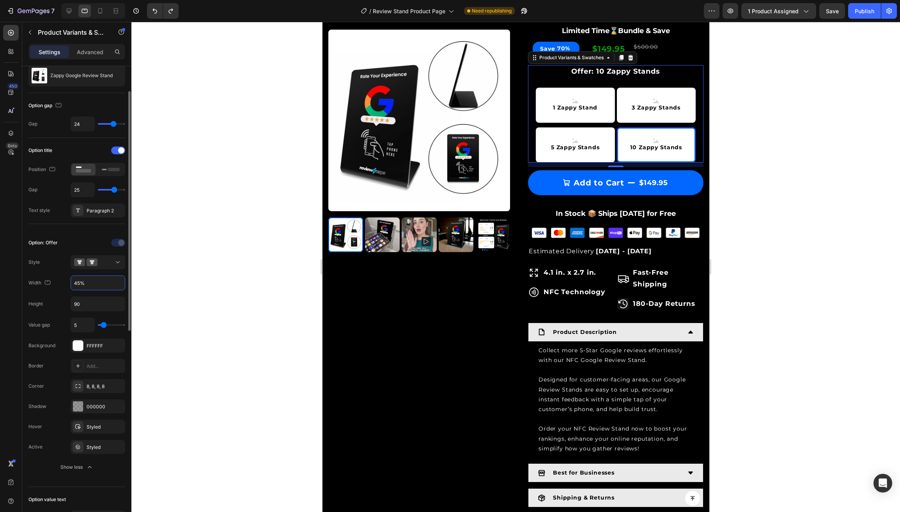
drag, startPoint x: 81, startPoint y: 282, endPoint x: 73, endPoint y: 282, distance: 7.8
click at [73, 282] on input "45%" at bounding box center [98, 283] width 54 height 14
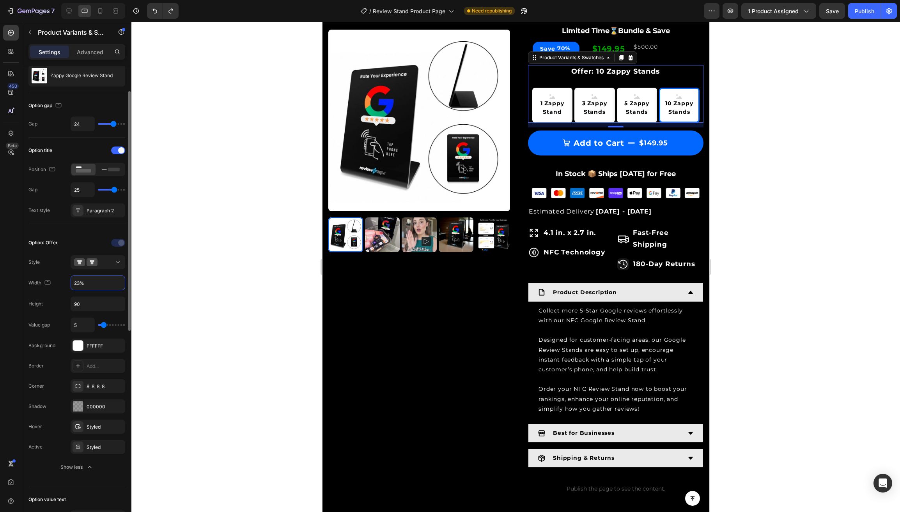
click at [44, 295] on div "Option: Offer Style Width 23% Height 90 Value gap 5 Background FFFFFF Border Ad…" at bounding box center [76, 356] width 97 height 238
click at [100, 11] on icon at bounding box center [100, 11] width 8 height 8
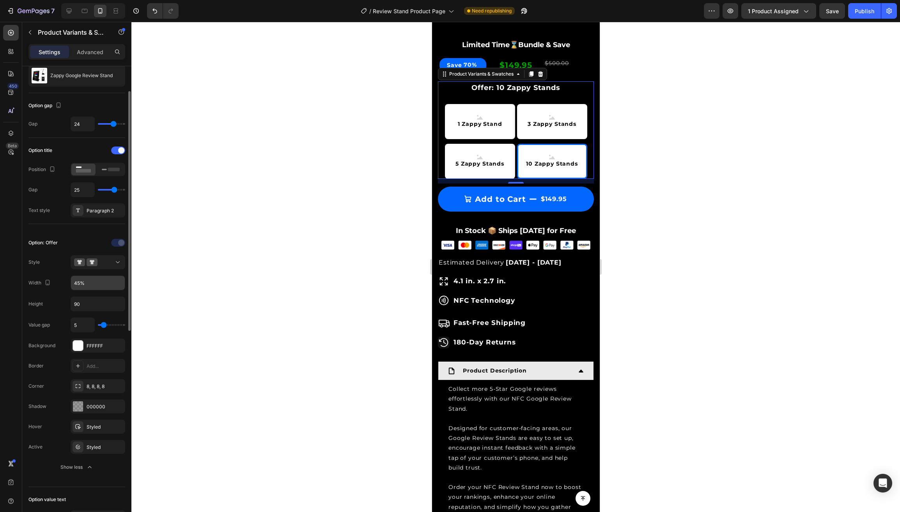
scroll to position [433, 0]
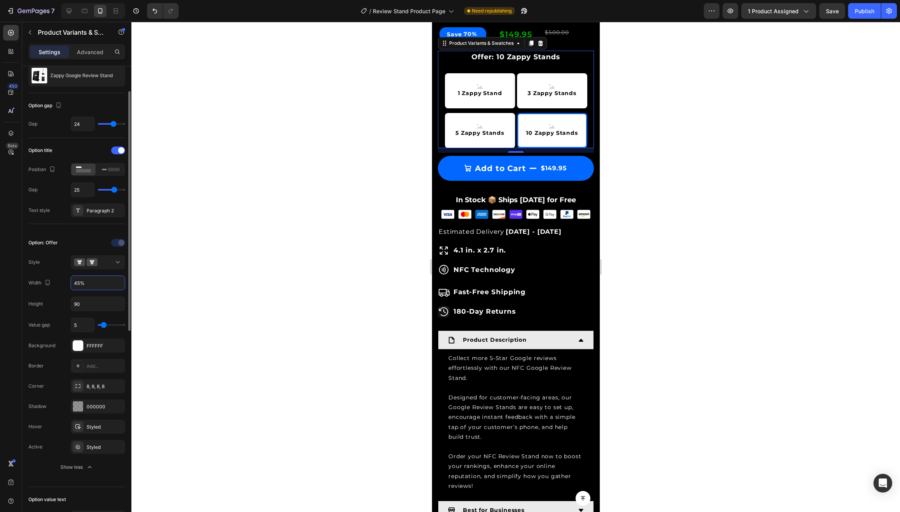
drag, startPoint x: 82, startPoint y: 283, endPoint x: 74, endPoint y: 282, distance: 8.2
click at [75, 282] on input "45%" at bounding box center [98, 283] width 54 height 14
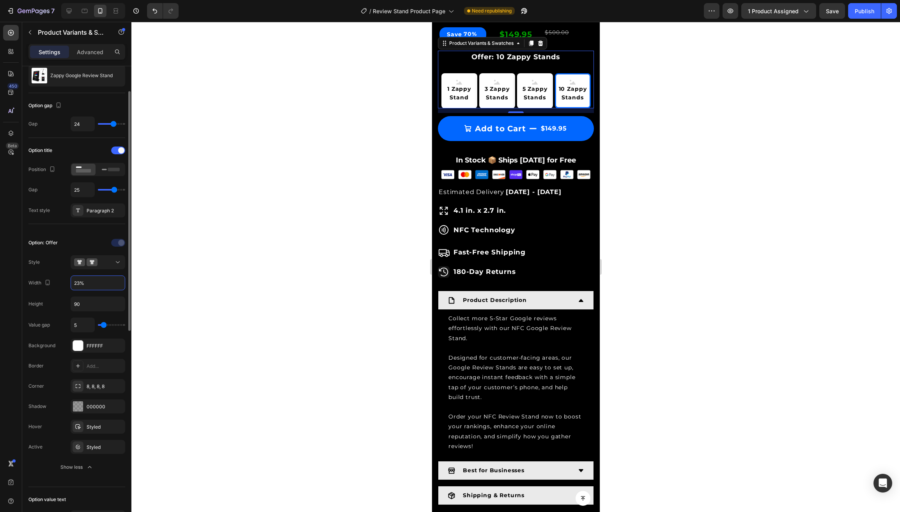
scroll to position [48, 0]
type input "23%"
click at [85, 6] on div at bounding box center [84, 11] width 12 height 12
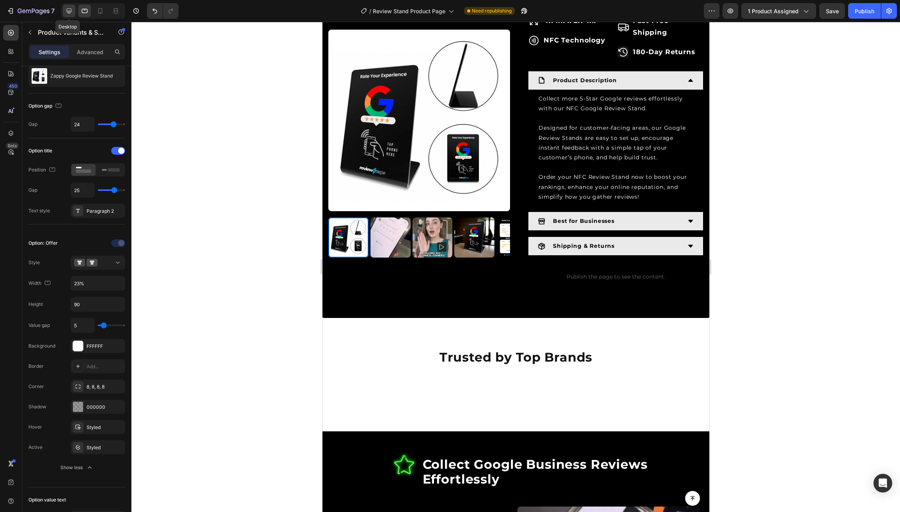
click at [68, 13] on icon at bounding box center [69, 11] width 5 height 5
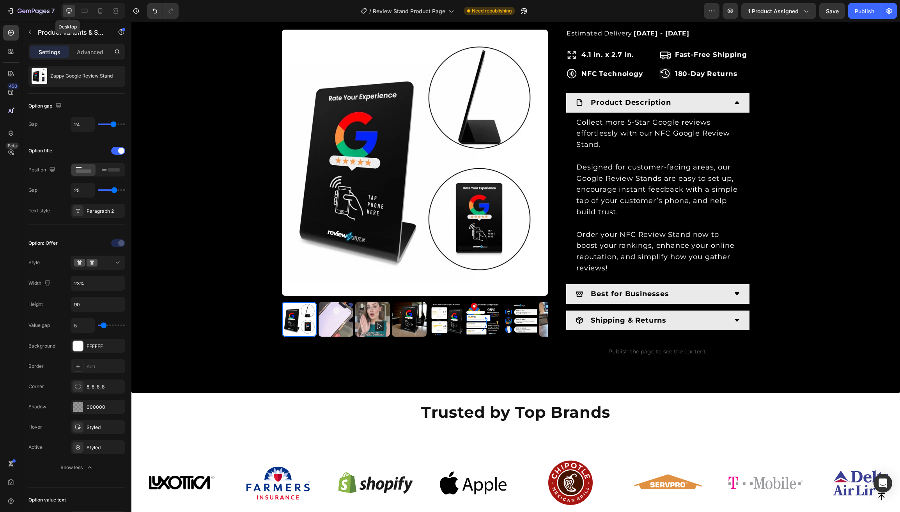
type input "18"
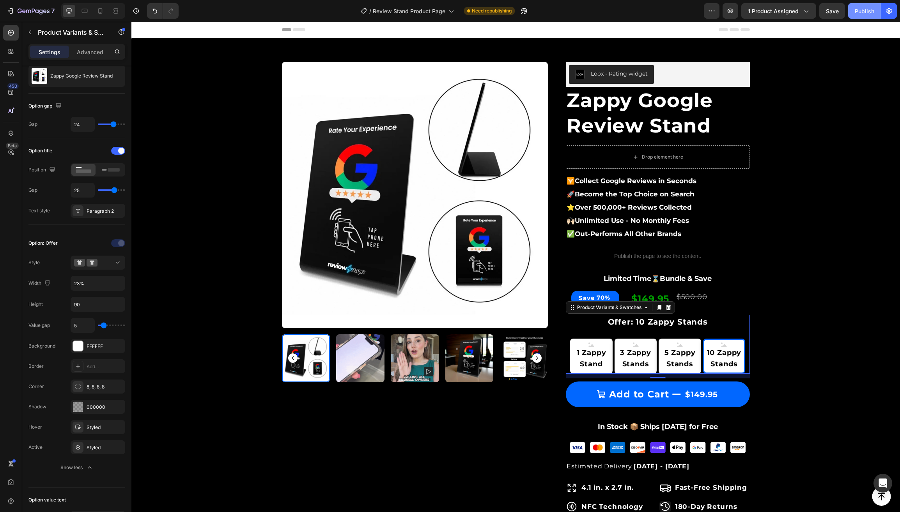
click at [858, 16] on button "Publish" at bounding box center [864, 11] width 33 height 16
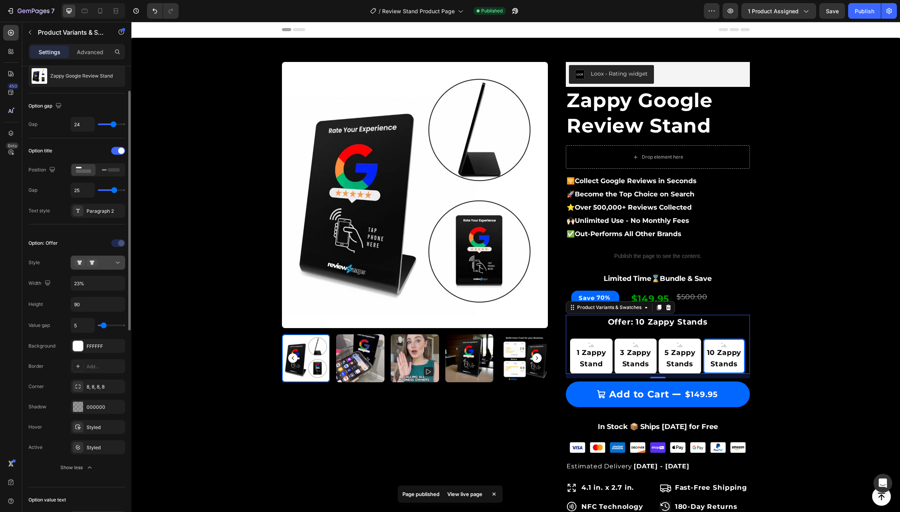
click at [104, 262] on div at bounding box center [98, 263] width 48 height 8
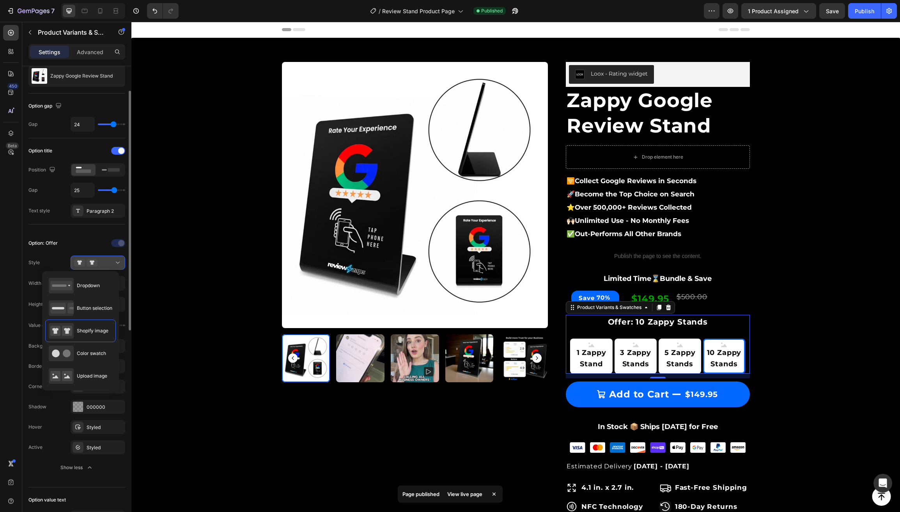
scroll to position [48, 0]
click at [93, 310] on span "Button selection" at bounding box center [94, 308] width 35 height 7
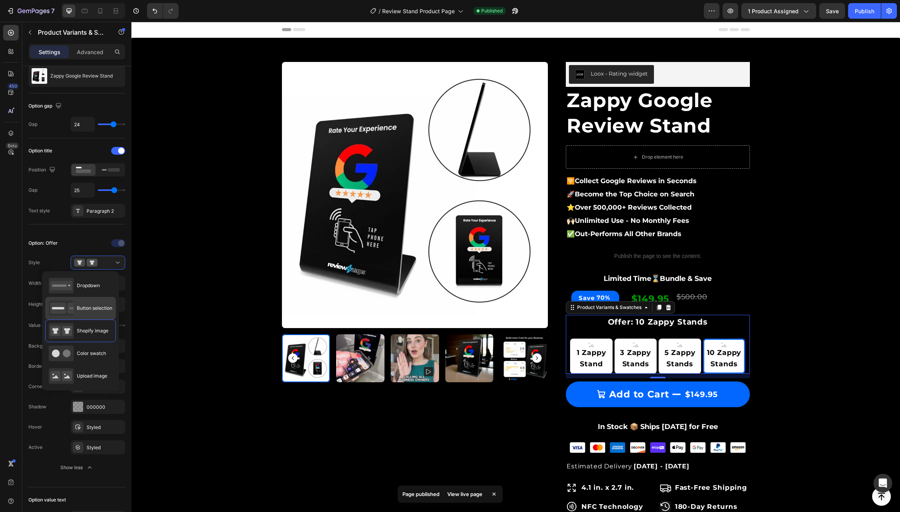
type input "45%"
type input "50"
type input "16"
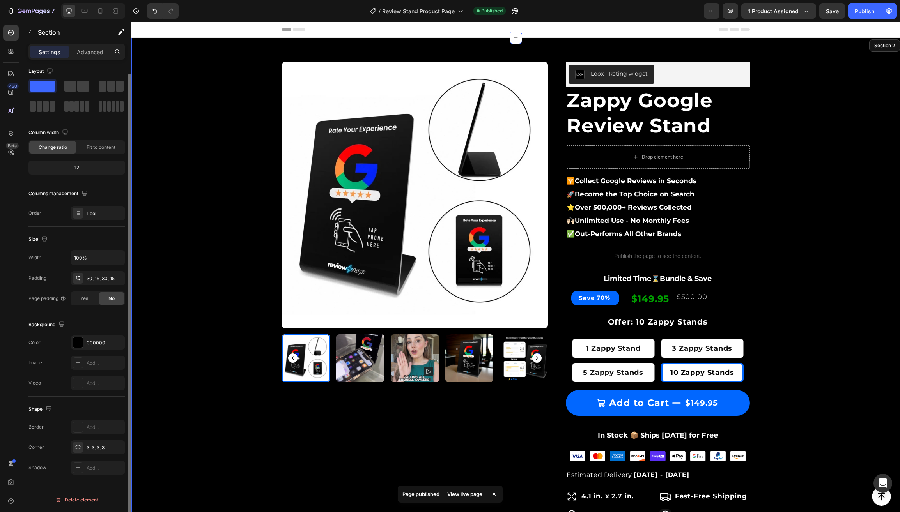
click at [231, 308] on div "Product Images & Gallery Row Loox - Rating widget Loox Zappy Google Review Stan…" at bounding box center [515, 436] width 757 height 773
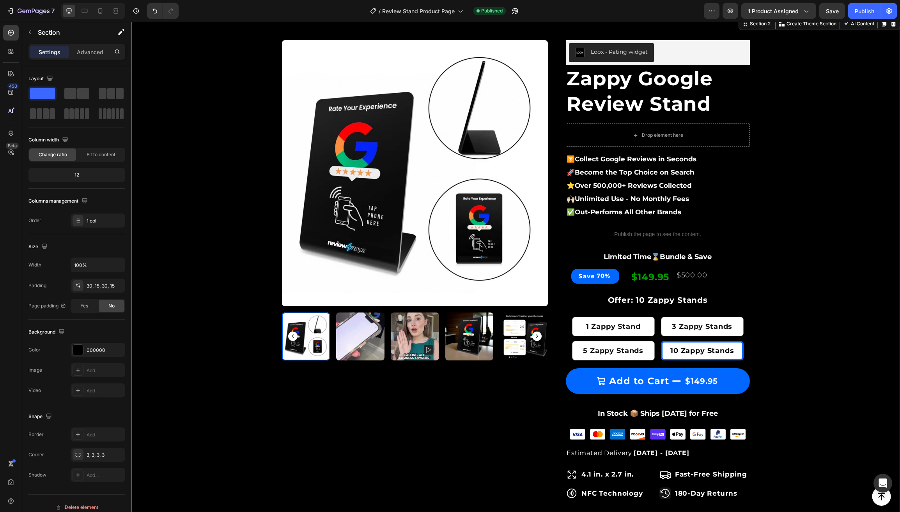
scroll to position [24, 0]
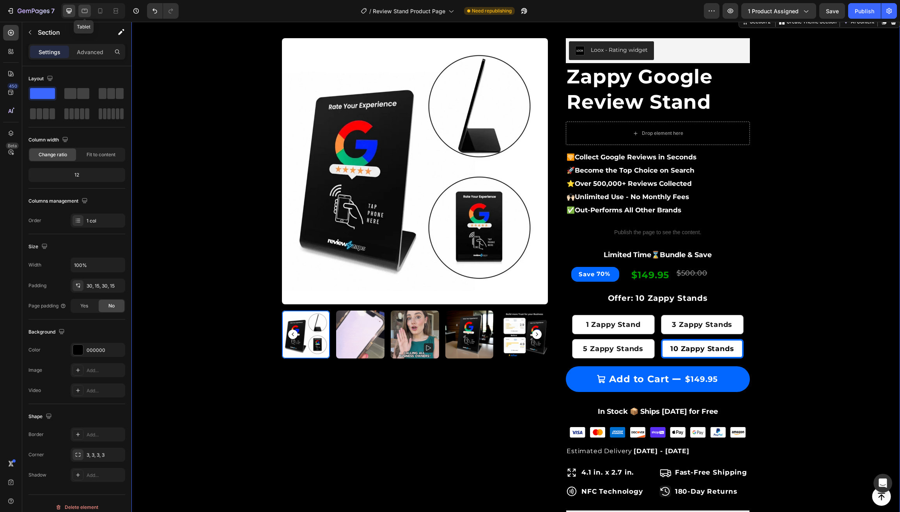
click at [84, 14] on icon at bounding box center [85, 11] width 8 height 8
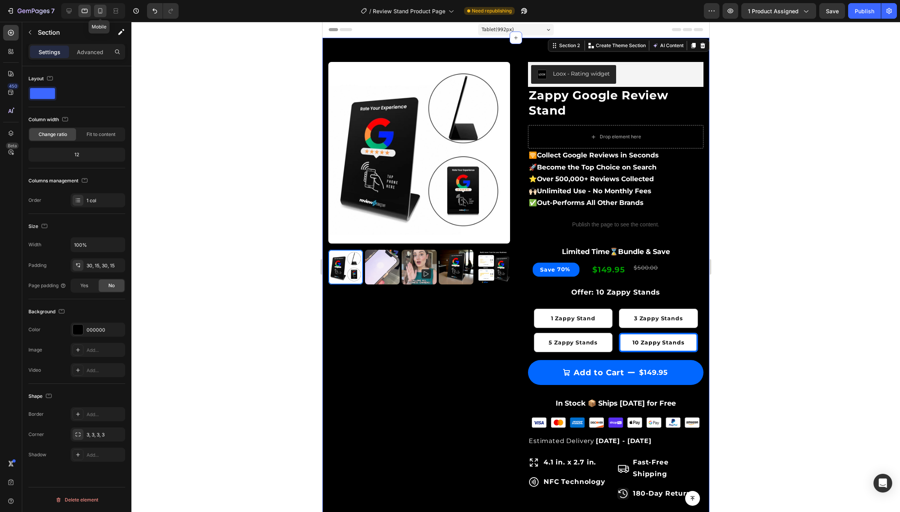
click at [98, 12] on icon at bounding box center [100, 10] width 4 height 5
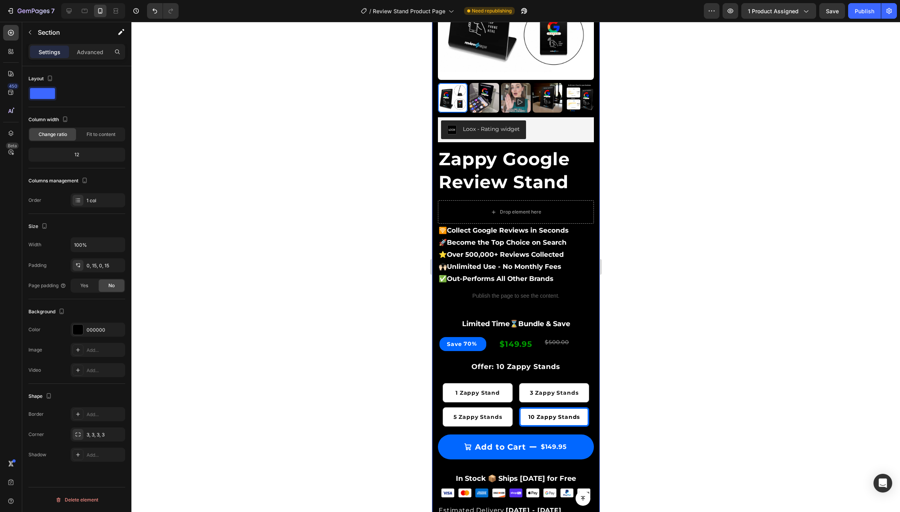
scroll to position [124, 0]
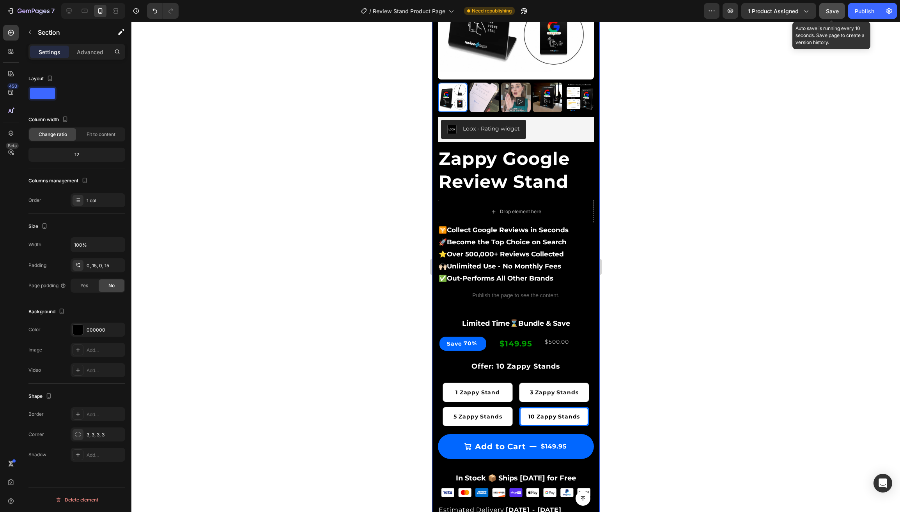
click at [829, 13] on span "Save" at bounding box center [832, 11] width 13 height 7
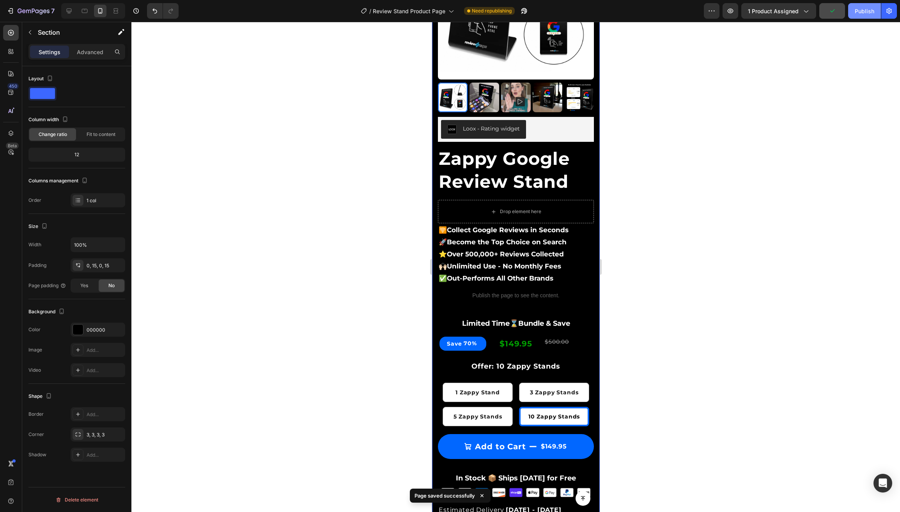
click at [865, 9] on div "Publish" at bounding box center [864, 11] width 19 height 8
click at [69, 13] on icon at bounding box center [69, 11] width 5 height 5
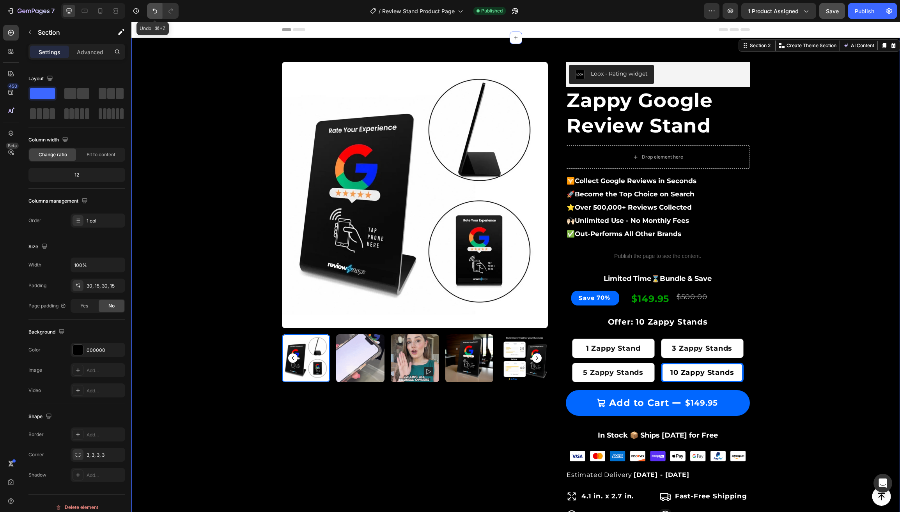
click at [152, 11] on icon "Undo/Redo" at bounding box center [155, 11] width 8 height 8
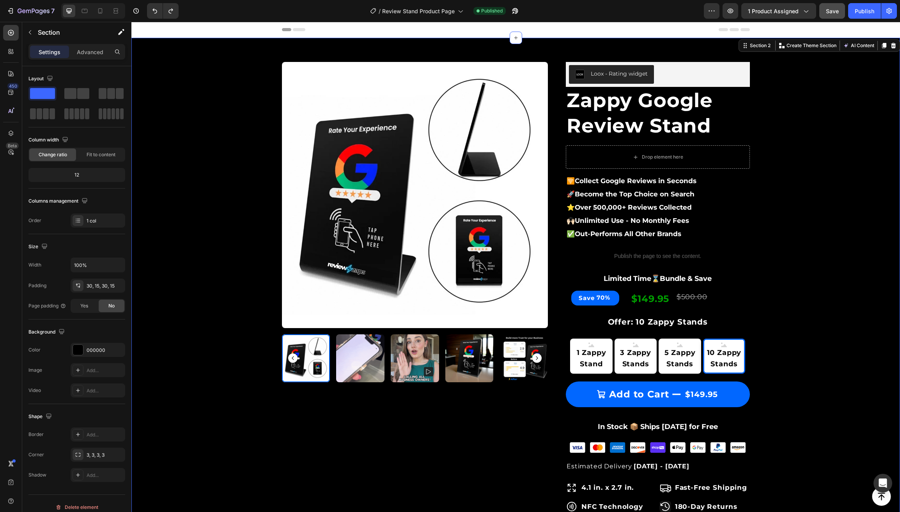
click at [191, 212] on div "Product Images & Gallery Row Loox - Rating widget Loox Zappy Google Review Stan…" at bounding box center [515, 432] width 757 height 765
drag, startPoint x: 840, startPoint y: 9, endPoint x: 846, endPoint y: 10, distance: 6.3
click at [841, 9] on button "Save" at bounding box center [832, 11] width 26 height 16
click at [855, 11] on div "Publish" at bounding box center [864, 11] width 19 height 8
click at [33, 8] on div "7" at bounding box center [36, 10] width 37 height 9
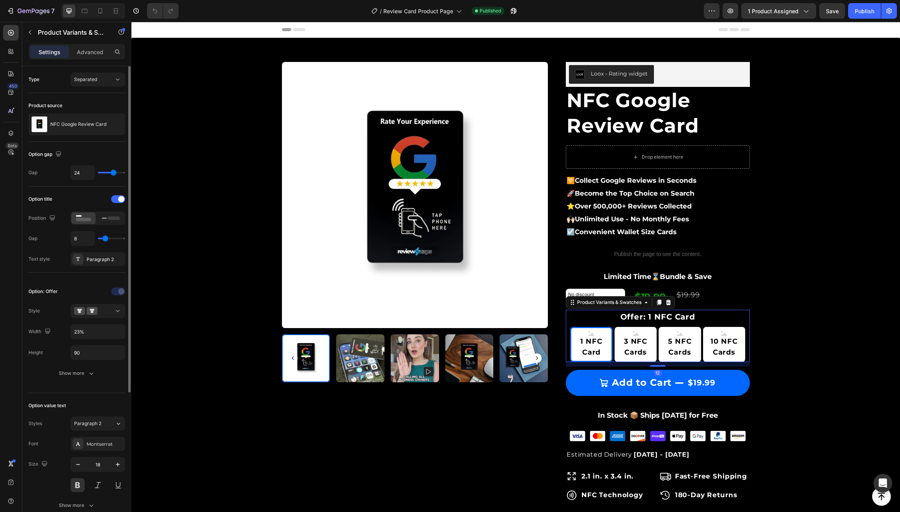
type input "5"
type input "7"
type input "9"
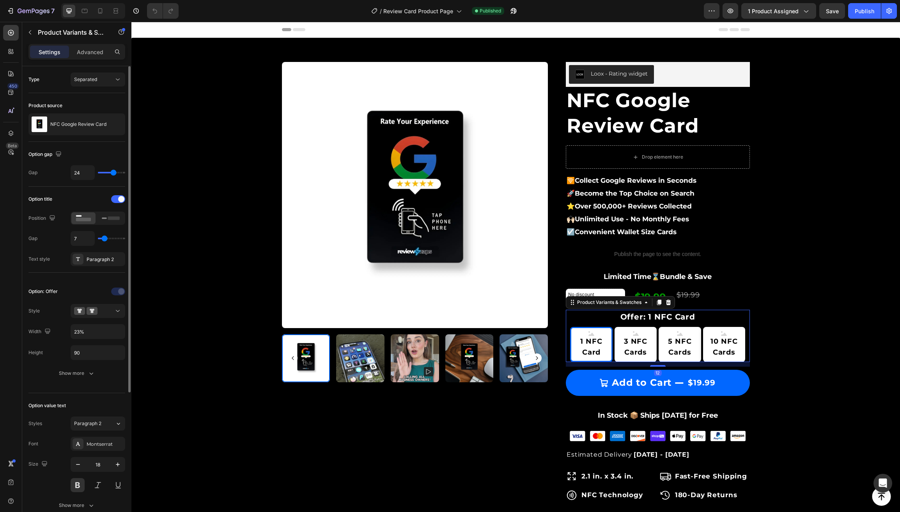
type input "9"
type input "10"
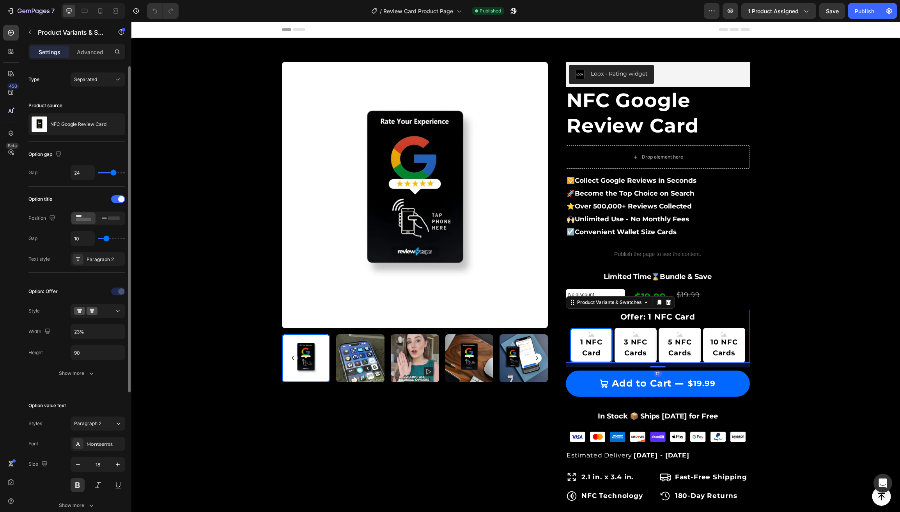
type input "12"
type input "13"
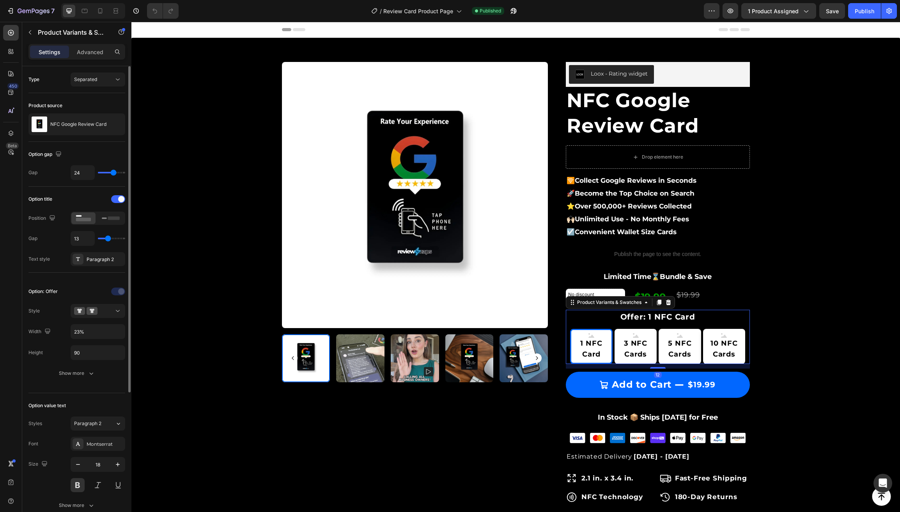
type input "14"
type input "16"
type input "17"
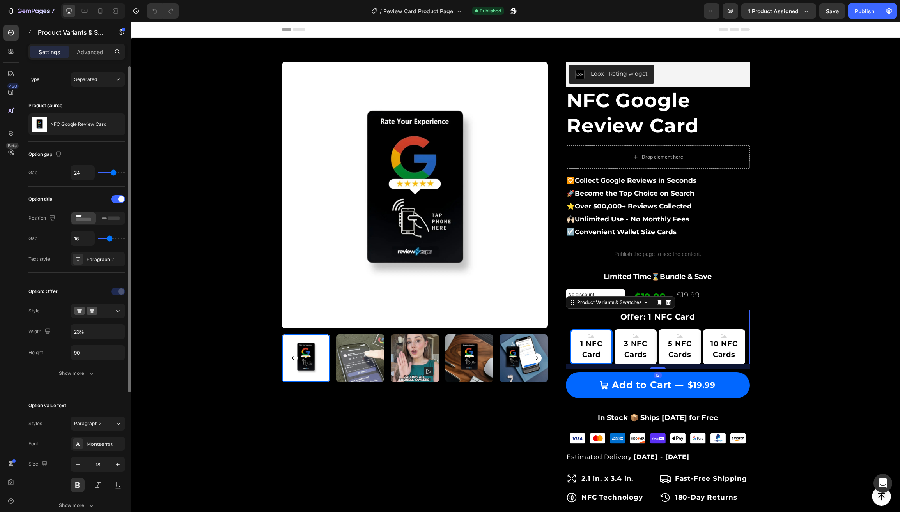
type input "17"
type input "18"
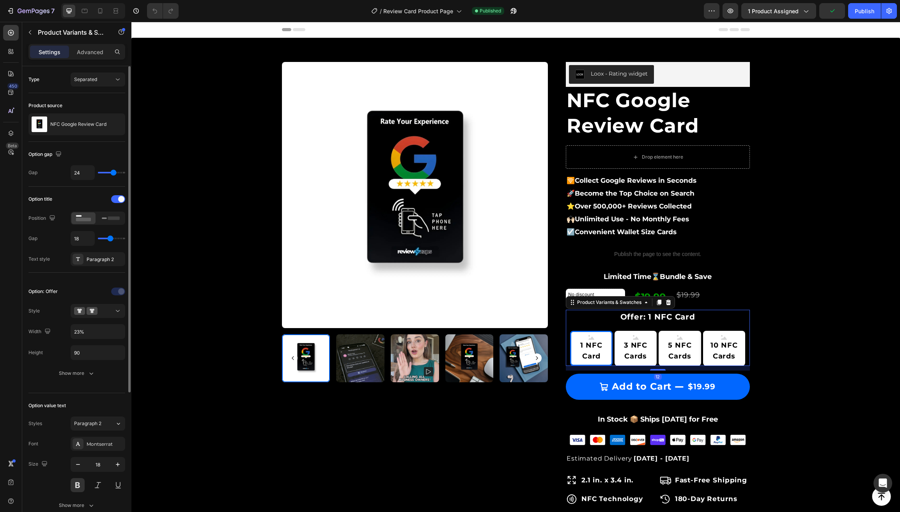
type input "19"
type input "20"
type input "21"
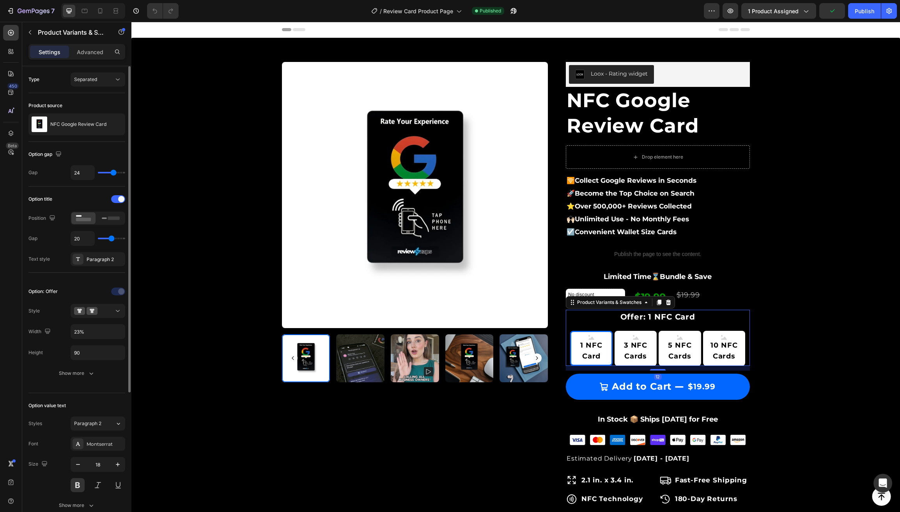
type input "21"
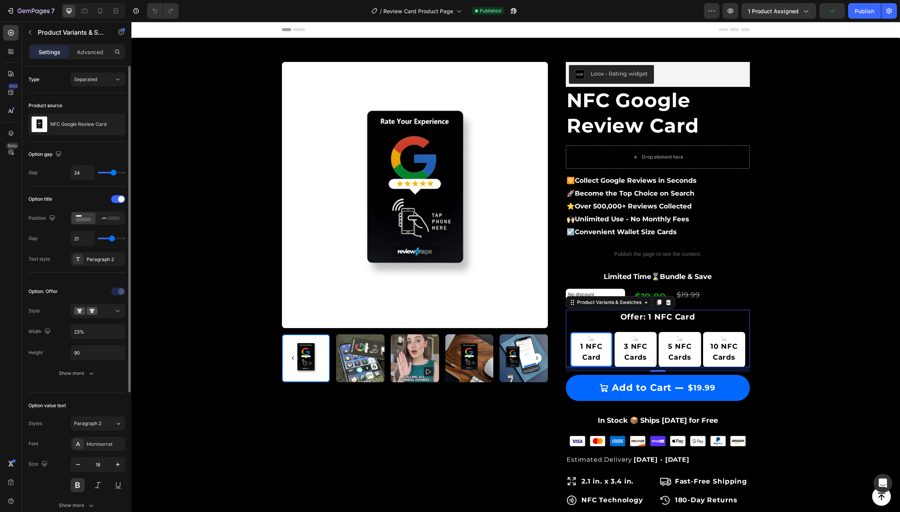
type input "28"
type input "40"
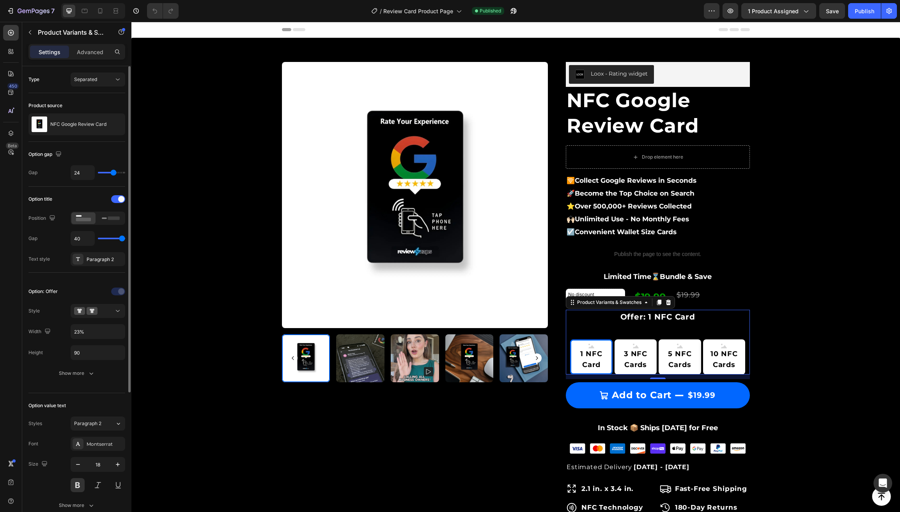
type input "38"
type input "36"
type input "35"
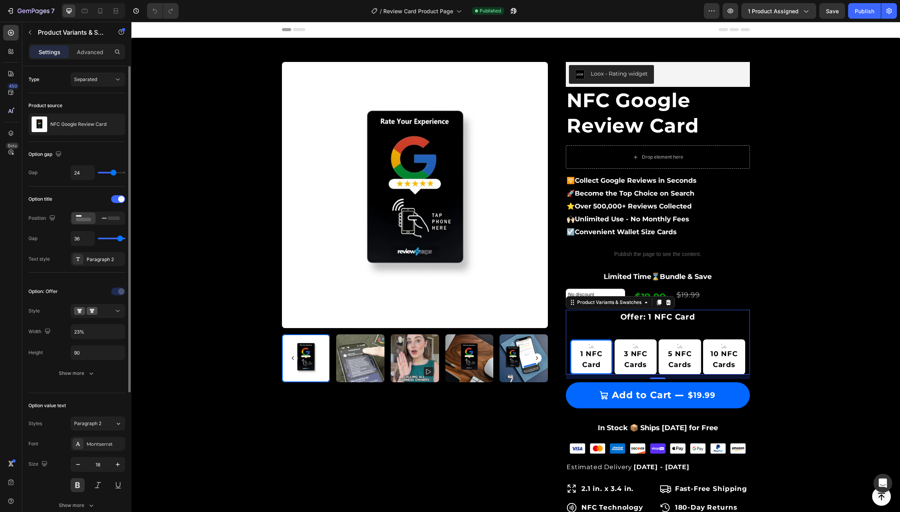
type input "35"
type input "33"
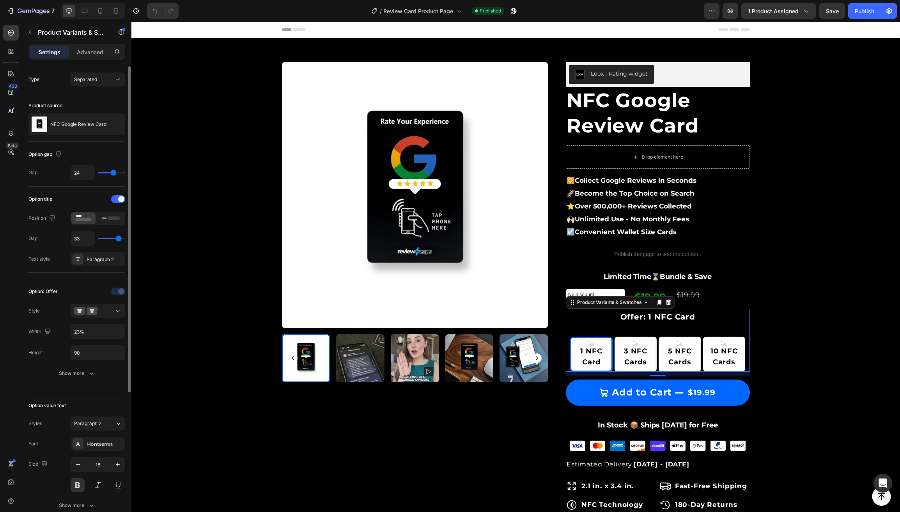
type input "32"
type input "31"
type input "29"
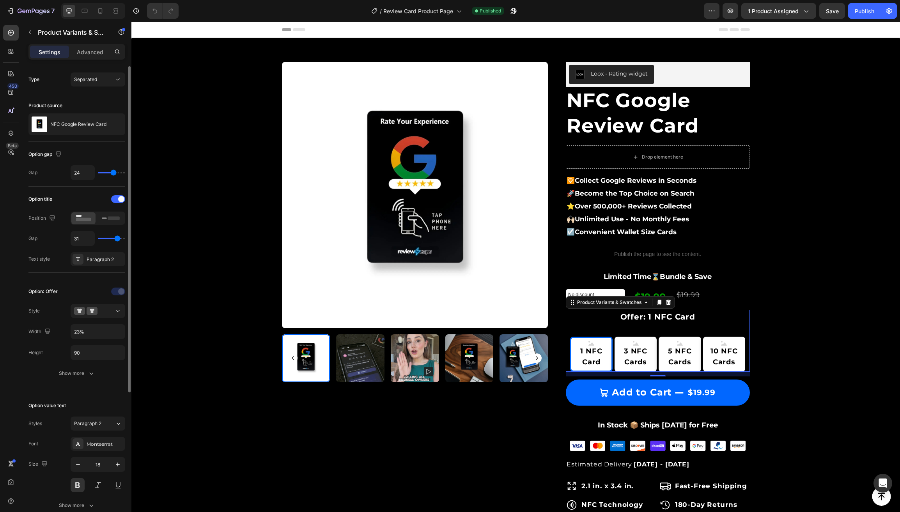
type input "29"
type input "26"
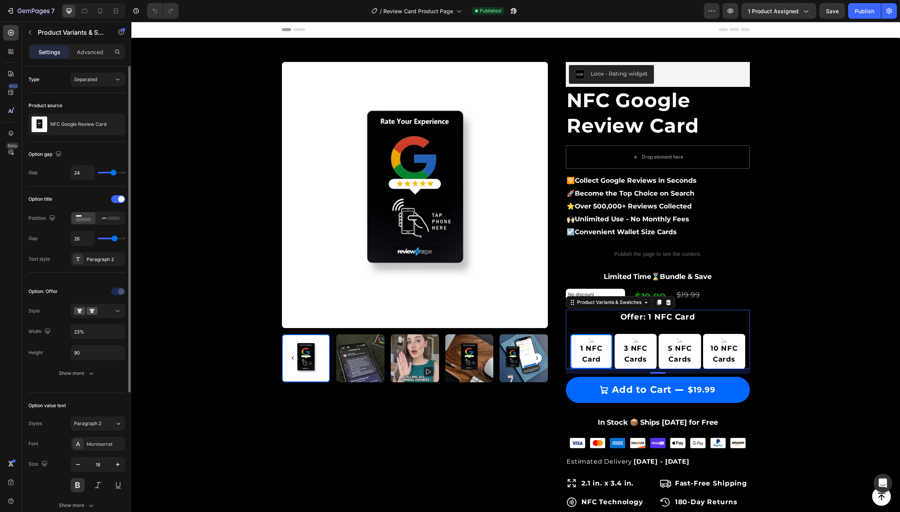
type input "25"
drag, startPoint x: 103, startPoint y: 239, endPoint x: 113, endPoint y: 240, distance: 11.0
type input "25"
click at [113, 239] on input "range" at bounding box center [111, 239] width 27 height 2
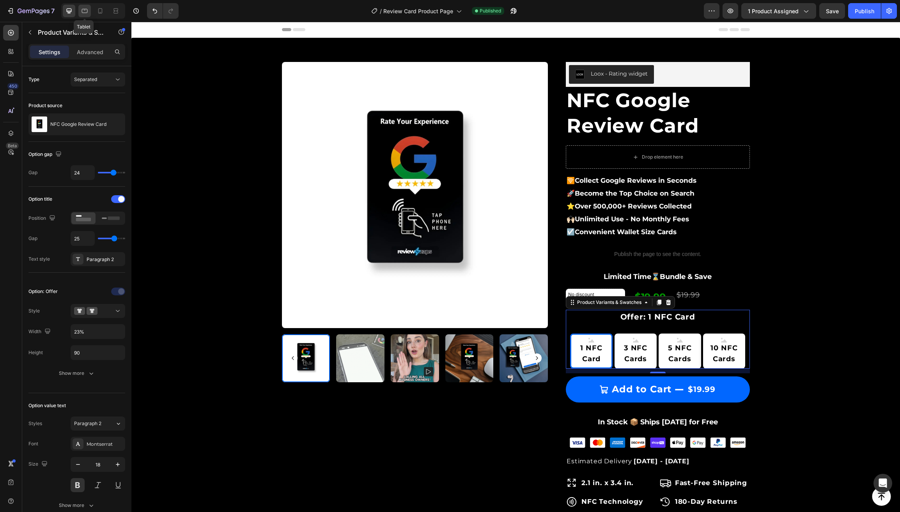
click at [83, 13] on icon at bounding box center [85, 11] width 8 height 8
type input "14"
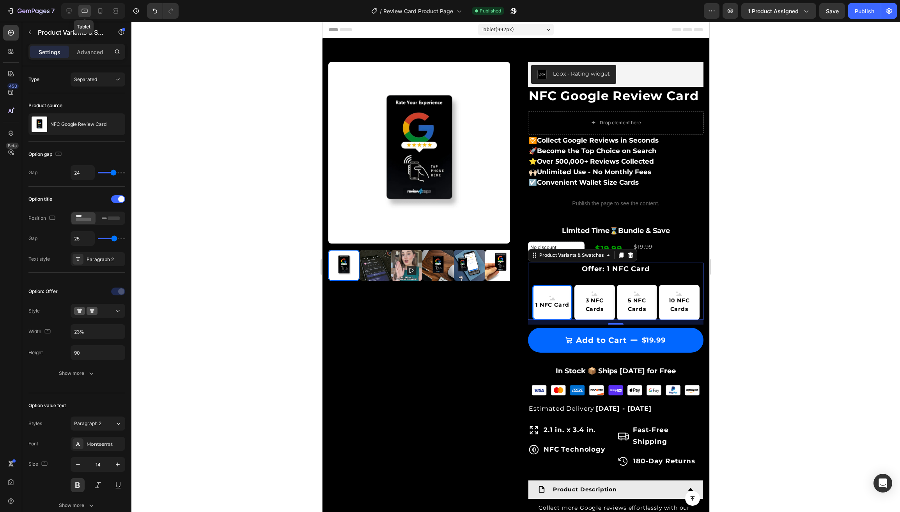
scroll to position [215, 0]
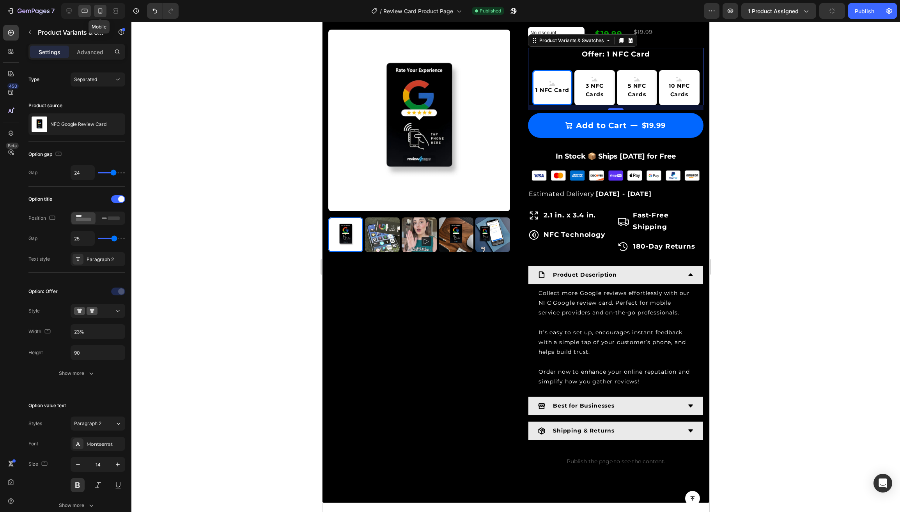
click at [100, 12] on icon at bounding box center [100, 10] width 4 height 5
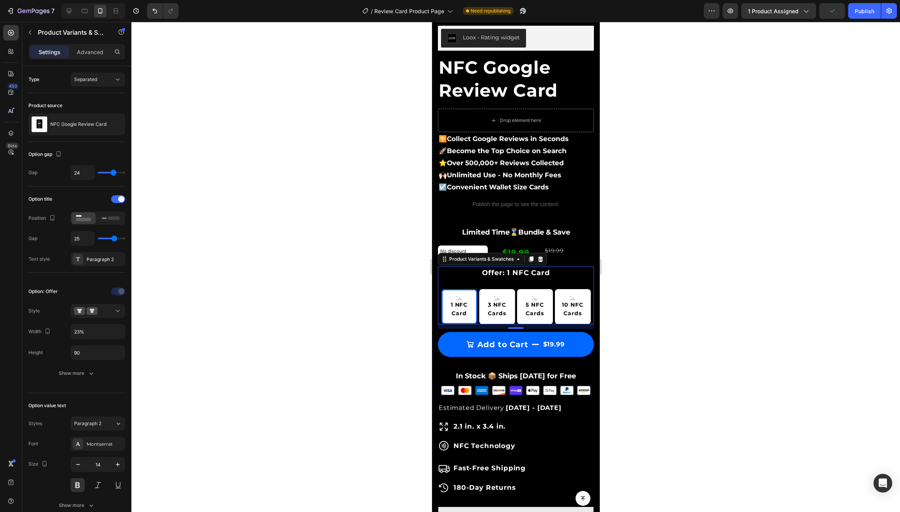
scroll to position [231, 0]
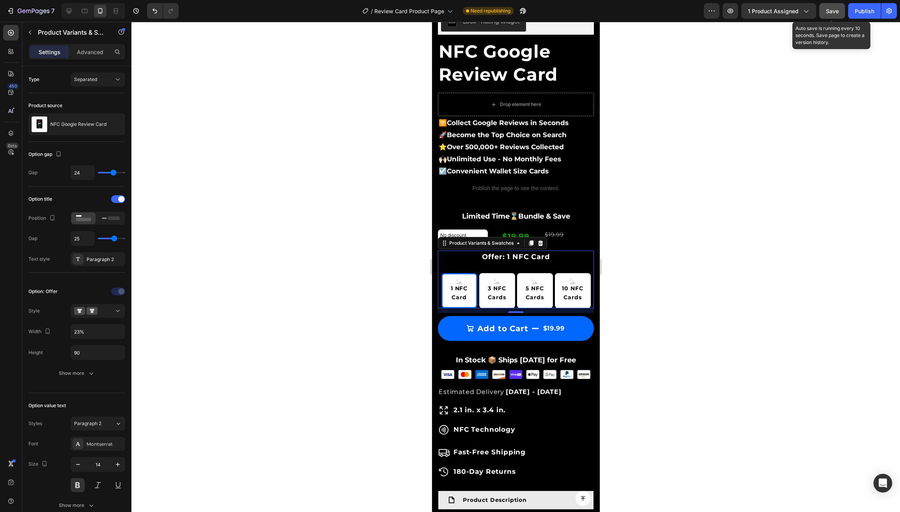
click at [829, 9] on span "Save" at bounding box center [832, 11] width 13 height 7
click at [864, 11] on div "Publish" at bounding box center [864, 11] width 19 height 8
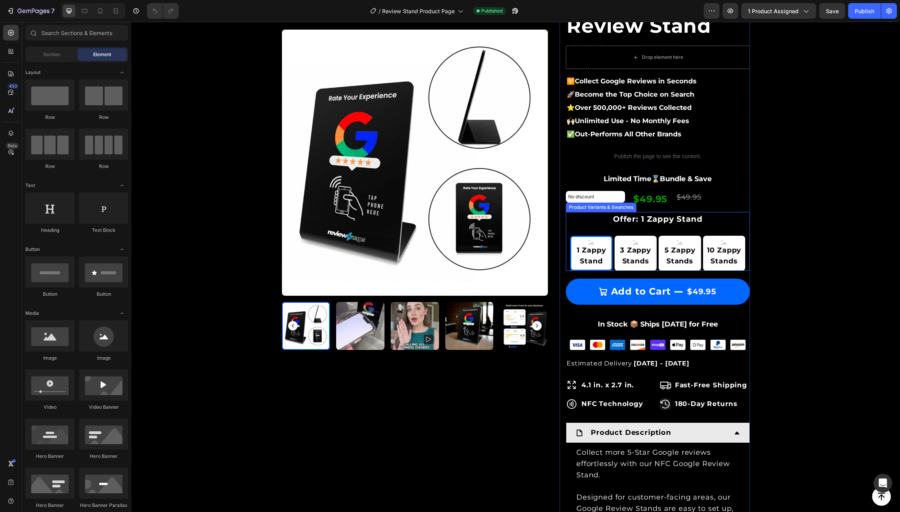
scroll to position [100, 0]
click at [568, 254] on div "1 Zappy Stand 1 Zappy Stand 1 Zappy Stand 3 Zappy Stands 3 Zappy Stands 3 Zappy…" at bounding box center [658, 253] width 184 height 35
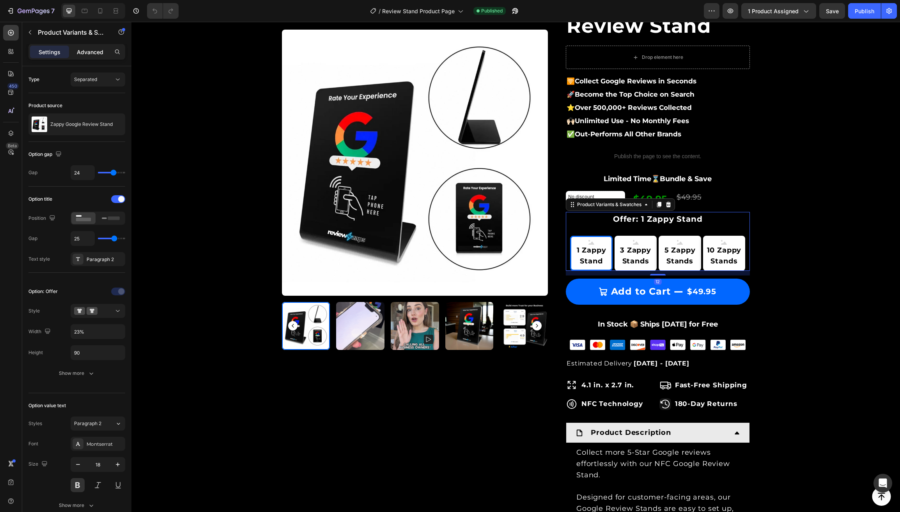
click at [83, 51] on p "Advanced" at bounding box center [90, 52] width 27 height 8
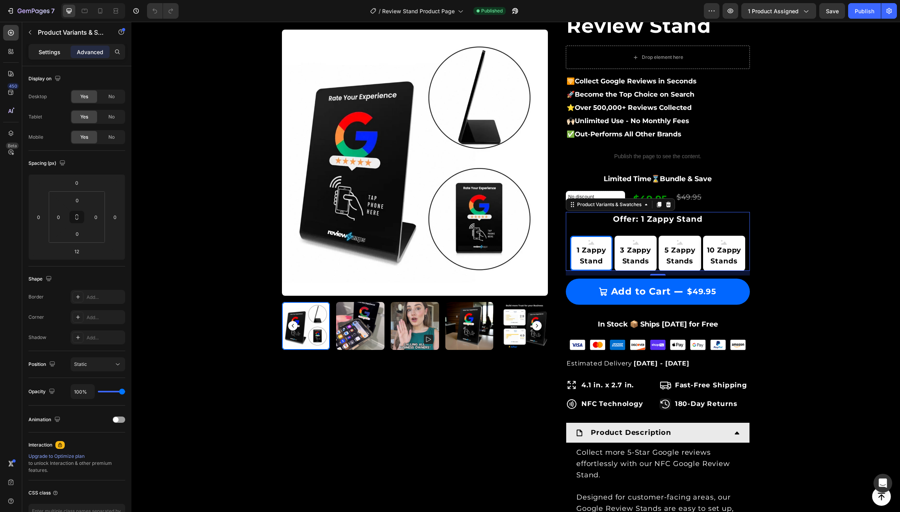
click at [50, 51] on p "Settings" at bounding box center [50, 52] width 22 height 8
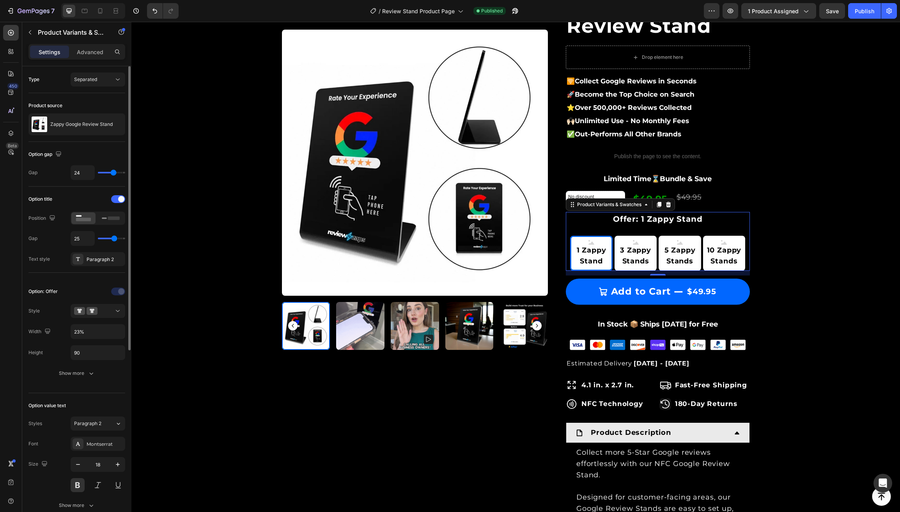
type input "26"
type input "25"
type input "23"
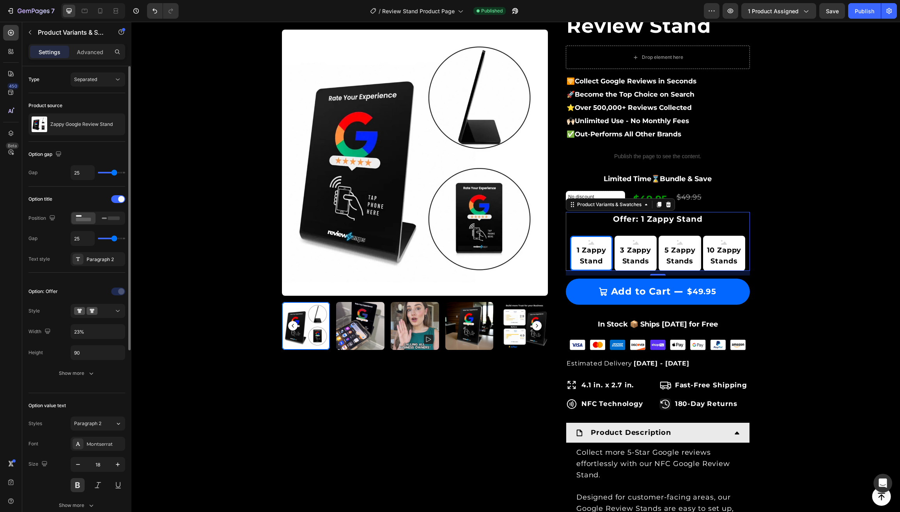
type input "23"
type input "21"
type input "19"
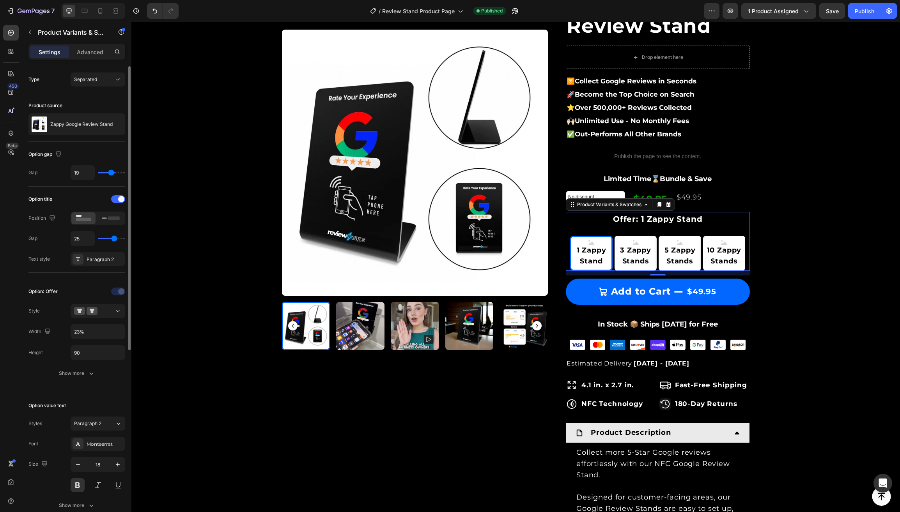
type input "16"
type input "14"
type input "13"
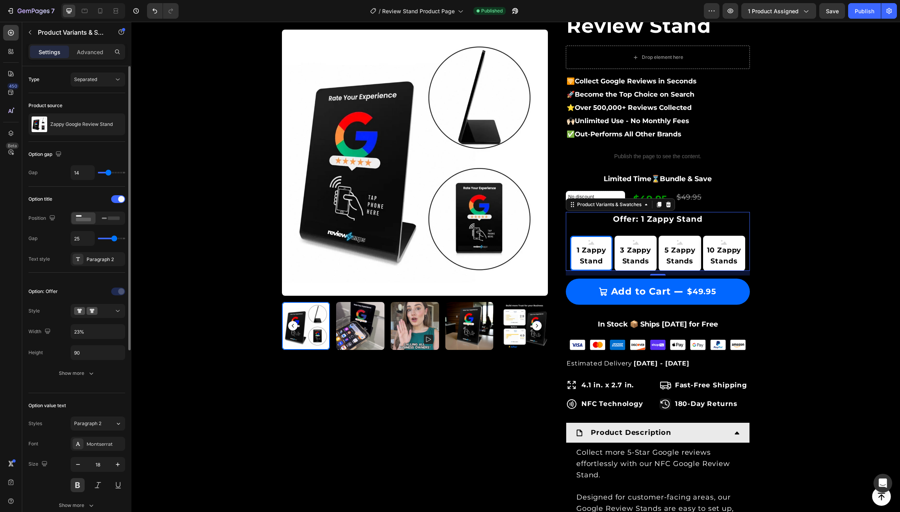
type input "13"
type input "11"
type input "10"
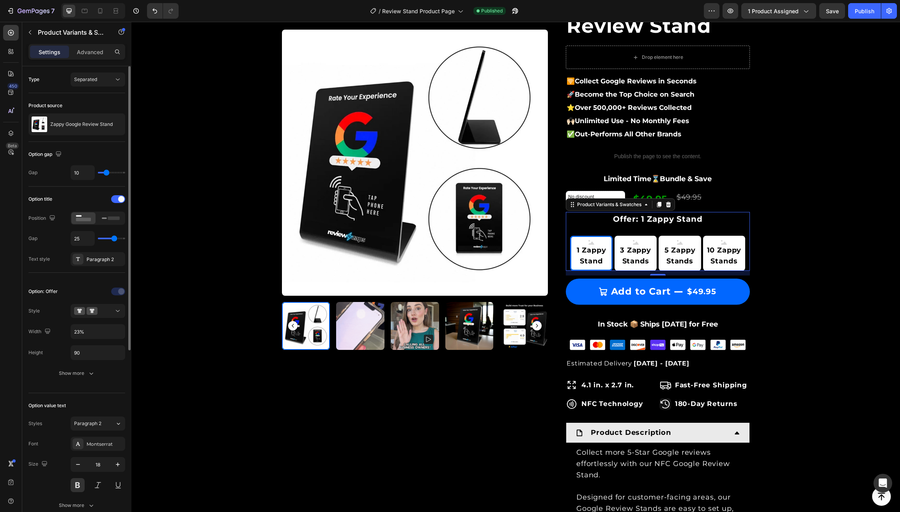
type input "5"
type input "3"
type input "1"
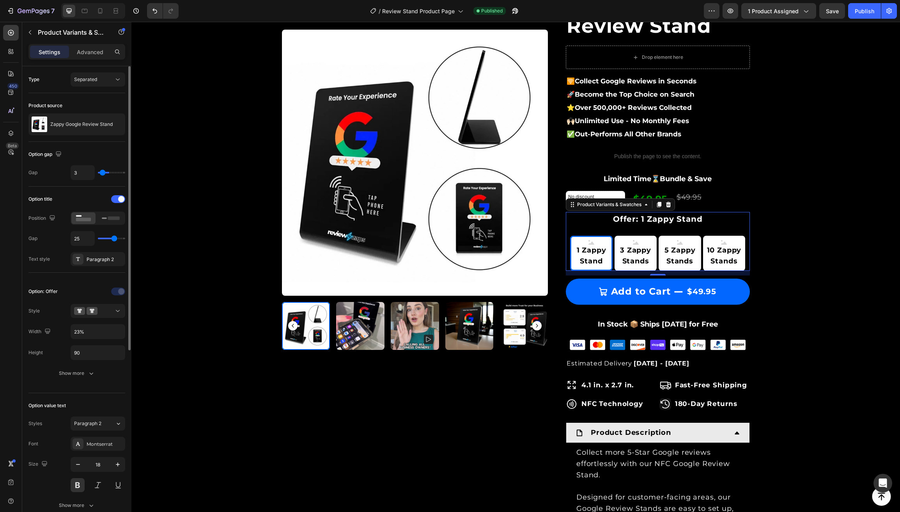
type input "1"
type input "0"
drag, startPoint x: 114, startPoint y: 173, endPoint x: 87, endPoint y: 172, distance: 27.7
type input "0"
click at [87, 172] on div "0" at bounding box center [98, 172] width 55 height 15
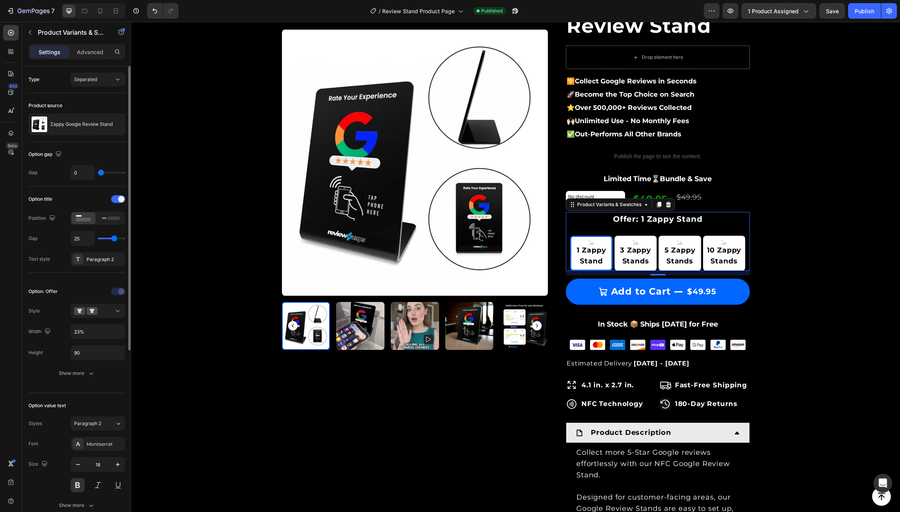
type input "2"
type input "3"
type input "4"
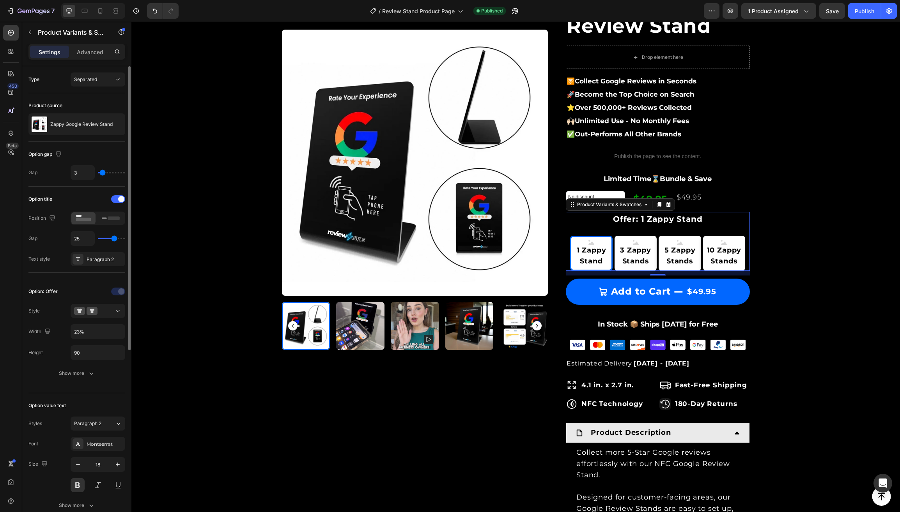
type input "4"
type input "5"
type input "7"
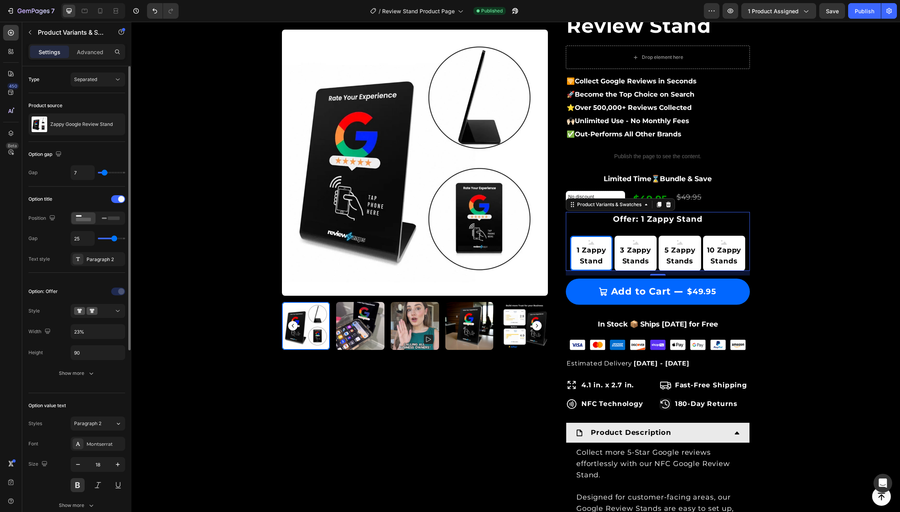
type input "8"
type input "9"
type input "10"
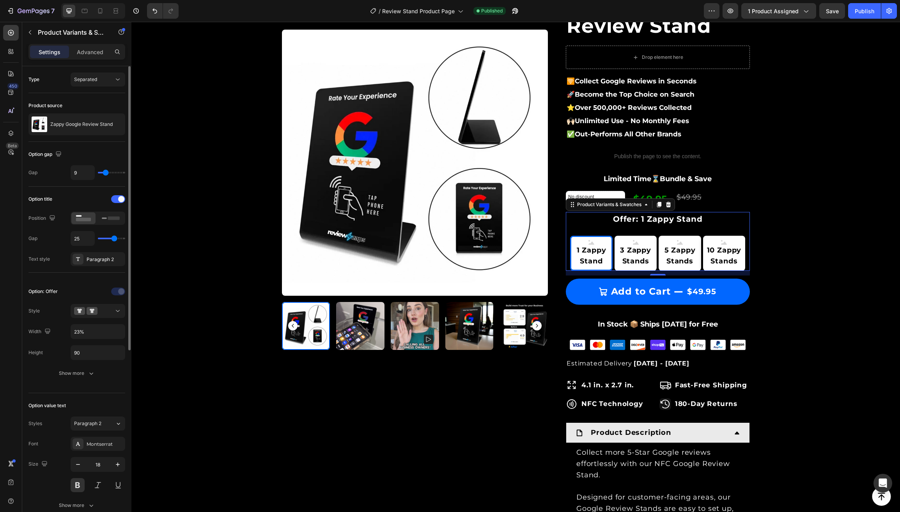
type input "10"
type input "11"
type input "13"
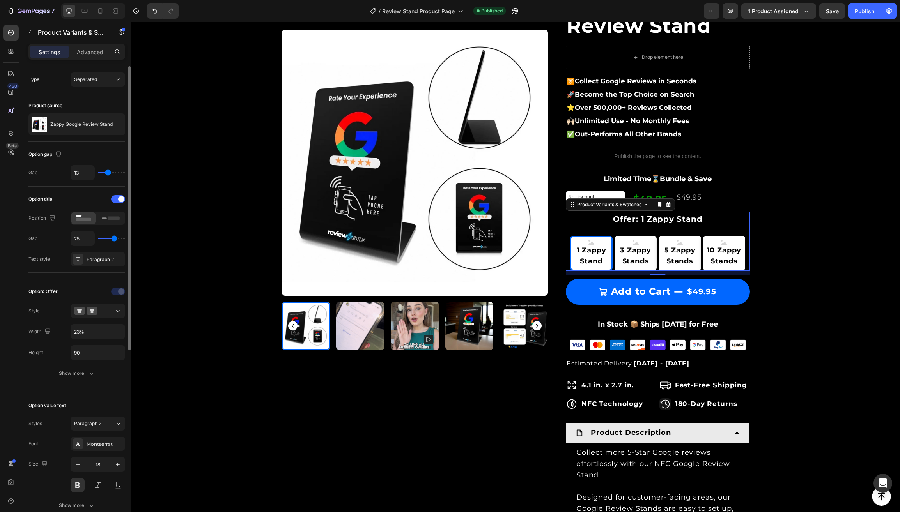
type input "15"
type input "16"
type input "19"
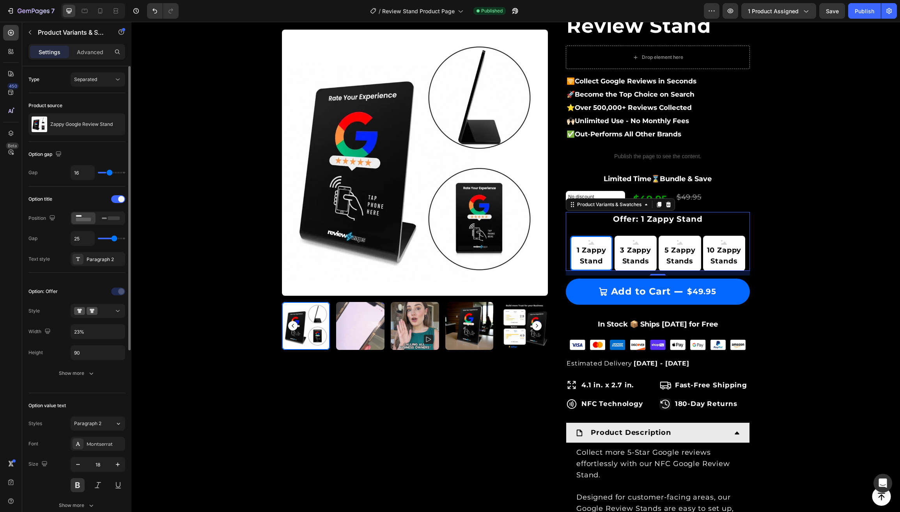
type input "19"
type input "20"
type input "21"
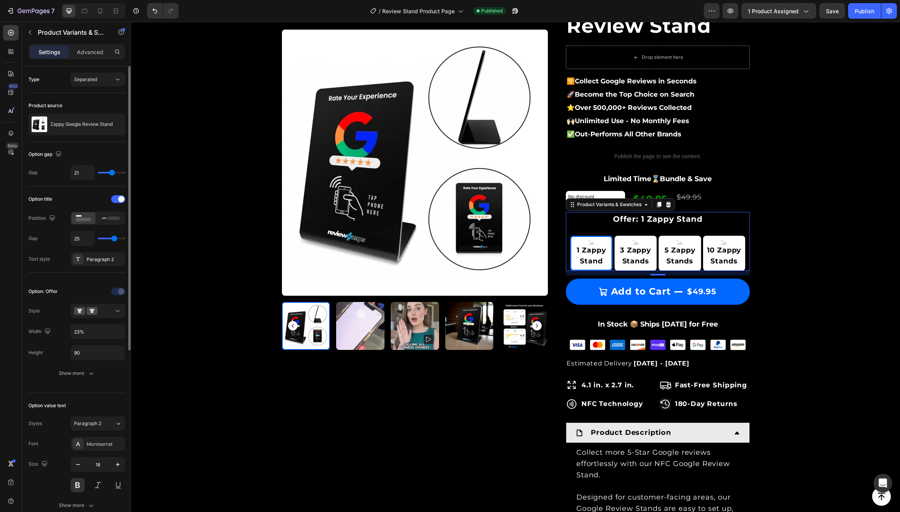
type input "22"
type input "23"
type input "24"
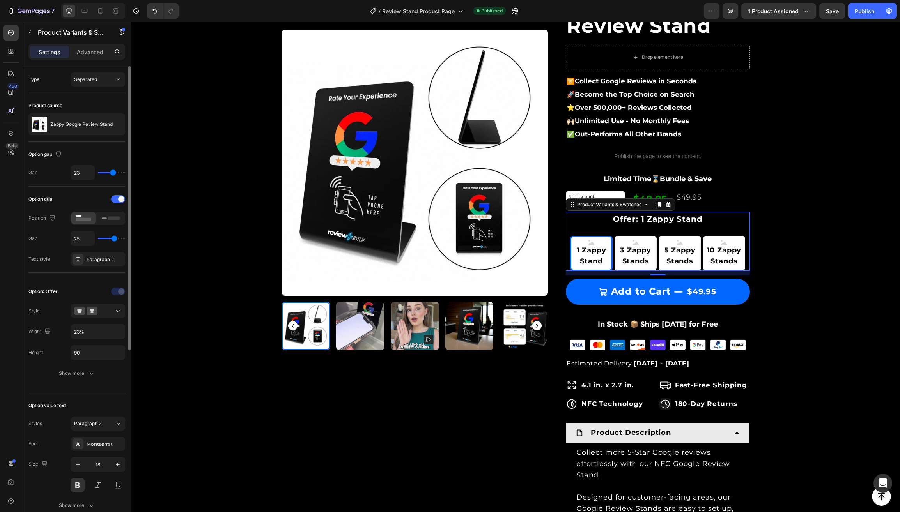
type input "24"
type input "26"
type input "27"
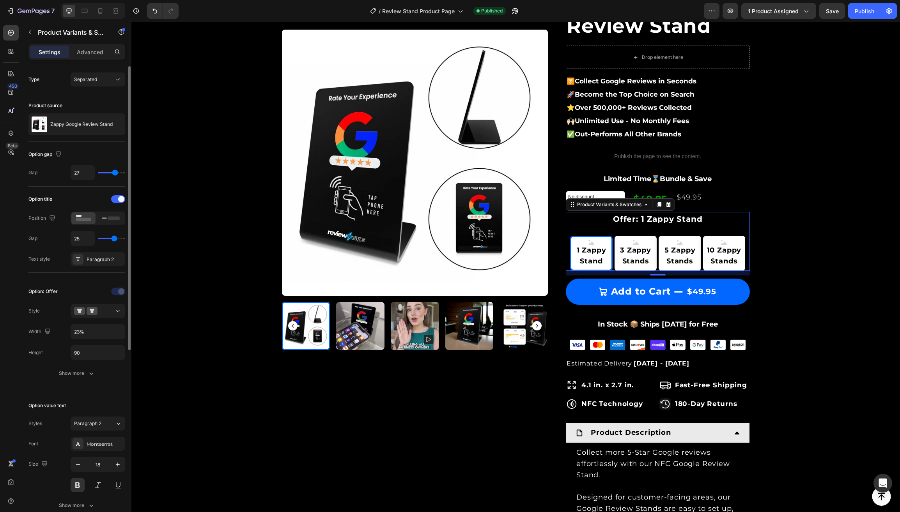
type input "26"
type input "25"
type input "24"
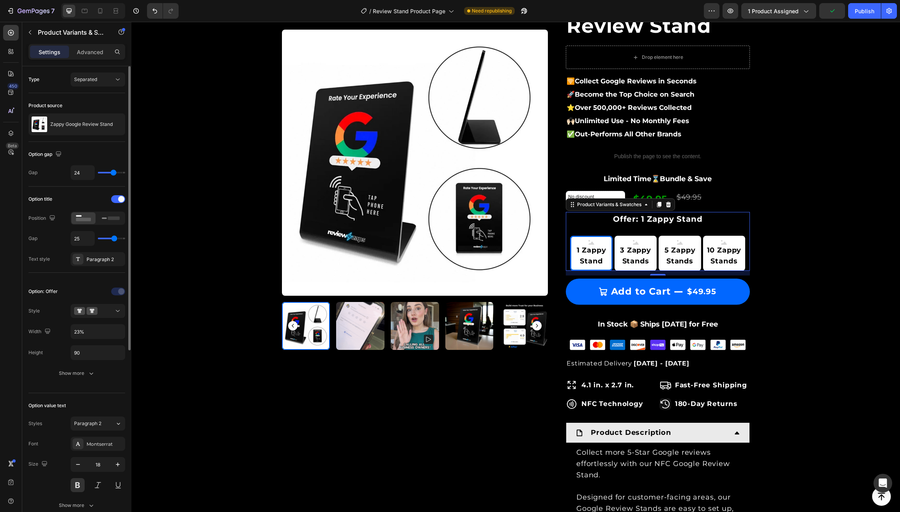
drag, startPoint x: 99, startPoint y: 173, endPoint x: 113, endPoint y: 175, distance: 14.2
type input "24"
click at [113, 173] on input "range" at bounding box center [111, 173] width 27 height 2
type input "27"
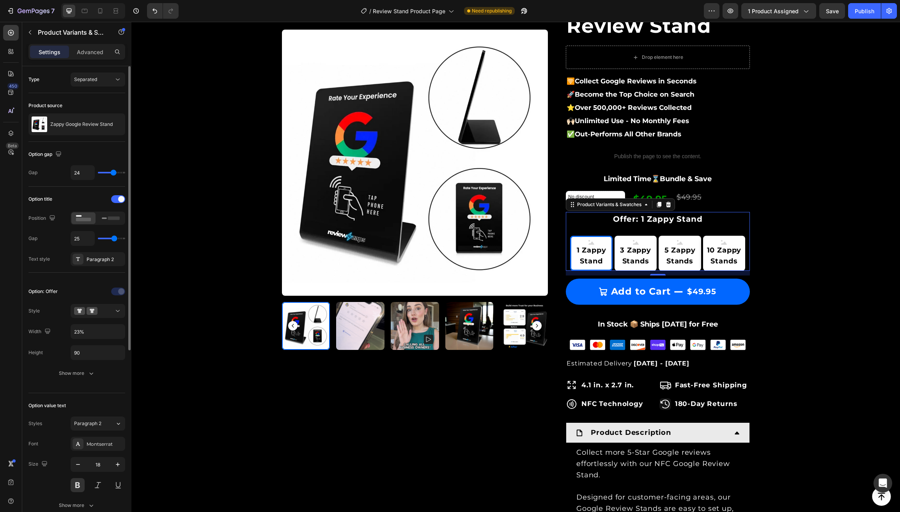
type input "27"
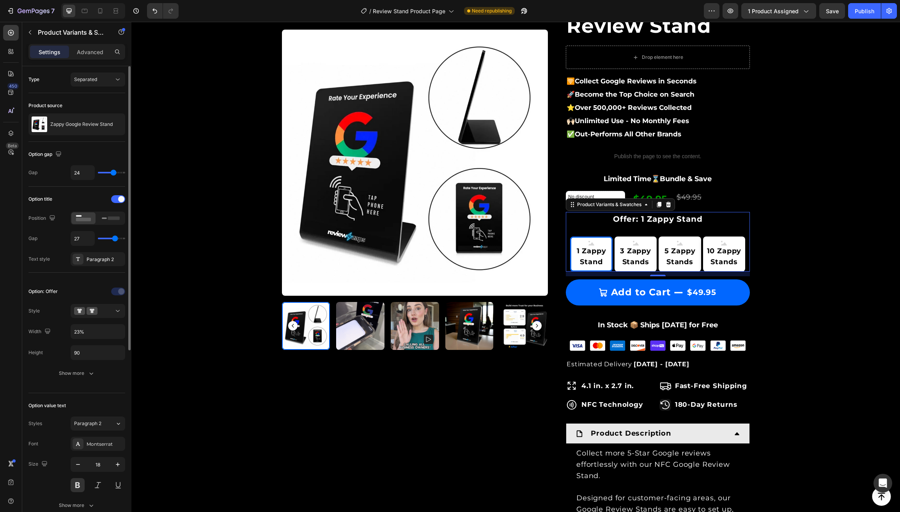
type input "26"
type input "25"
type input "21"
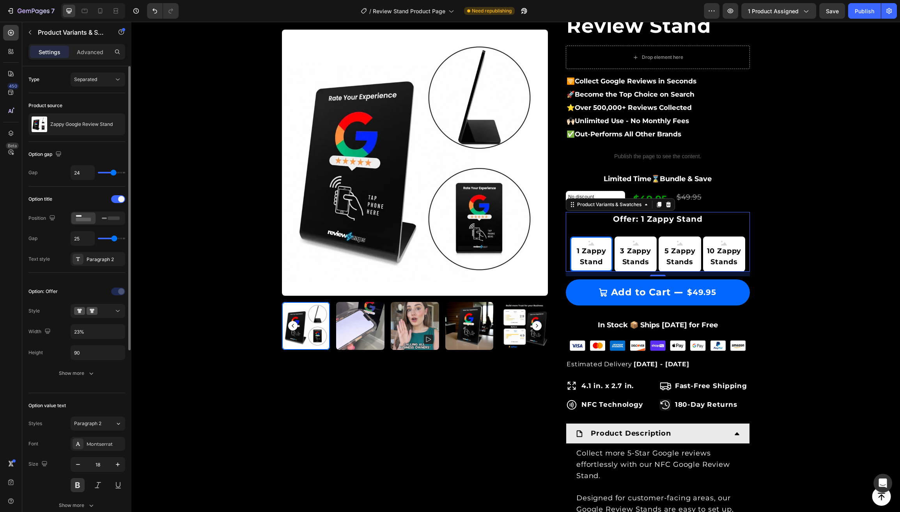
type input "21"
type input "18"
type input "15"
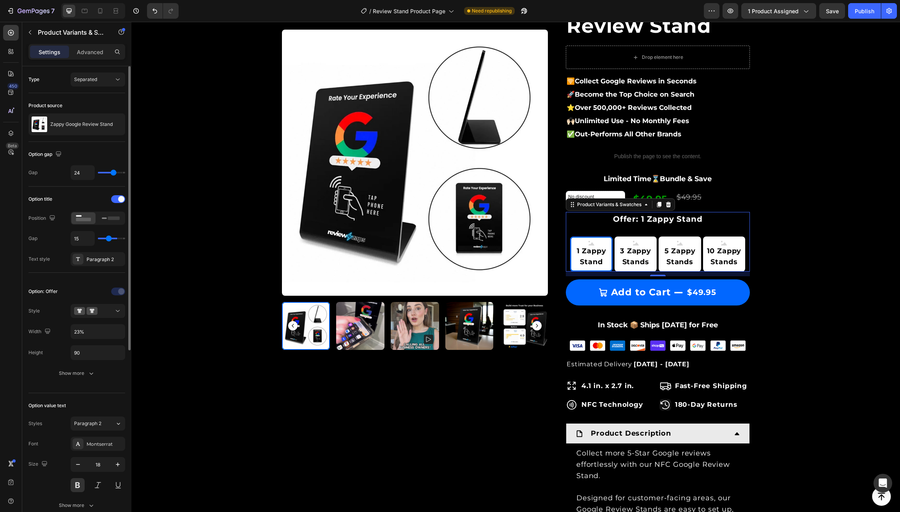
type input "14"
type input "13"
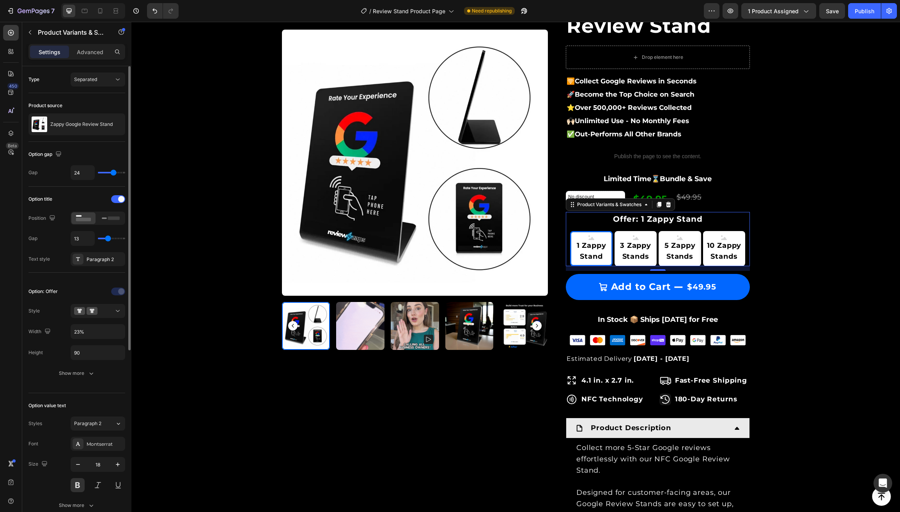
type input "11"
type input "10"
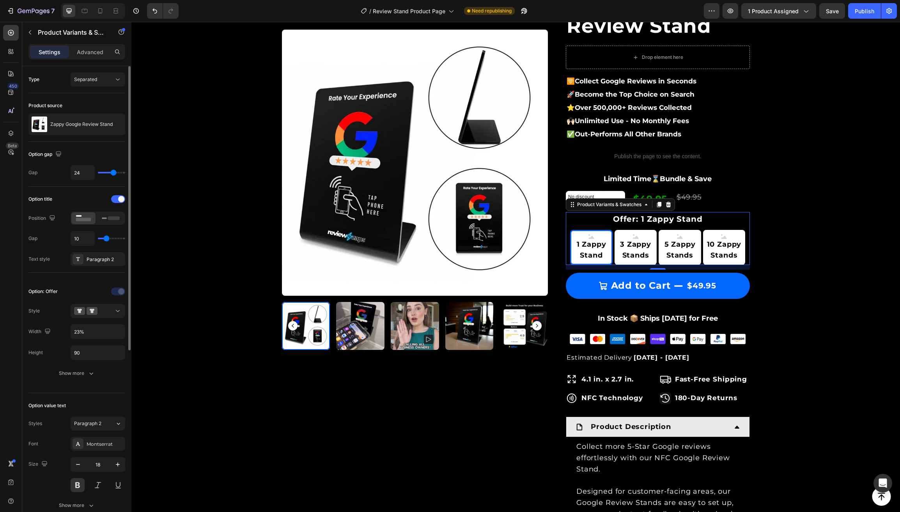
type input "9"
type input "10"
type input "12"
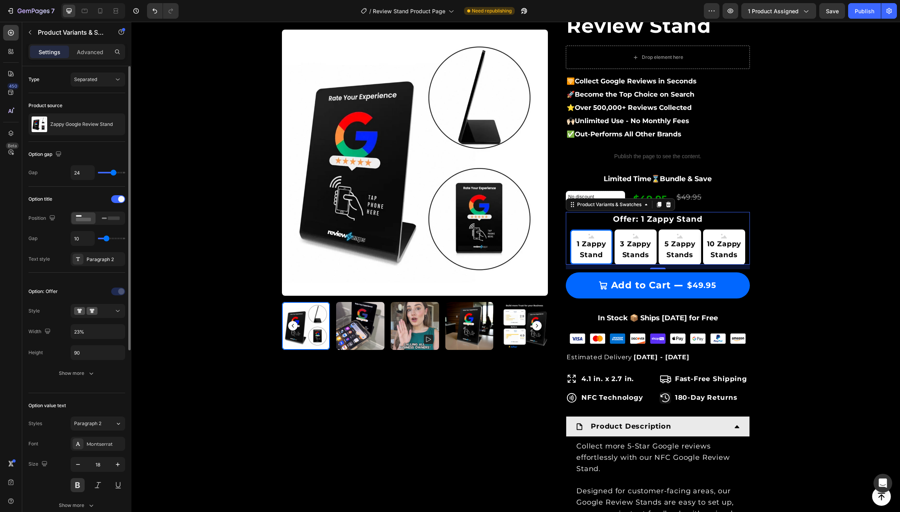
type input "12"
type input "13"
type input "14"
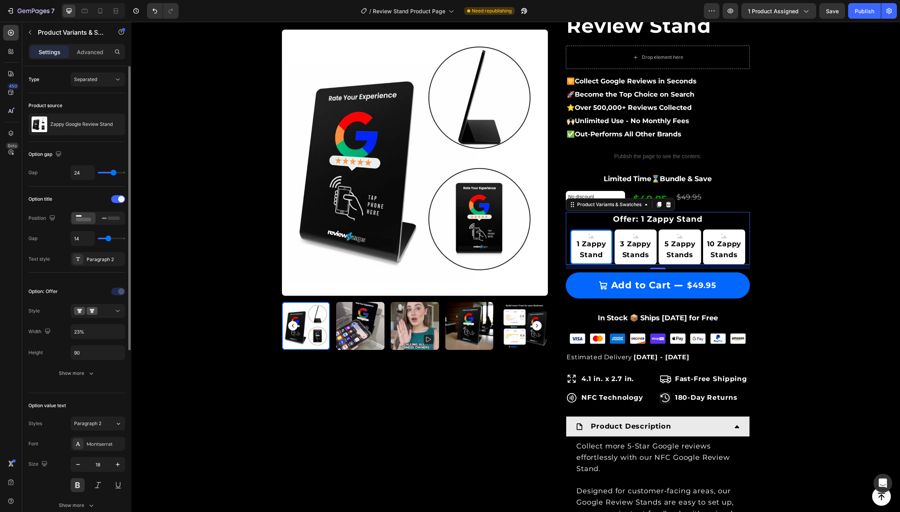
type input "16"
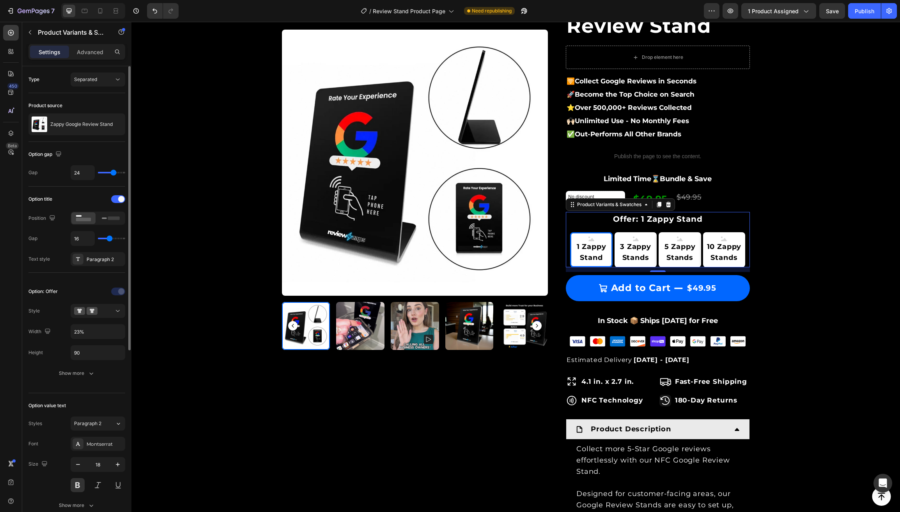
type input "17"
type input "18"
type input "19"
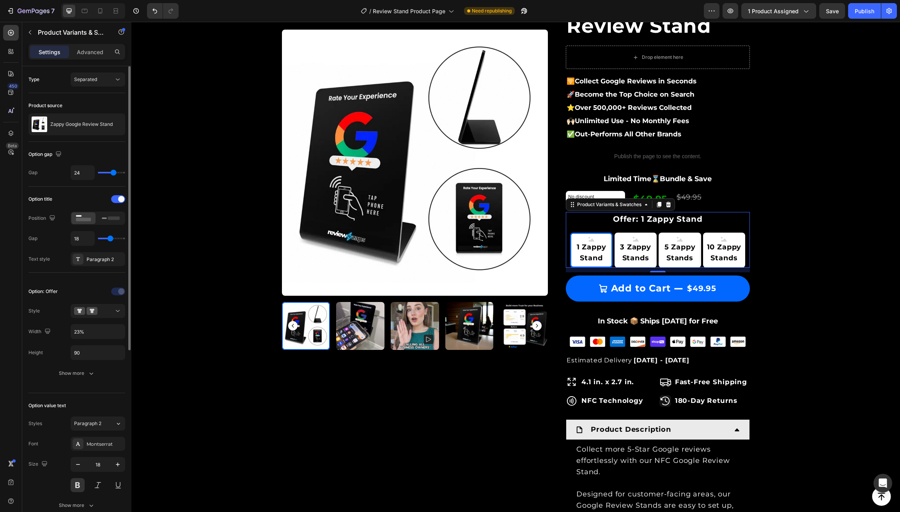
type input "19"
type input "20"
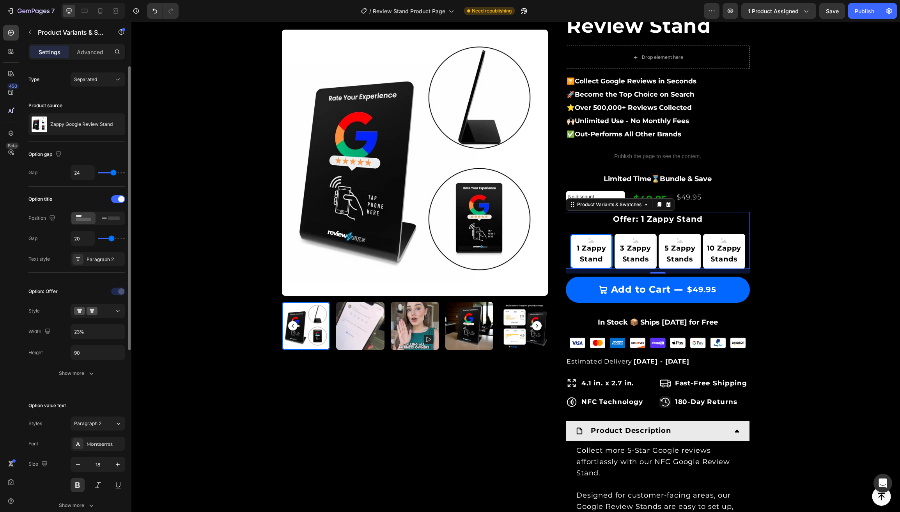
type input "21"
type input "22"
type input "23"
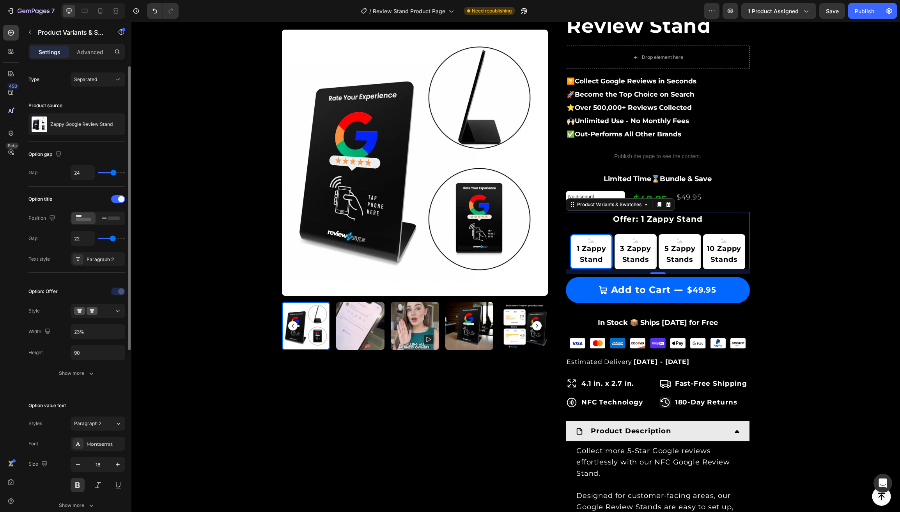
type input "23"
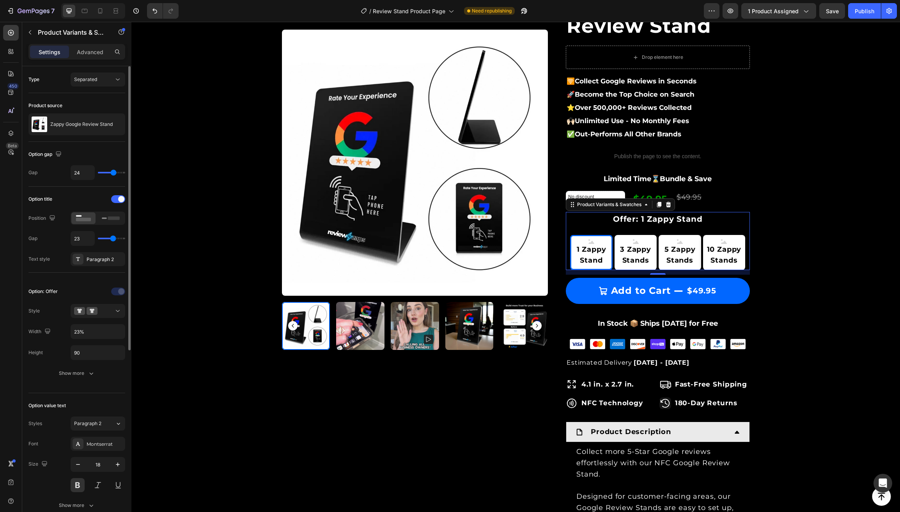
type input "24"
type input "25"
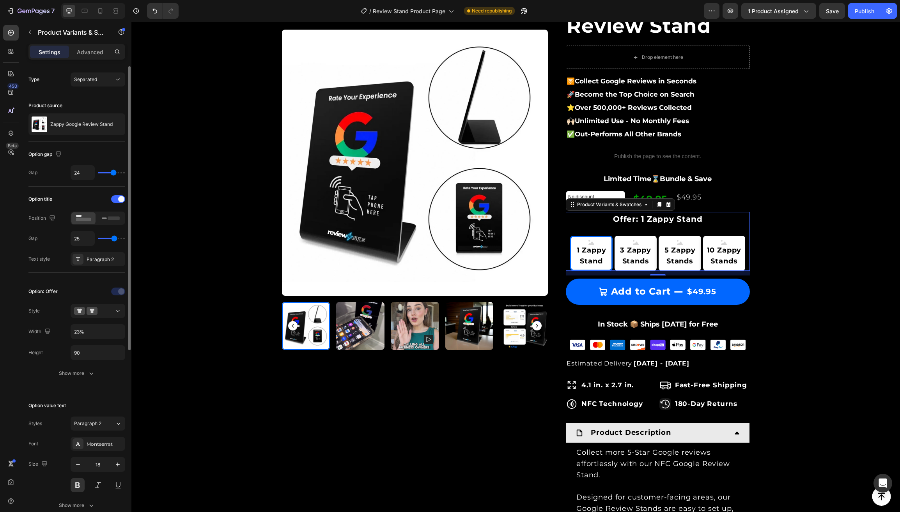
click at [113, 239] on input "range" at bounding box center [111, 239] width 27 height 2
click at [88, 374] on div "Show more" at bounding box center [77, 374] width 36 height 8
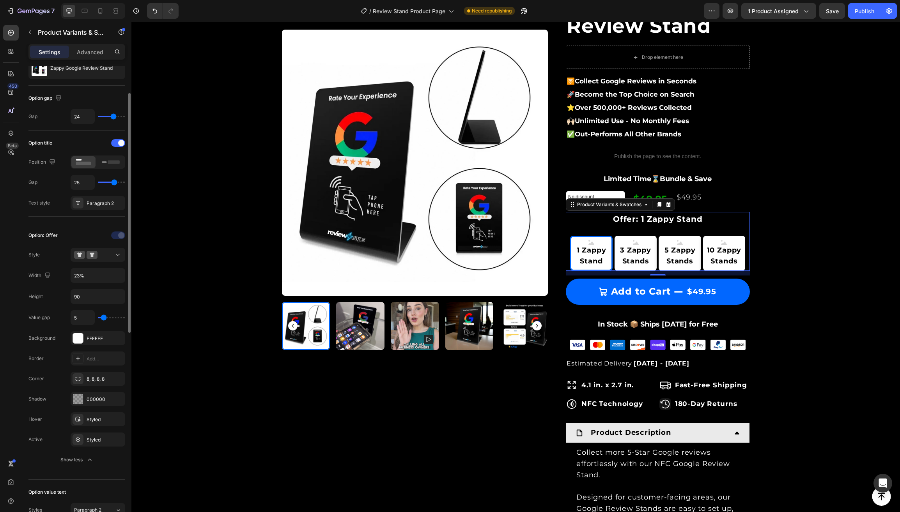
scroll to position [58, 0]
type input "7"
type input "8"
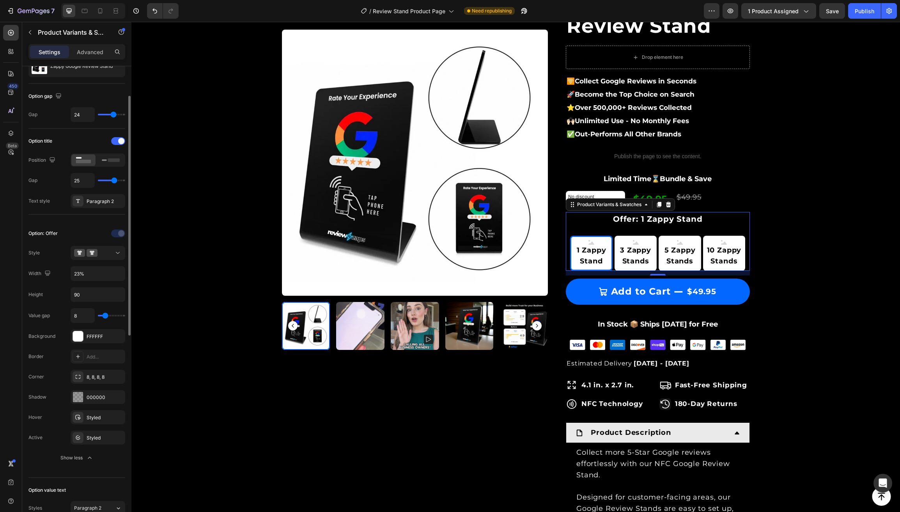
type input "9"
type input "10"
type input "11"
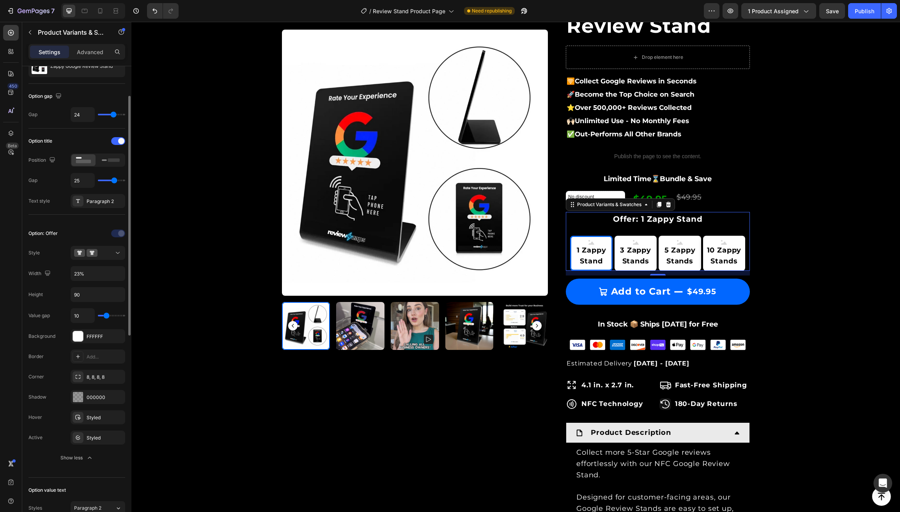
type input "11"
type input "12"
type input "13"
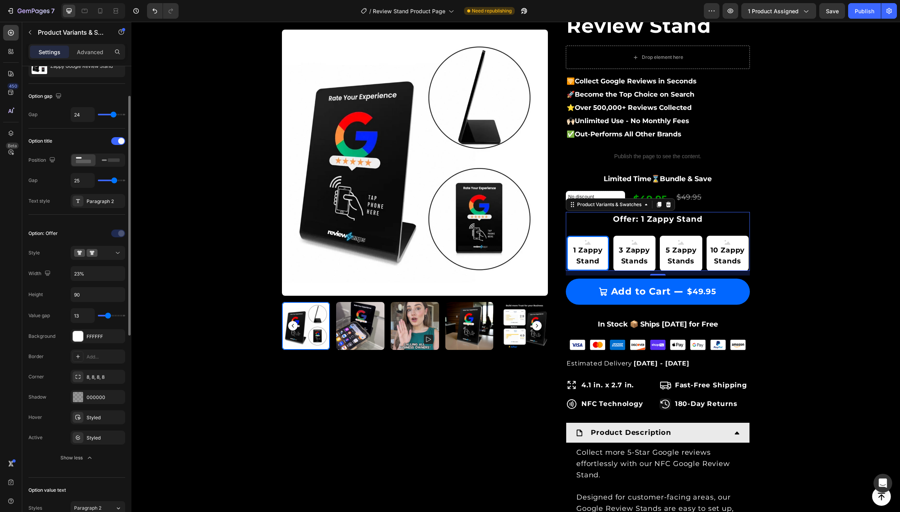
type input "14"
type input "16"
type input "18"
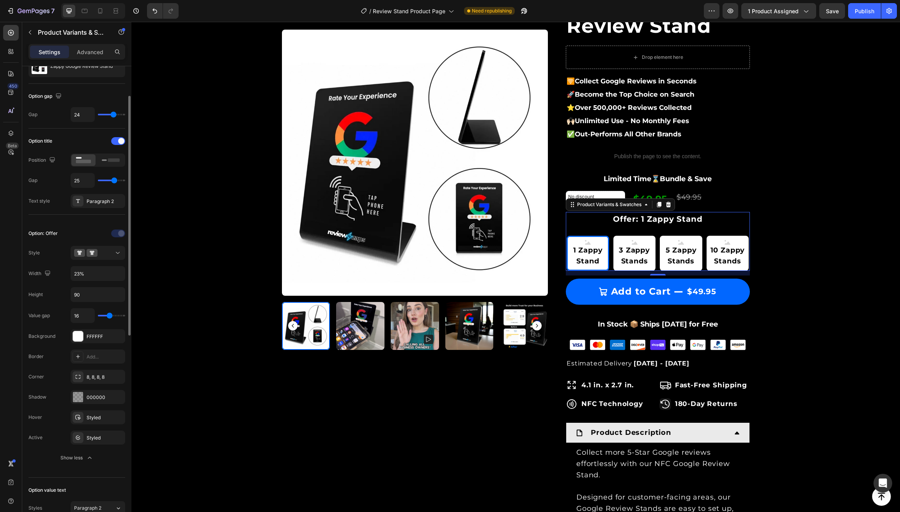
type input "18"
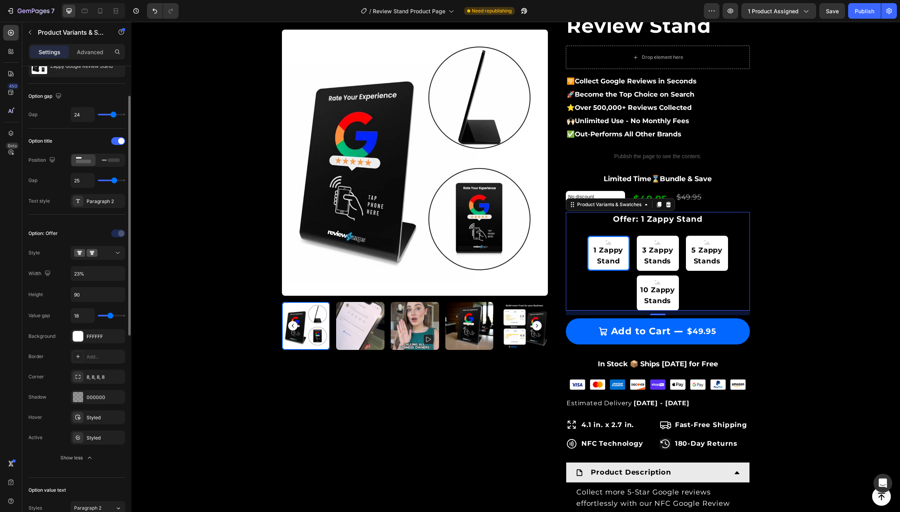
type input "17"
type input "16"
type input "15"
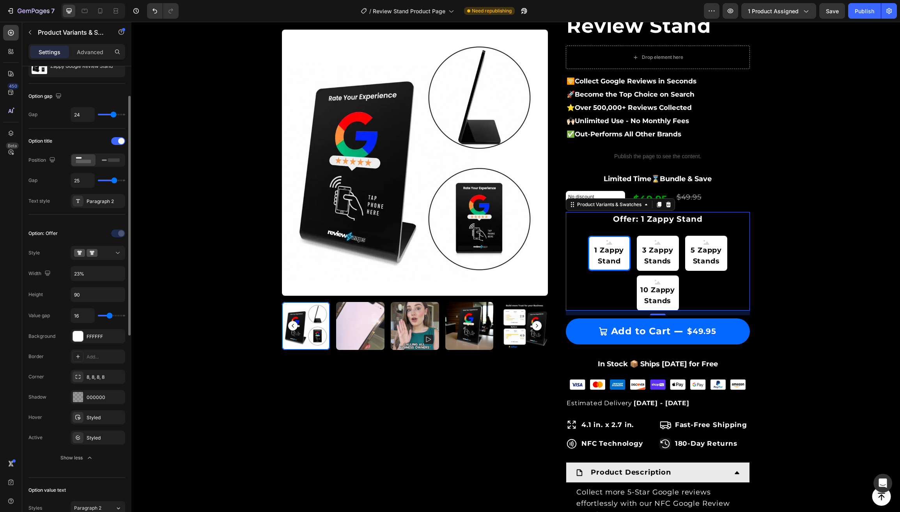
type input "15"
type input "14"
type input "13"
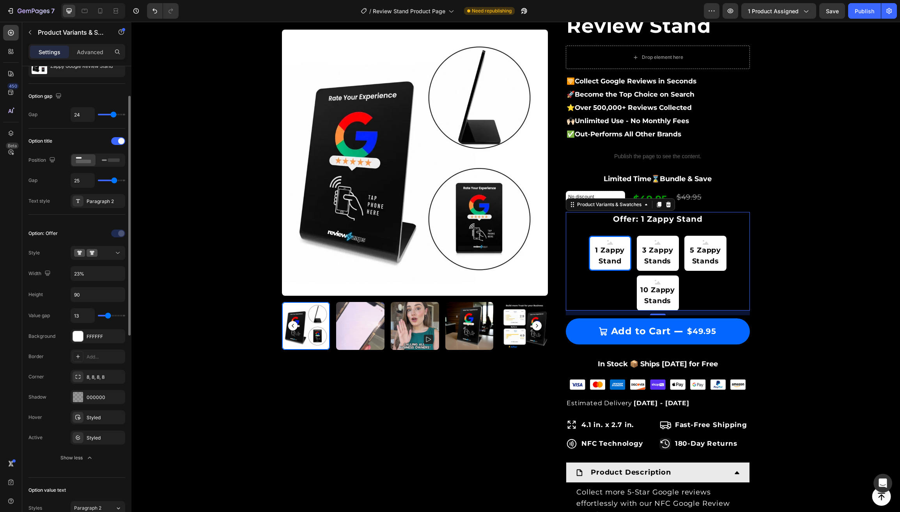
type input "12"
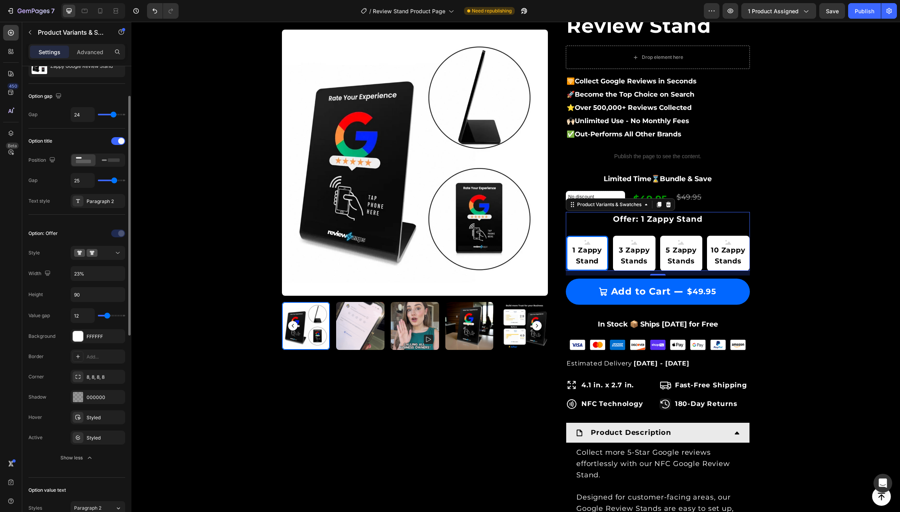
type input "11"
type input "10"
type input "8"
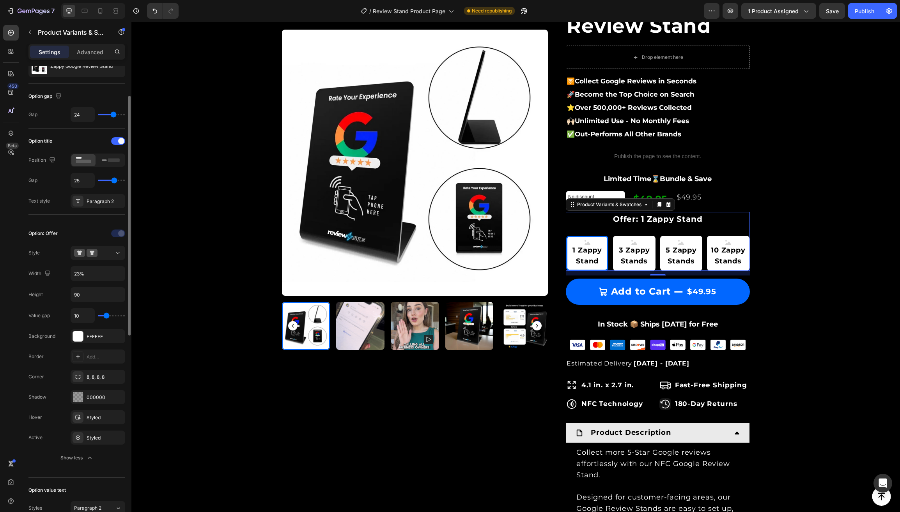
type input "8"
type input "6"
type input "7"
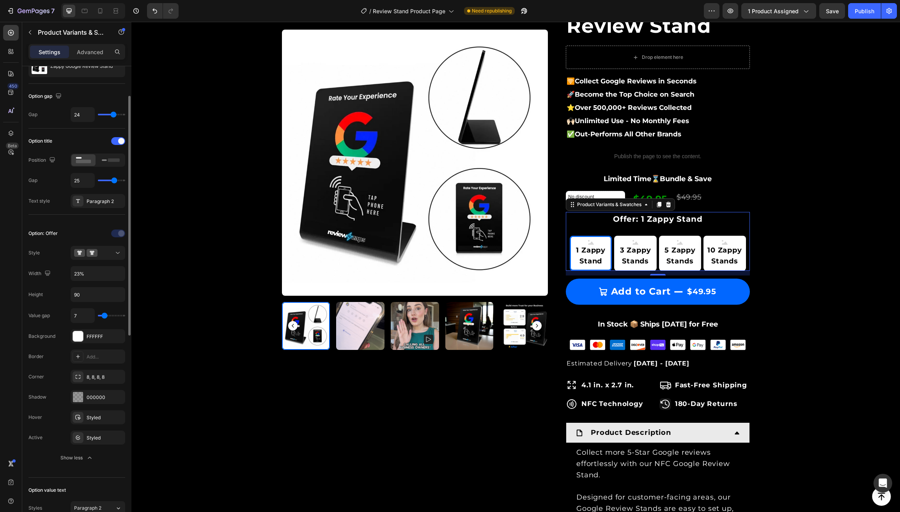
type input "8"
type input "9"
type input "11"
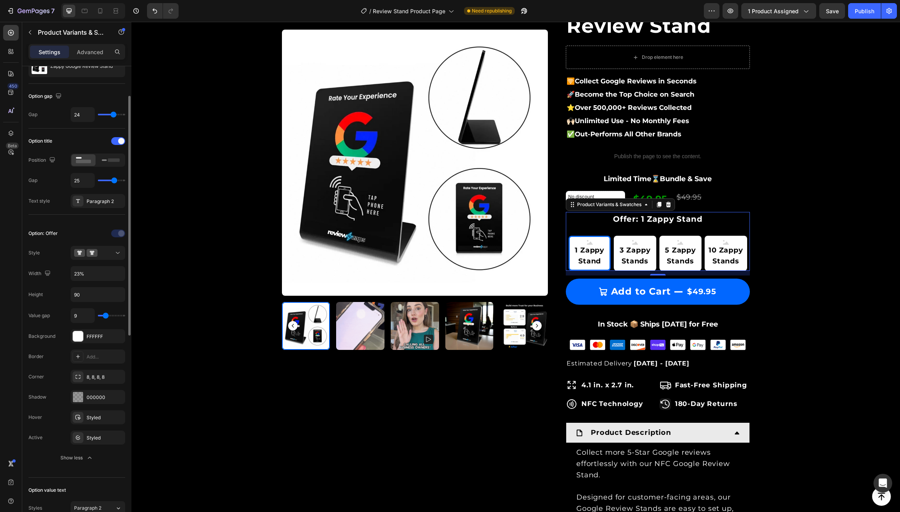
type input "11"
type input "10"
click at [105, 315] on input "range" at bounding box center [111, 316] width 27 height 2
click at [99, 11] on icon at bounding box center [100, 10] width 4 height 5
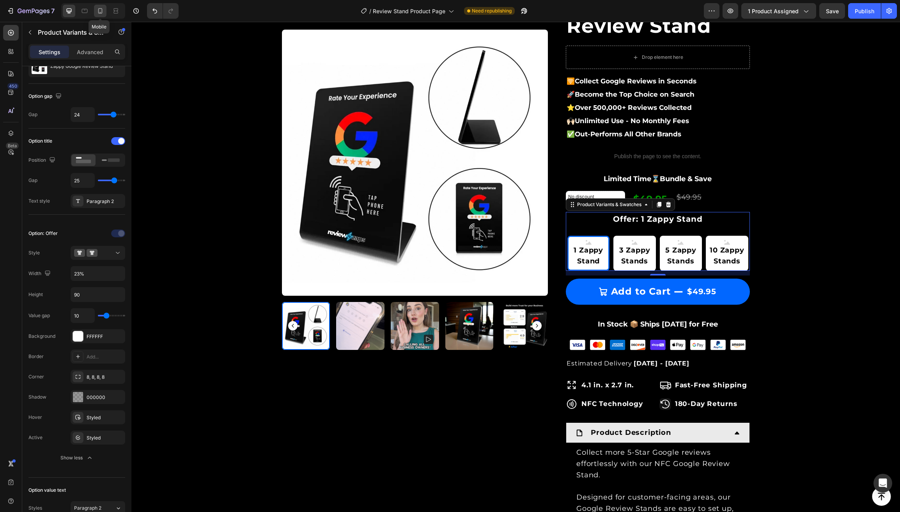
type input "14"
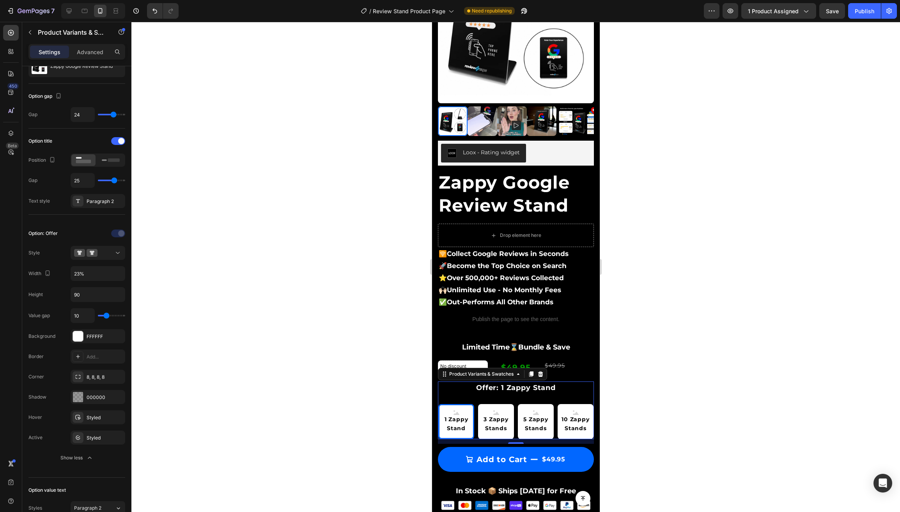
scroll to position [433, 0]
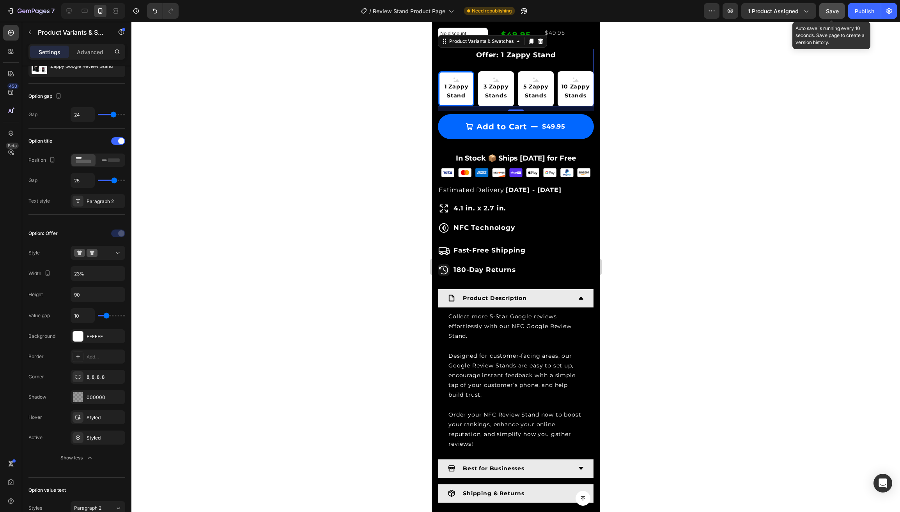
click at [835, 12] on span "Save" at bounding box center [832, 11] width 13 height 7
click at [857, 11] on div "Publish" at bounding box center [864, 11] width 19 height 8
type input "11"
type input "10"
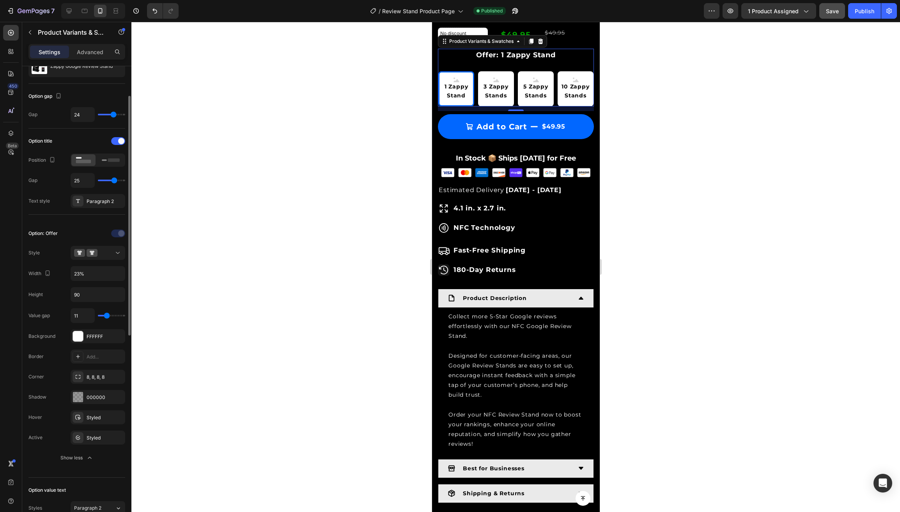
type input "10"
type input "9"
type input "8"
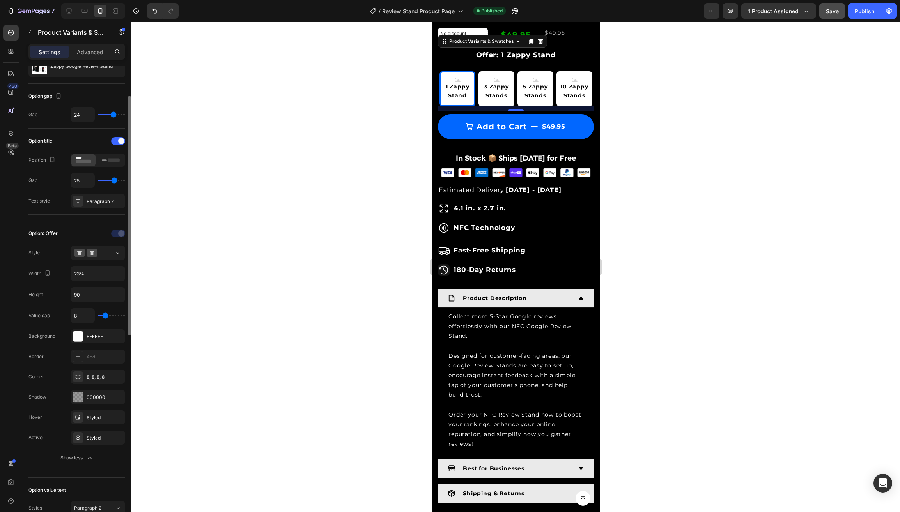
type input "7"
type input "6"
type input "5"
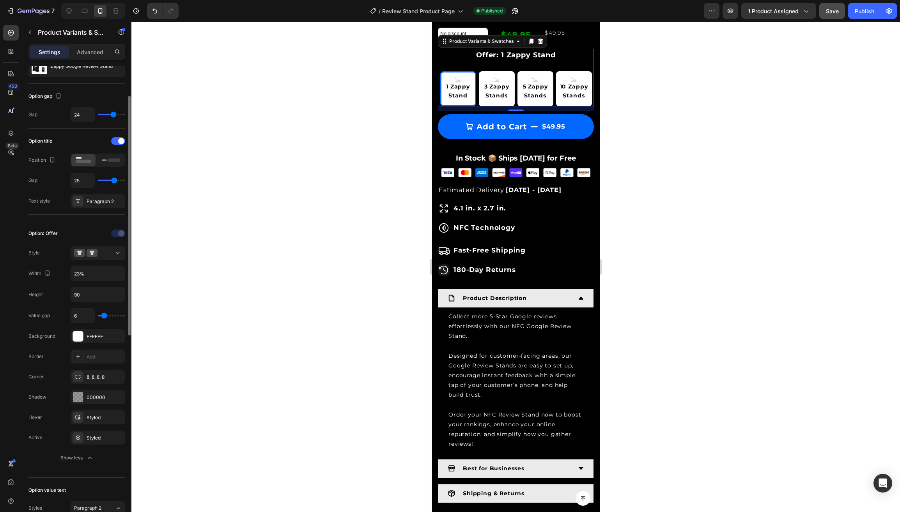
type input "5"
type input "4"
type input "5"
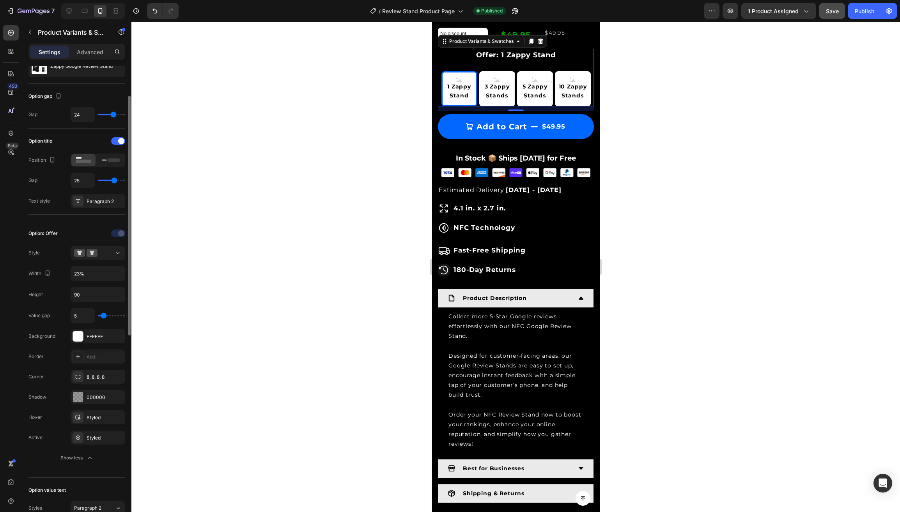
click at [103, 317] on input "range" at bounding box center [111, 316] width 27 height 2
click at [832, 13] on span "Save" at bounding box center [832, 11] width 13 height 7
click at [864, 10] on div "Publish" at bounding box center [864, 11] width 19 height 8
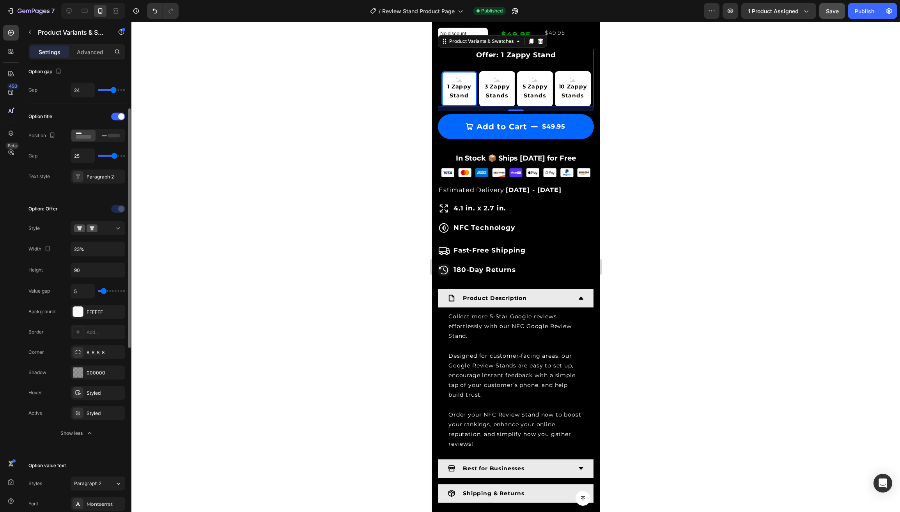
scroll to position [82, 0]
click at [154, 12] on icon "Undo/Redo" at bounding box center [155, 11] width 8 height 8
click at [167, 11] on icon "Undo/Redo" at bounding box center [171, 11] width 8 height 8
click at [168, 11] on icon "Undo/Redo" at bounding box center [171, 11] width 8 height 8
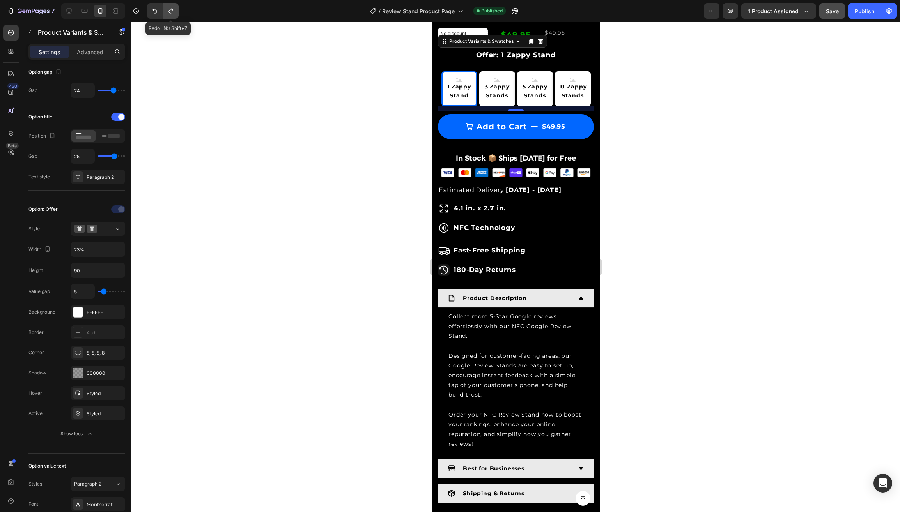
type input "10"
click at [154, 10] on icon "Undo/Redo" at bounding box center [154, 11] width 5 height 5
type input "5"
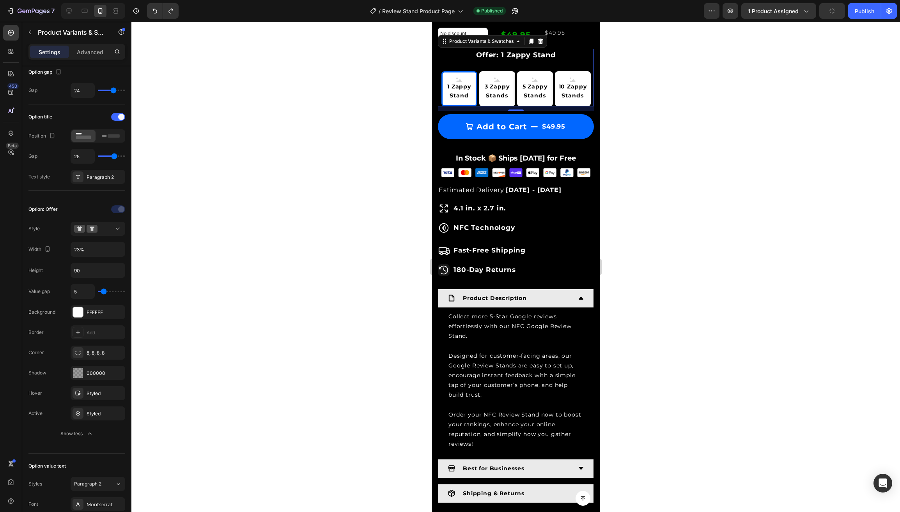
click at [838, 88] on div at bounding box center [515, 267] width 768 height 490
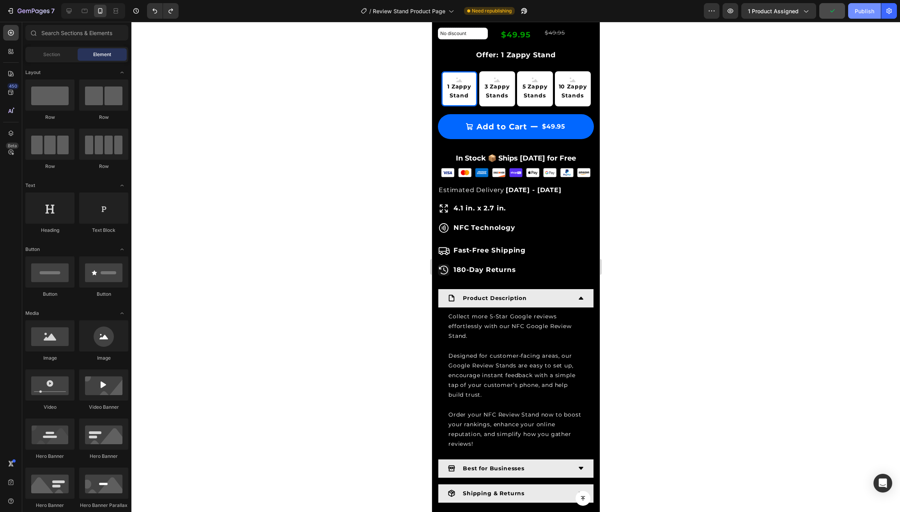
click at [863, 15] on button "Publish" at bounding box center [864, 11] width 33 height 16
click at [154, 12] on icon "Undo/Redo" at bounding box center [155, 11] width 8 height 8
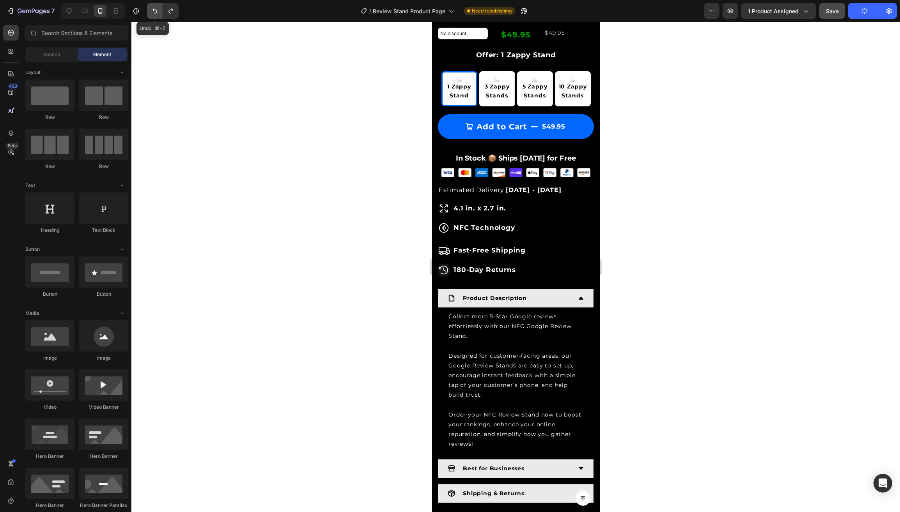
click at [154, 12] on icon "Undo/Redo" at bounding box center [155, 11] width 8 height 8
click at [819, 120] on div at bounding box center [515, 267] width 768 height 490
click at [832, 9] on span "Save" at bounding box center [832, 11] width 13 height 7
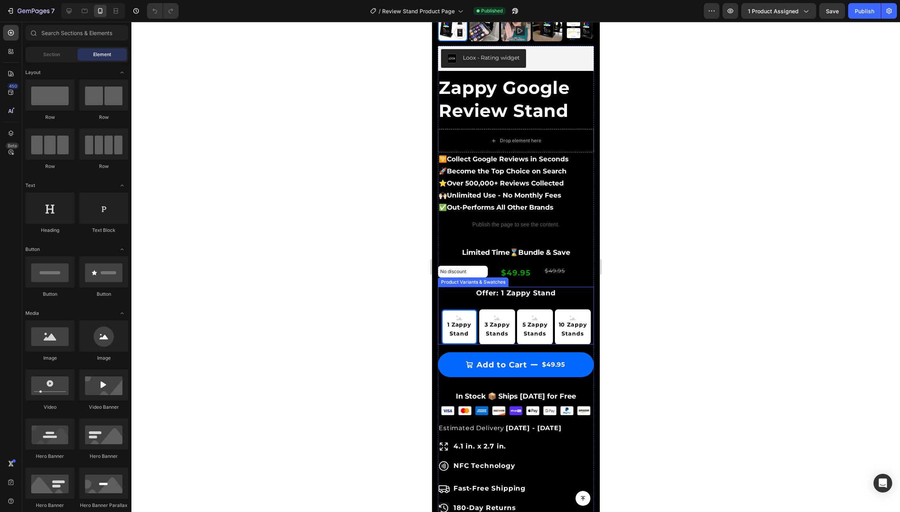
scroll to position [195, 0]
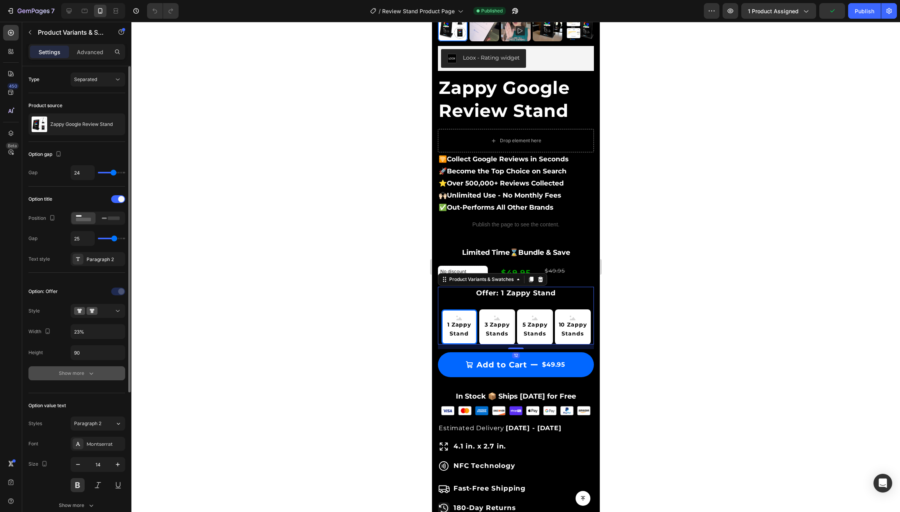
click at [73, 372] on div "Show more" at bounding box center [77, 374] width 36 height 8
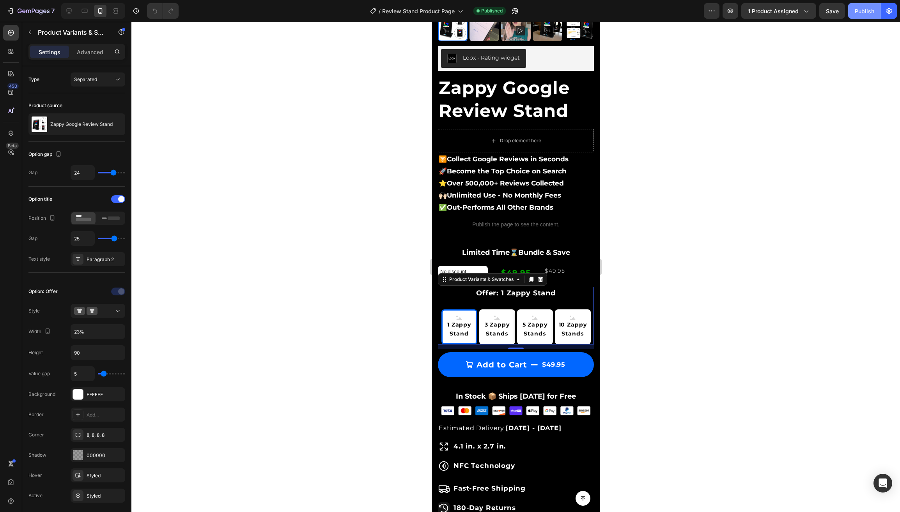
click at [869, 11] on div "Publish" at bounding box center [864, 11] width 19 height 8
click at [34, 13] on icon "button" at bounding box center [34, 11] width 32 height 7
